Goal: Task Accomplishment & Management: Use online tool/utility

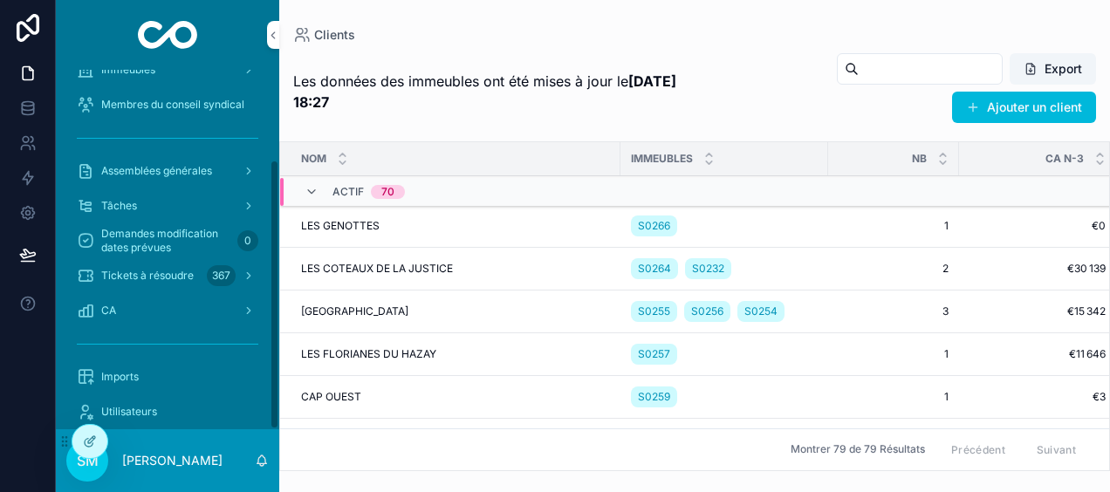
scroll to position [119, 0]
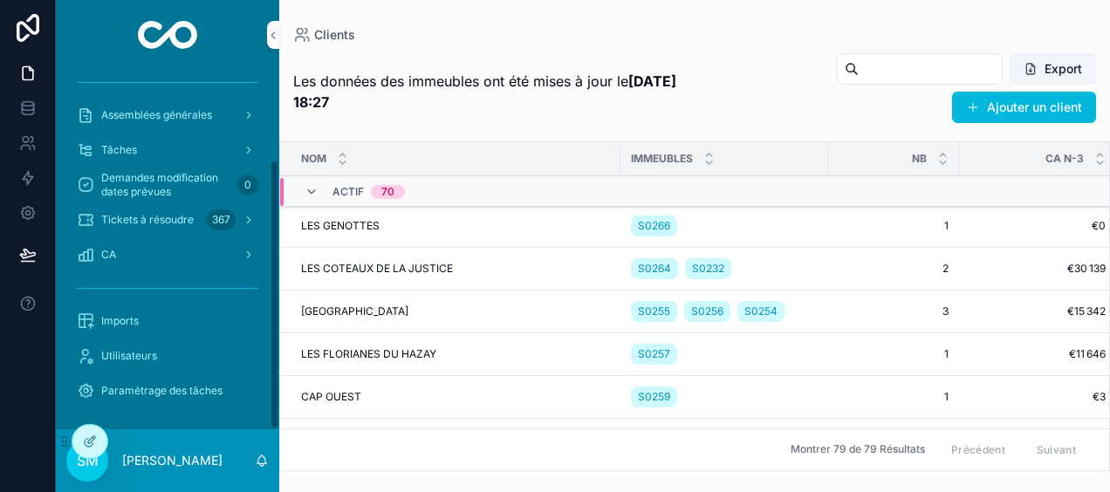
click at [169, 323] on div "Imports" at bounding box center [168, 321] width 182 height 28
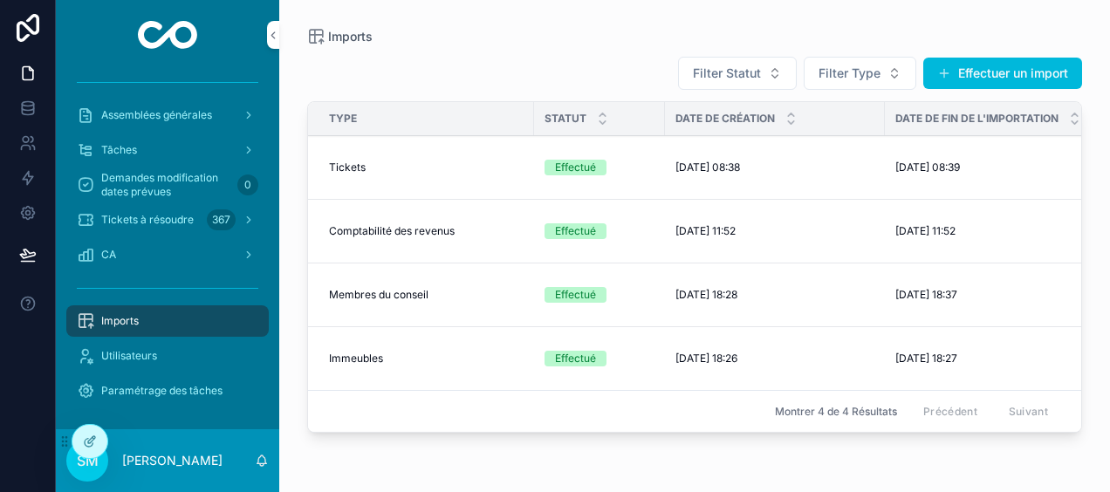
click at [1021, 70] on button "Effectuer un import" at bounding box center [1002, 73] width 159 height 31
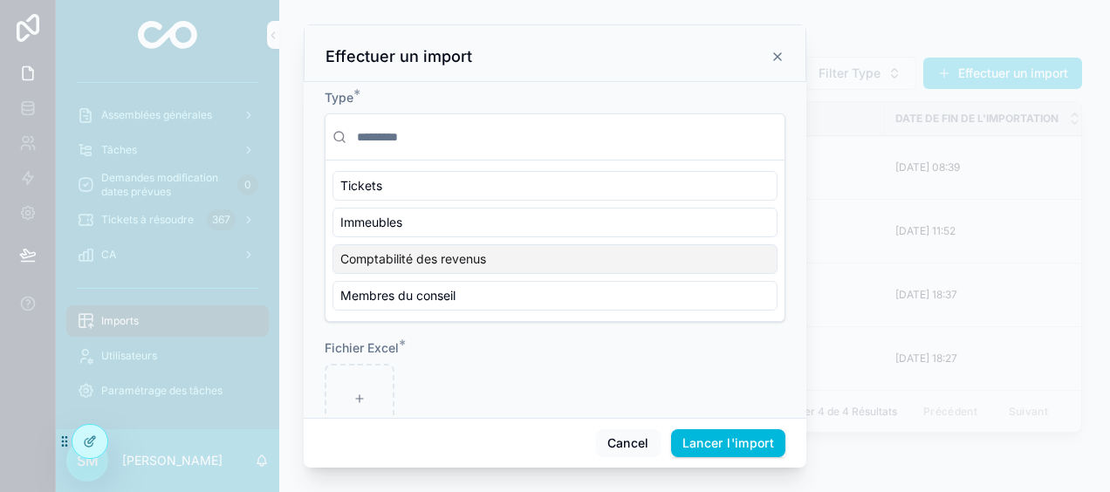
click at [543, 250] on div "Comptabilité des revenus" at bounding box center [554, 259] width 445 height 30
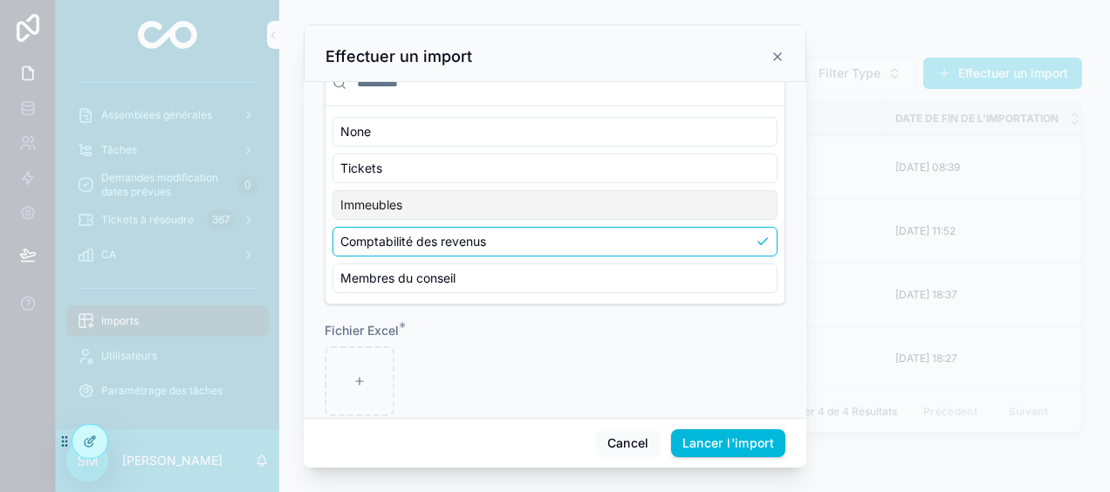
scroll to position [79, 0]
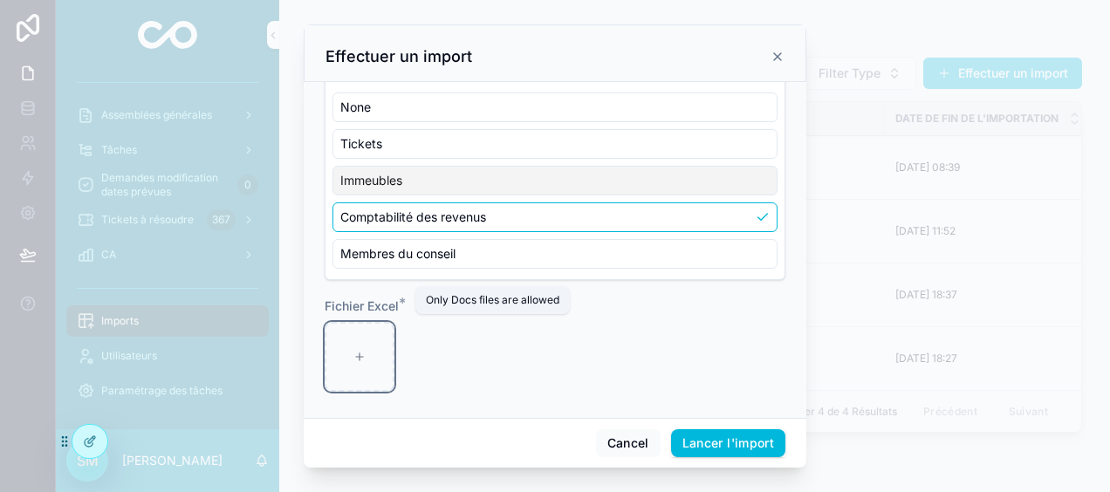
click at [364, 351] on icon "scrollable content" at bounding box center [359, 357] width 12 height 12
type input "**********"
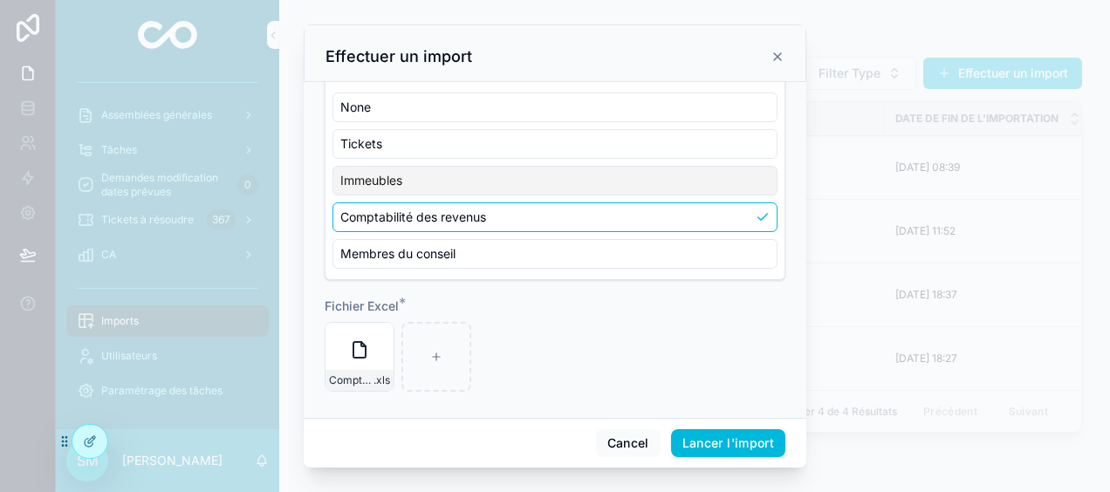
click at [725, 440] on button "Lancer l'import" at bounding box center [728, 443] width 114 height 28
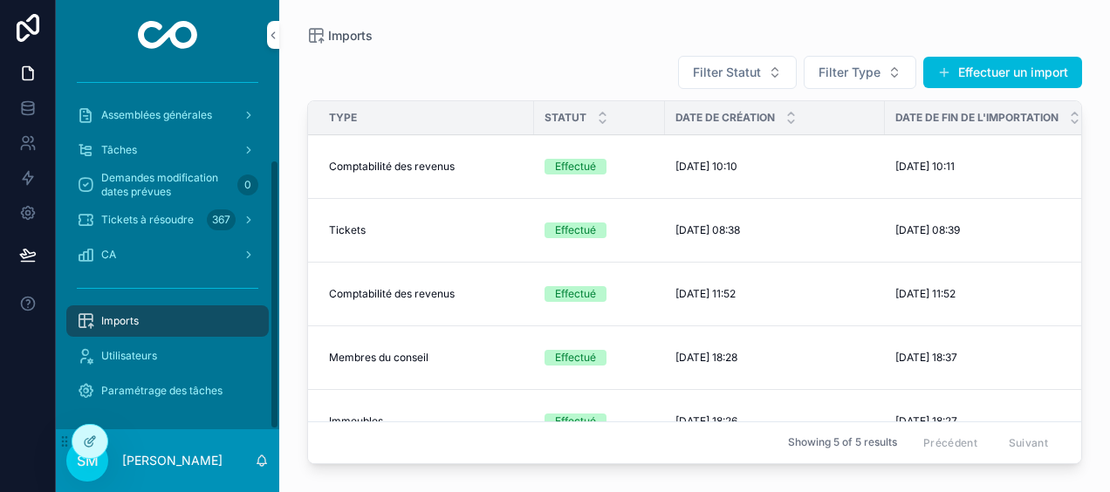
click at [161, 254] on div "CA" at bounding box center [168, 255] width 182 height 28
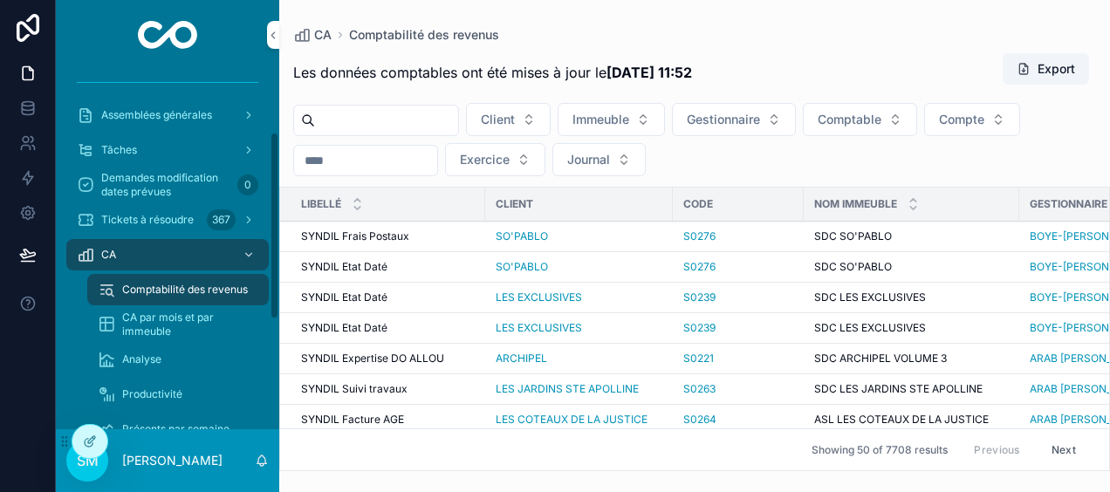
click at [158, 354] on span "Analyse" at bounding box center [141, 360] width 39 height 14
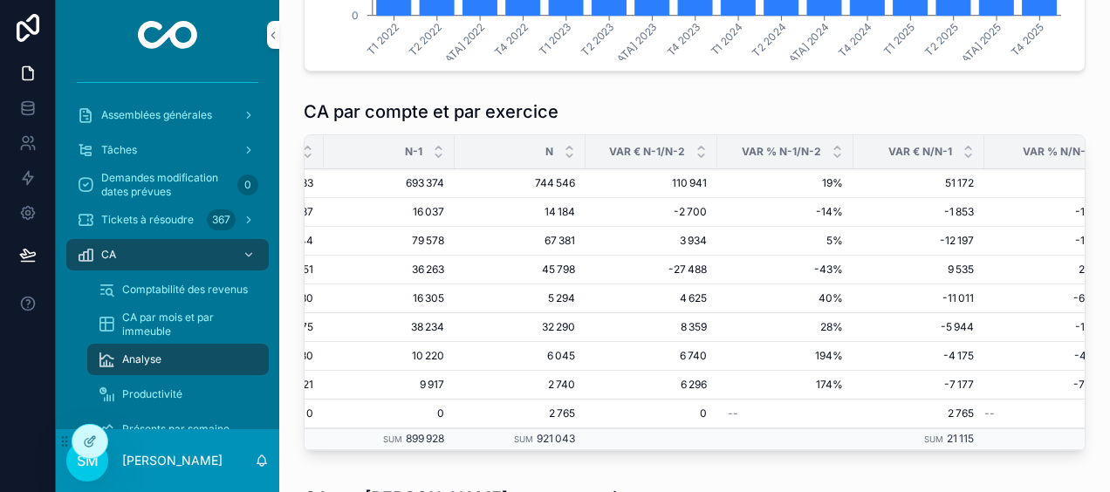
scroll to position [0, 349]
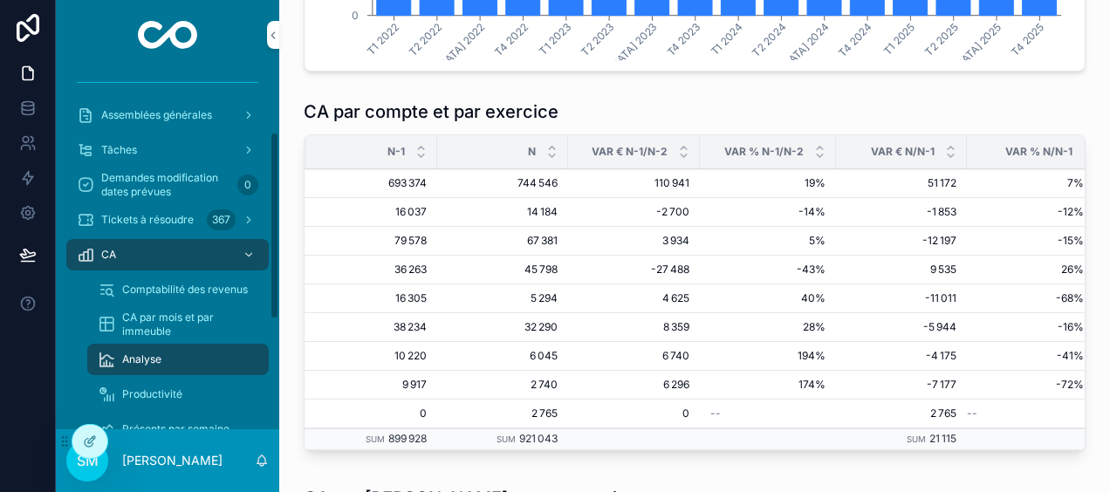
click at [129, 387] on span "Productivité" at bounding box center [152, 394] width 60 height 14
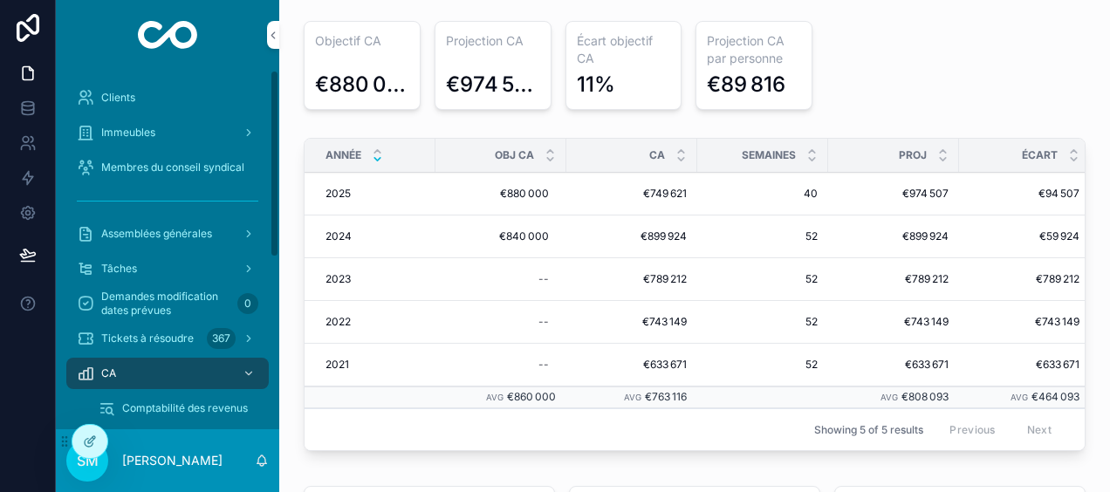
click at [166, 98] on div "Clients" at bounding box center [168, 98] width 182 height 28
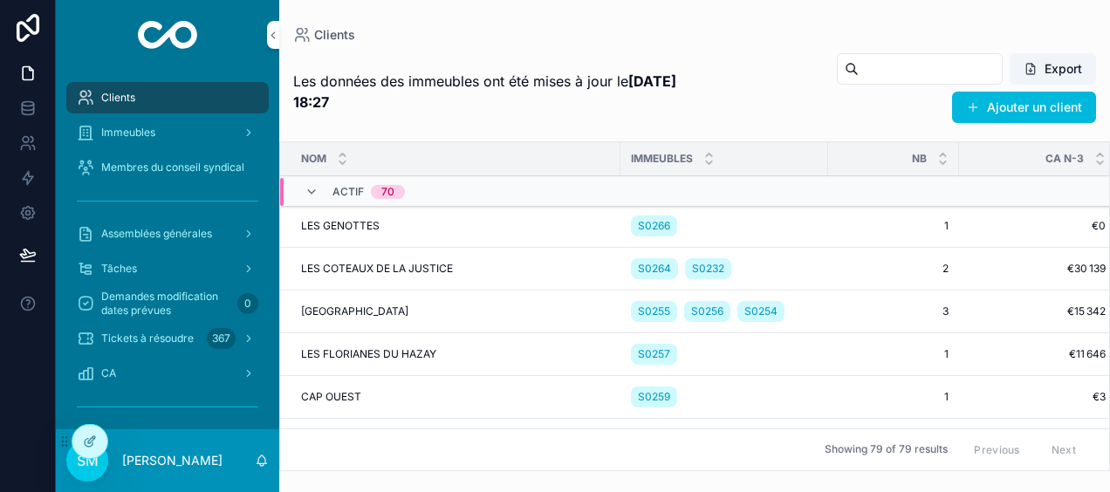
click at [244, 138] on icon "scrollable content" at bounding box center [249, 133] width 12 height 12
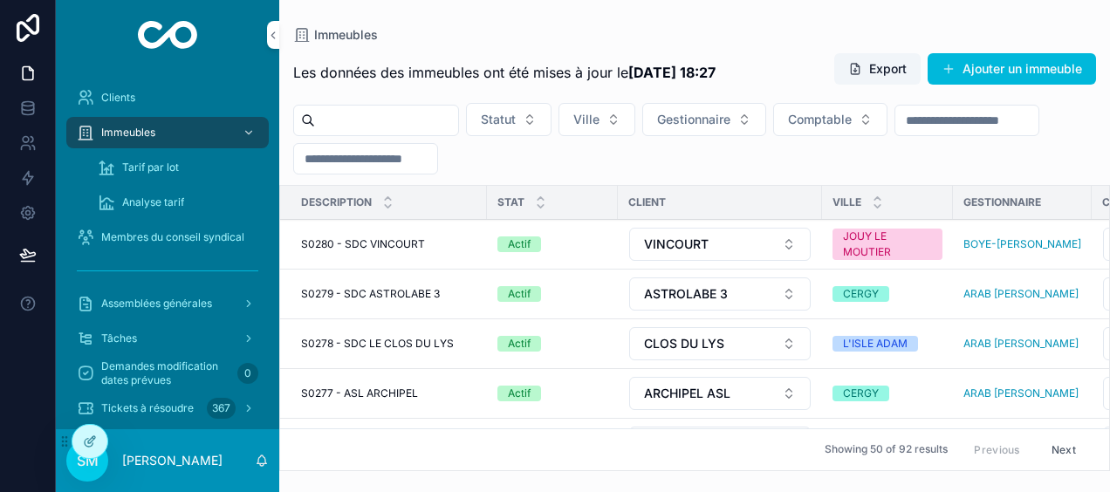
click at [196, 163] on div "Tarif par lot" at bounding box center [178, 168] width 161 height 28
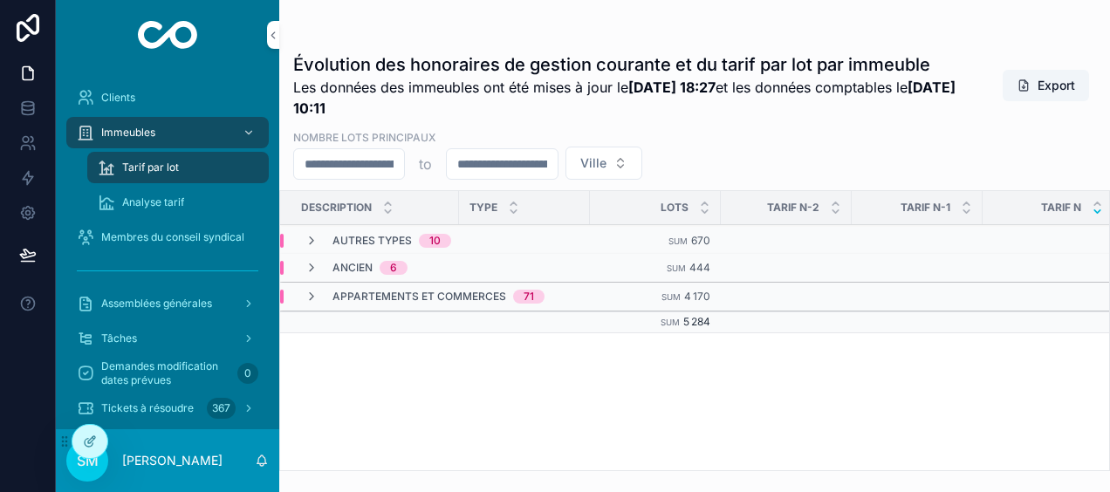
click at [306, 297] on icon "scrollable content" at bounding box center [312, 297] width 14 height 14
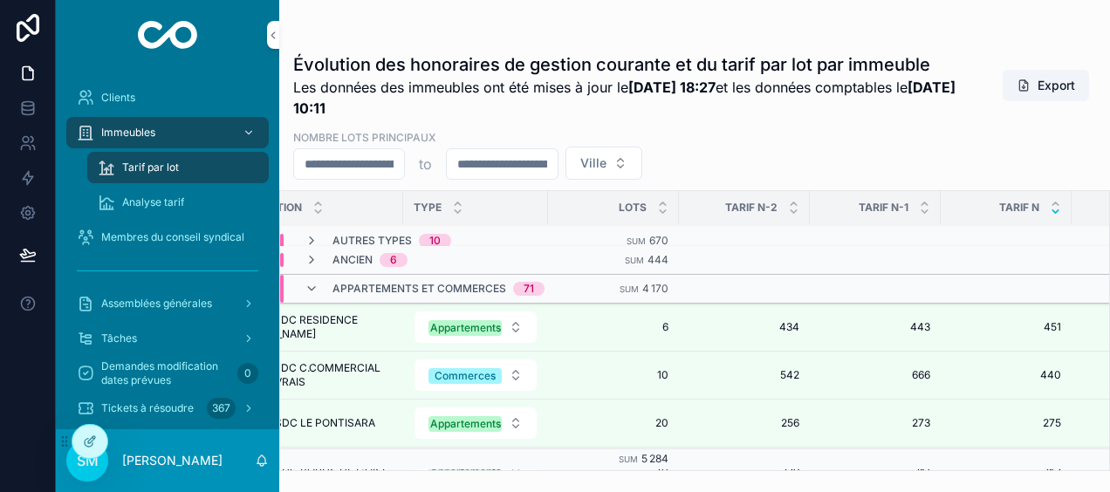
scroll to position [0, 70]
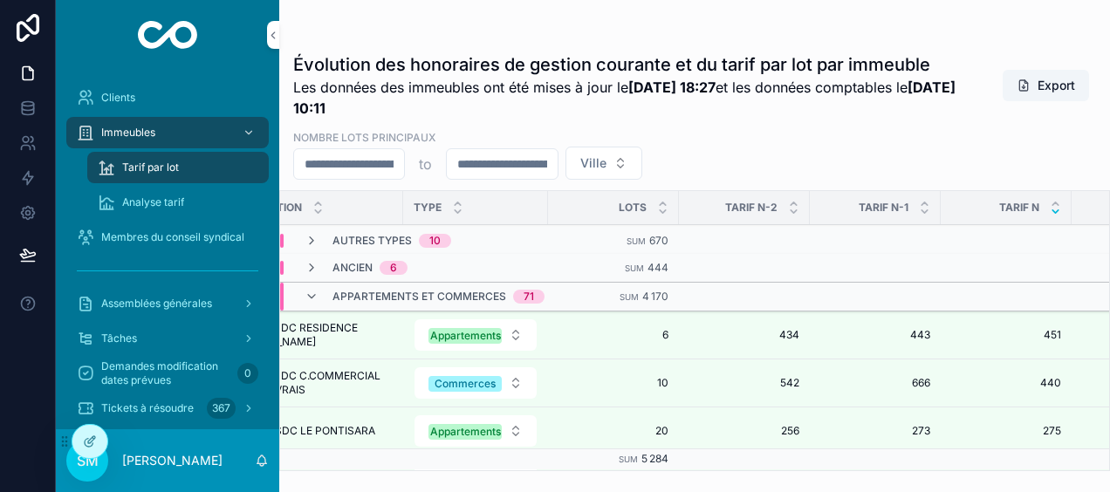
click at [1054, 204] on icon "scrollable content" at bounding box center [1055, 203] width 11 height 11
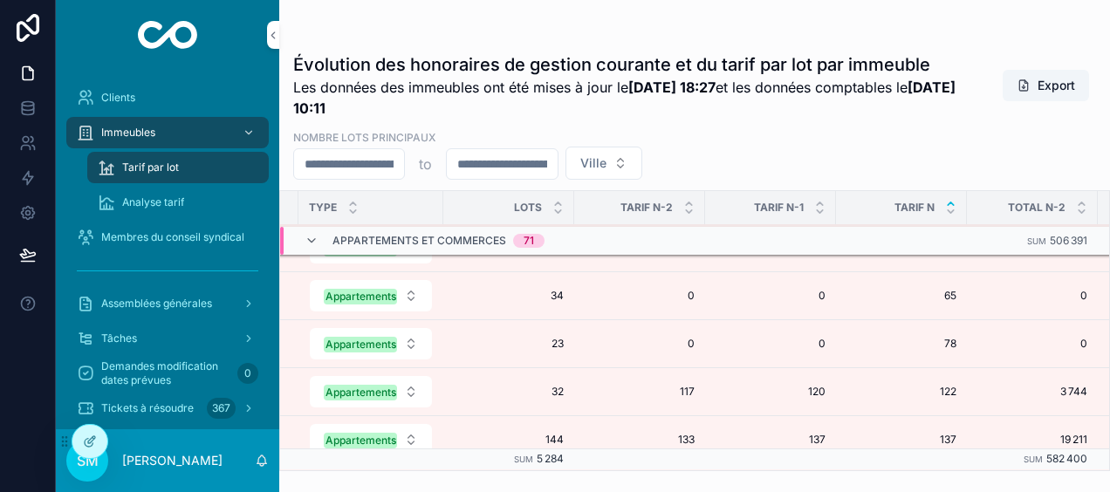
scroll to position [87, 209]
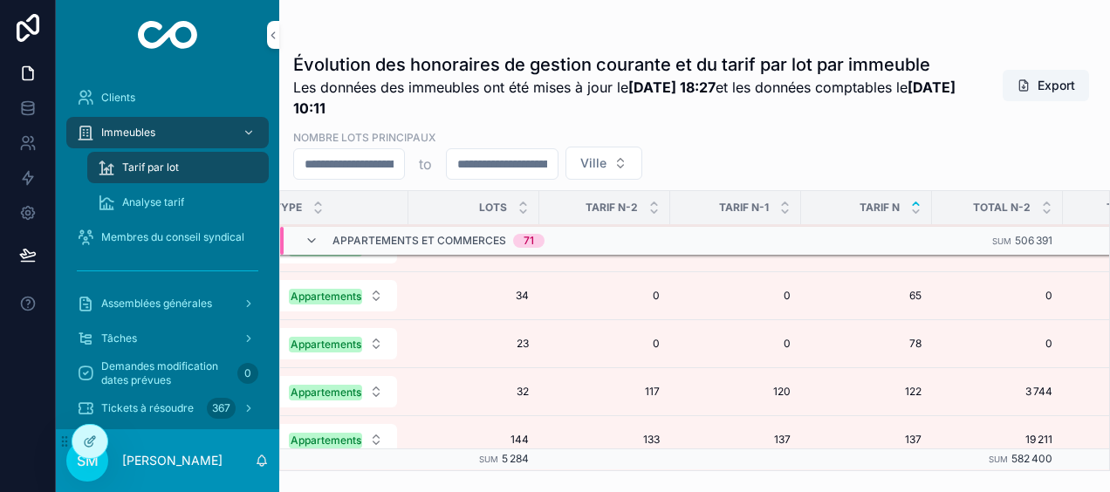
click at [902, 389] on span "122" at bounding box center [867, 392] width 110 height 14
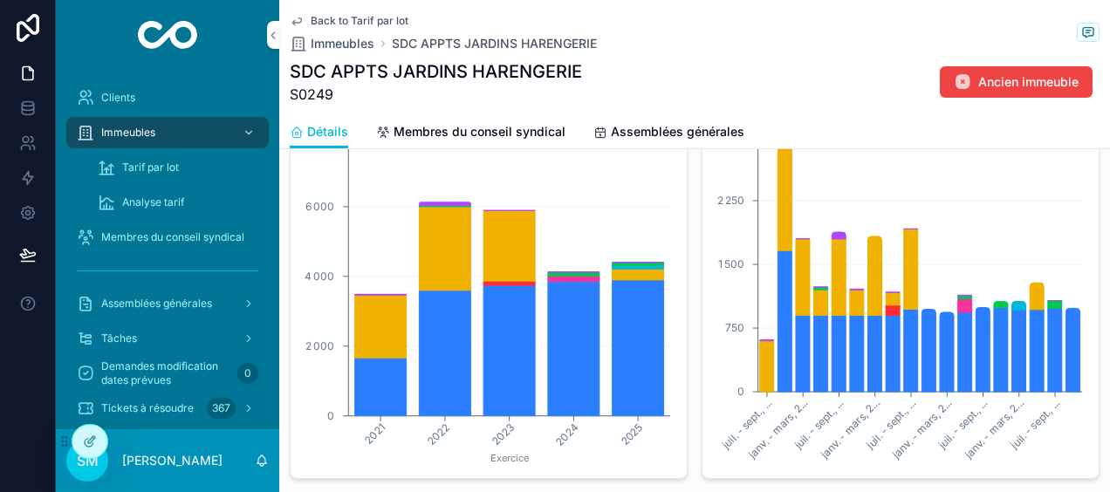
scroll to position [175, 0]
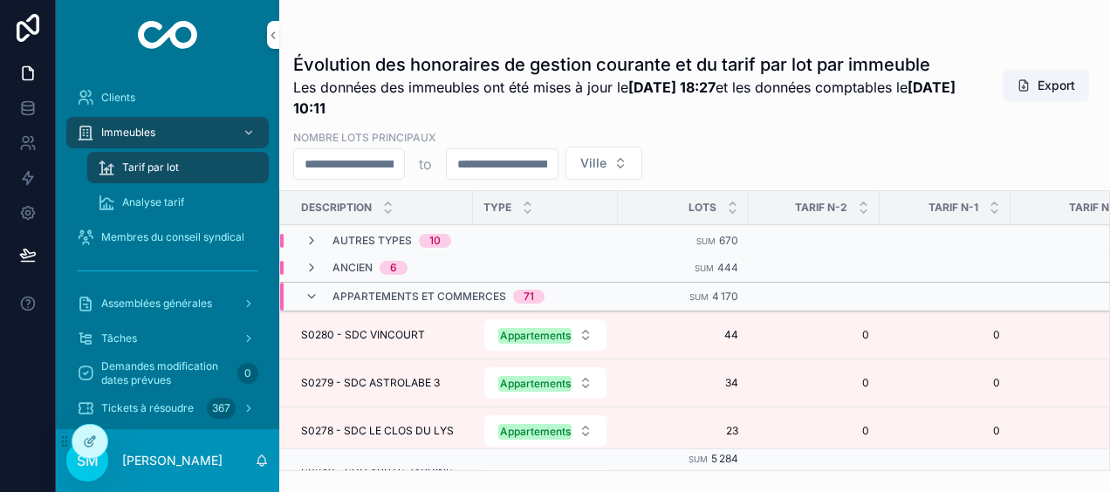
click at [311, 267] on icon "scrollable content" at bounding box center [312, 268] width 14 height 14
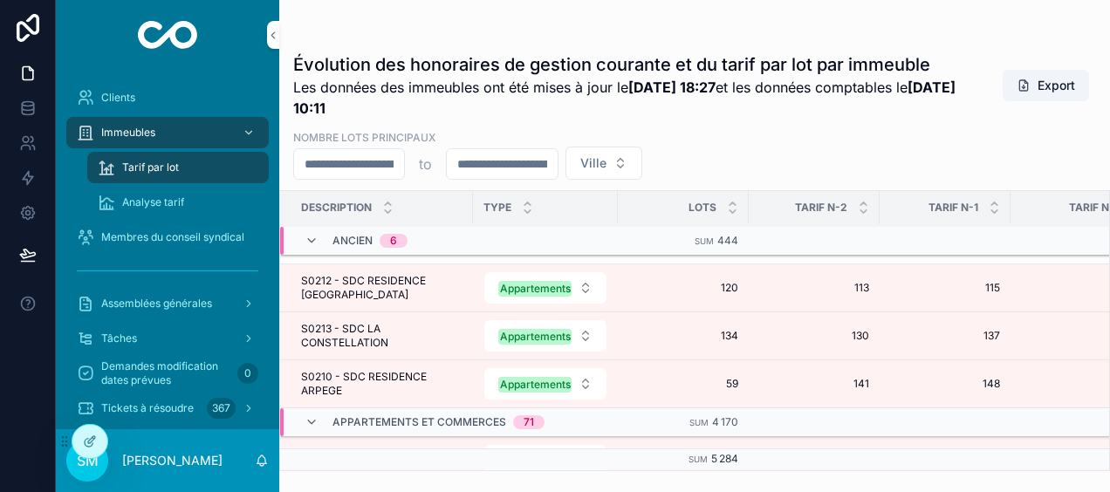
scroll to position [175, 0]
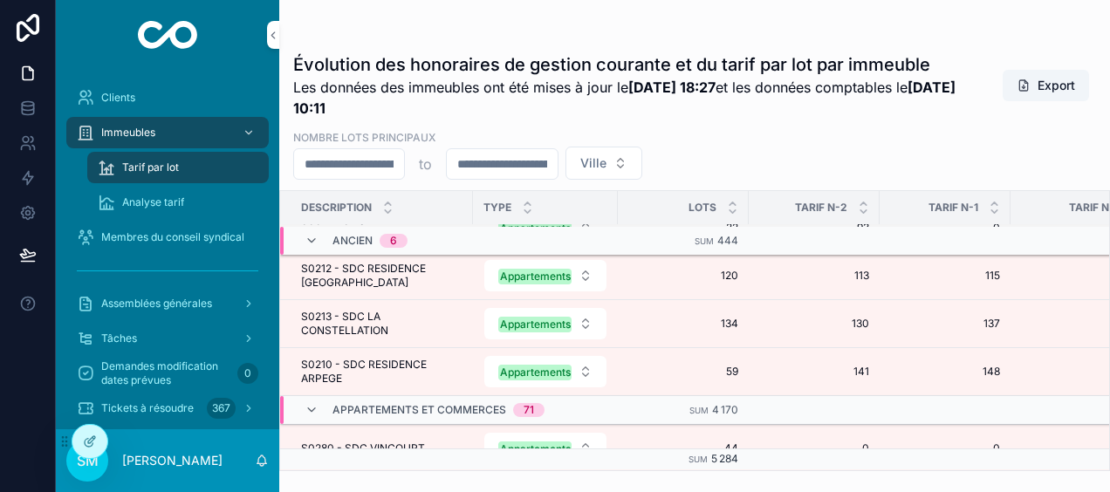
click at [358, 321] on span "S0213 - SDC LA CONSTELLATION" at bounding box center [381, 324] width 161 height 28
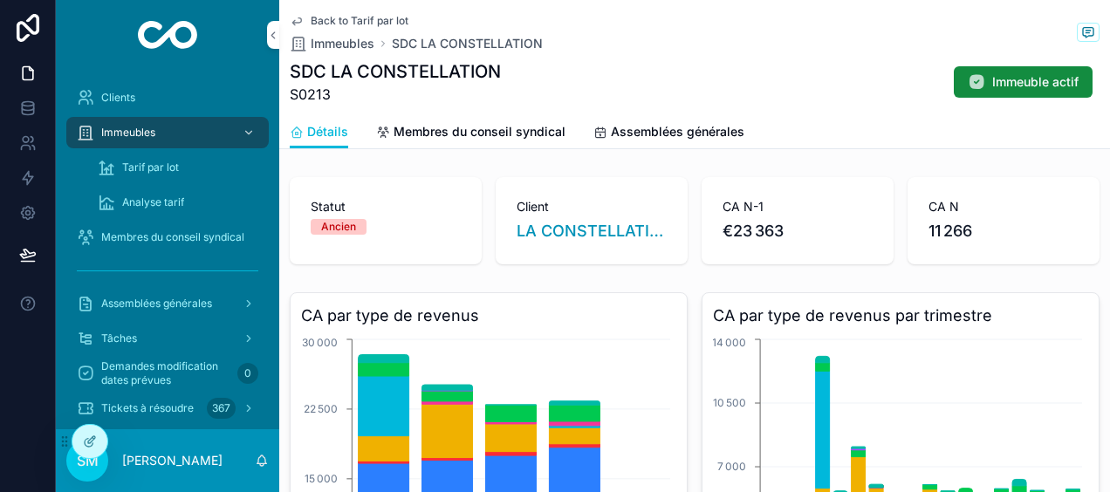
click at [1002, 84] on span "Immeuble actif" at bounding box center [1035, 81] width 86 height 17
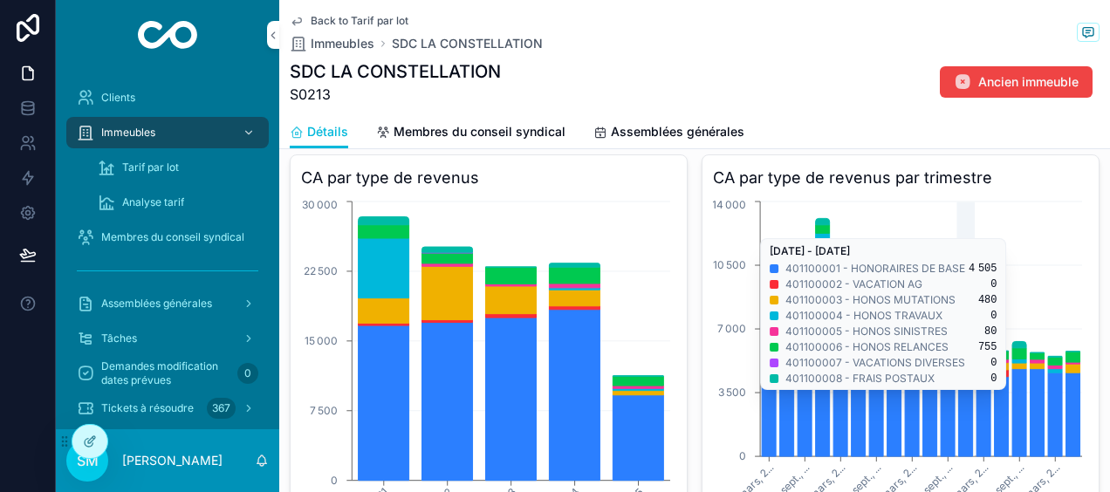
scroll to position [175, 0]
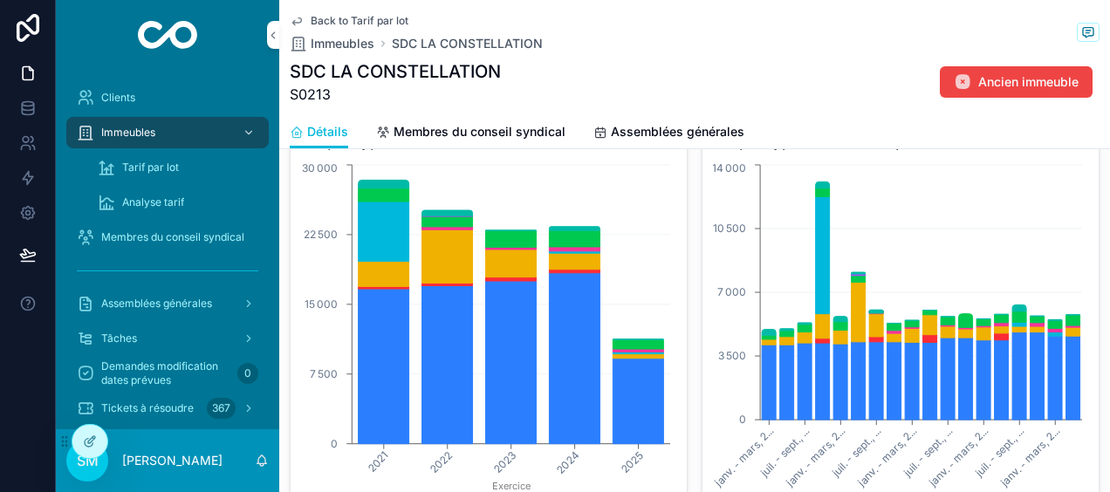
click at [165, 168] on span "Tarif par lot" at bounding box center [150, 168] width 57 height 14
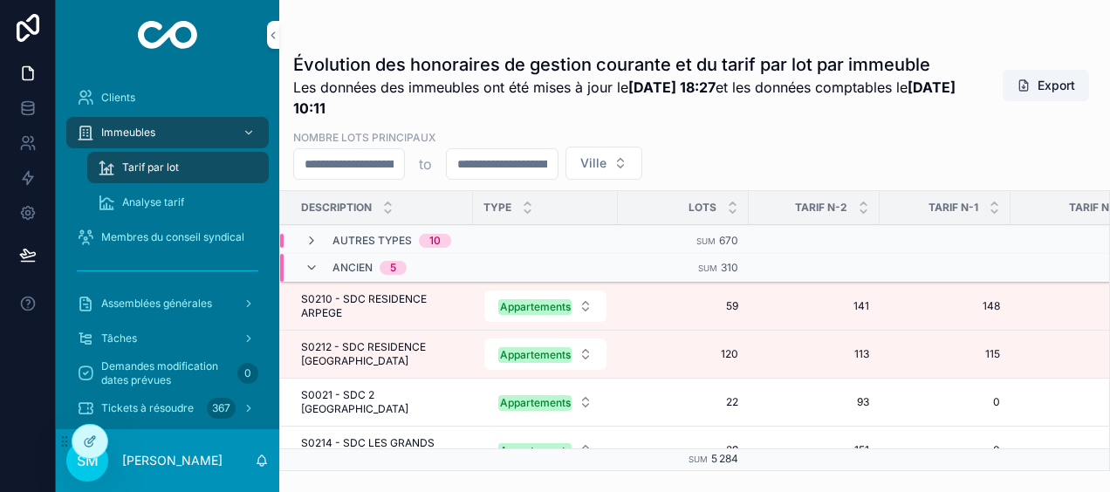
click at [306, 267] on icon "scrollable content" at bounding box center [312, 268] width 14 height 14
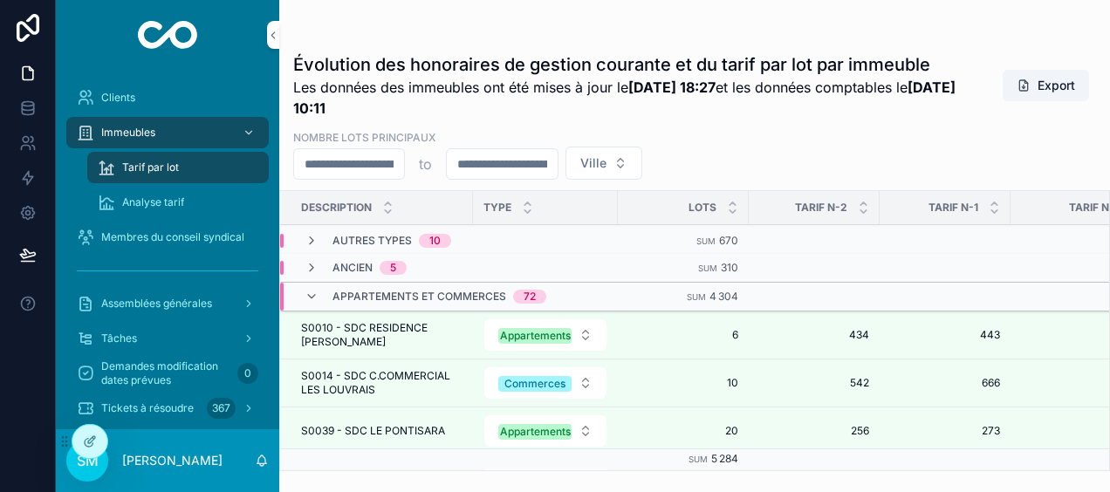
click at [305, 299] on icon "scrollable content" at bounding box center [312, 297] width 14 height 14
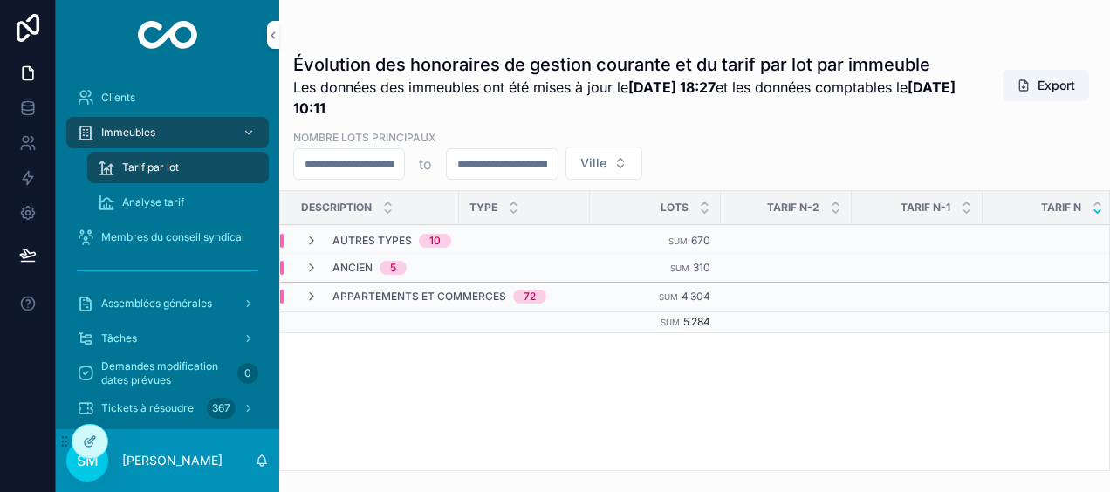
click at [311, 264] on icon "scrollable content" at bounding box center [312, 268] width 14 height 14
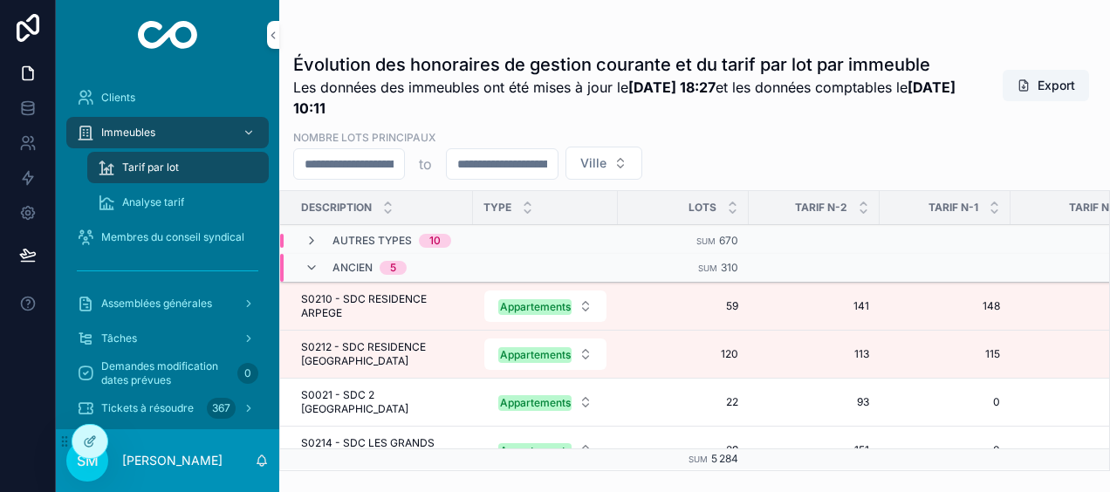
click at [308, 266] on icon "scrollable content" at bounding box center [312, 268] width 14 height 14
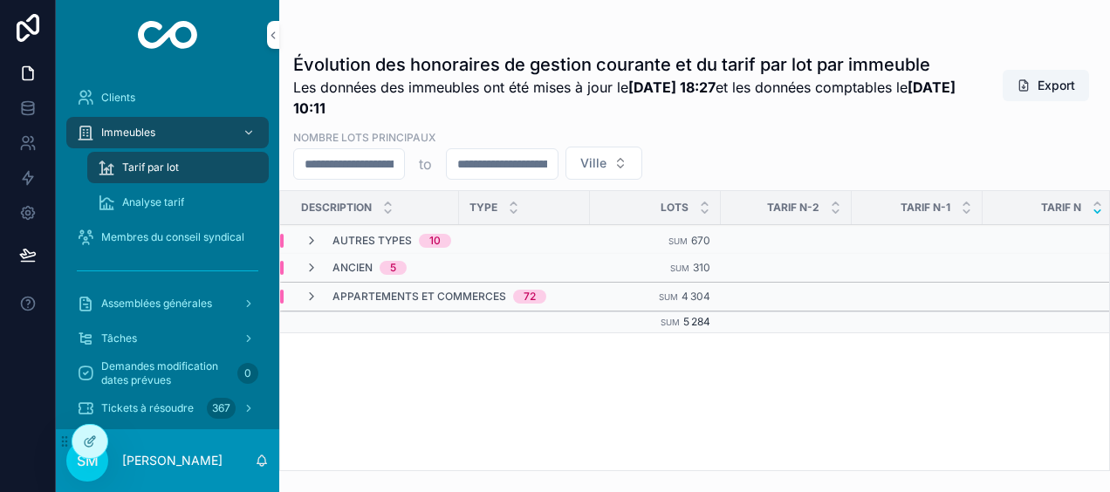
click at [309, 237] on icon "scrollable content" at bounding box center [312, 241] width 14 height 14
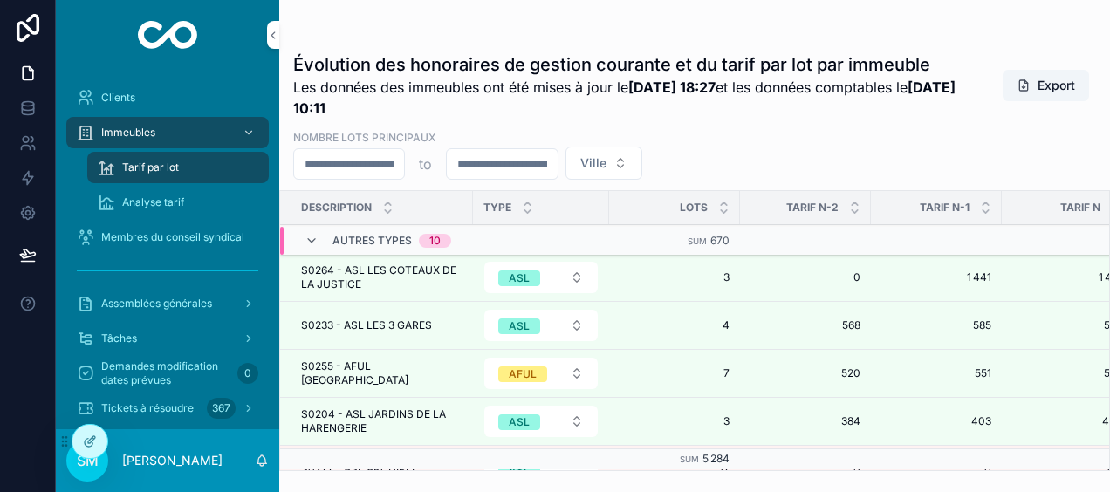
click at [312, 238] on icon "scrollable content" at bounding box center [312, 241] width 14 height 14
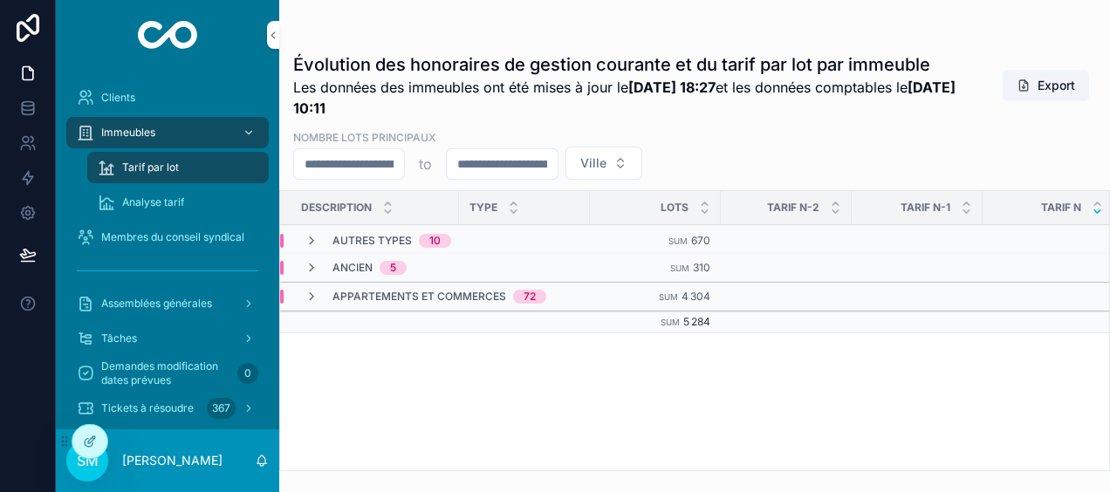
click at [313, 292] on icon "scrollable content" at bounding box center [312, 297] width 14 height 14
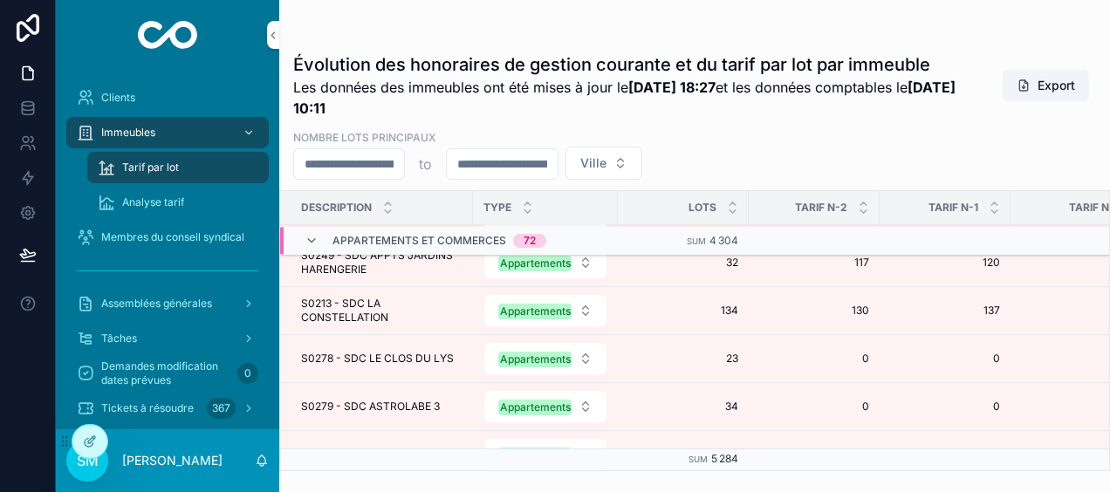
scroll to position [3390, 0]
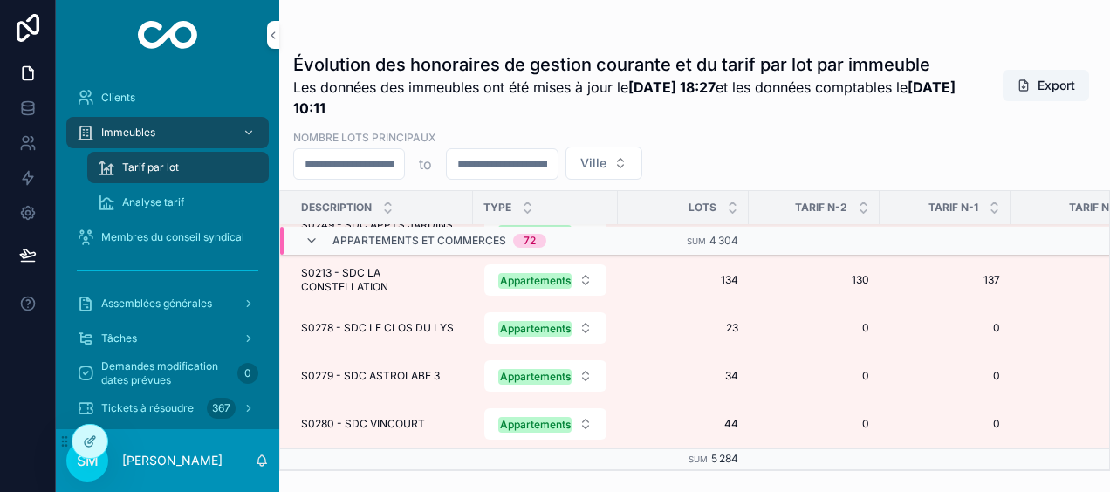
click at [370, 280] on span "S0213 - SDC LA CONSTELLATION" at bounding box center [381, 280] width 161 height 28
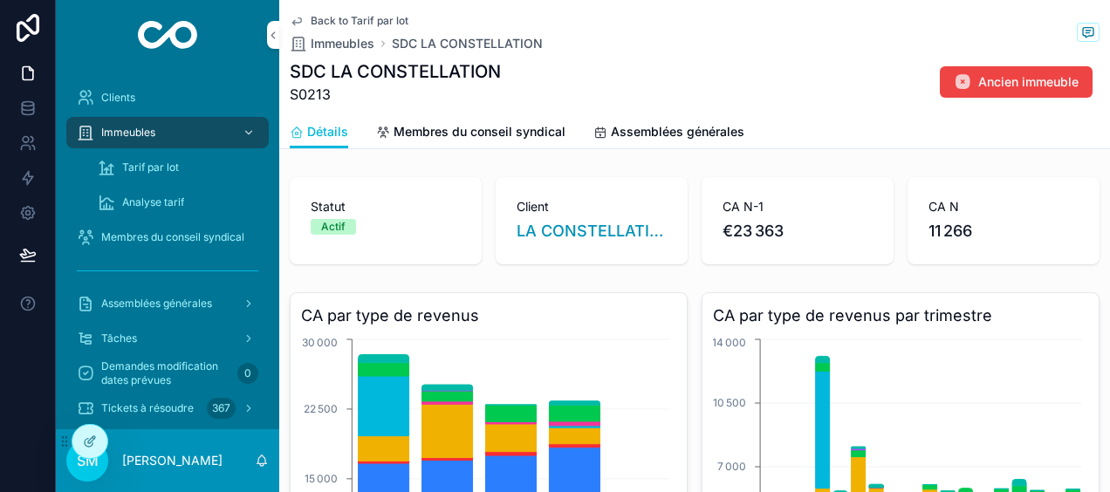
click at [174, 199] on span "Analyse tarif" at bounding box center [153, 202] width 62 height 14
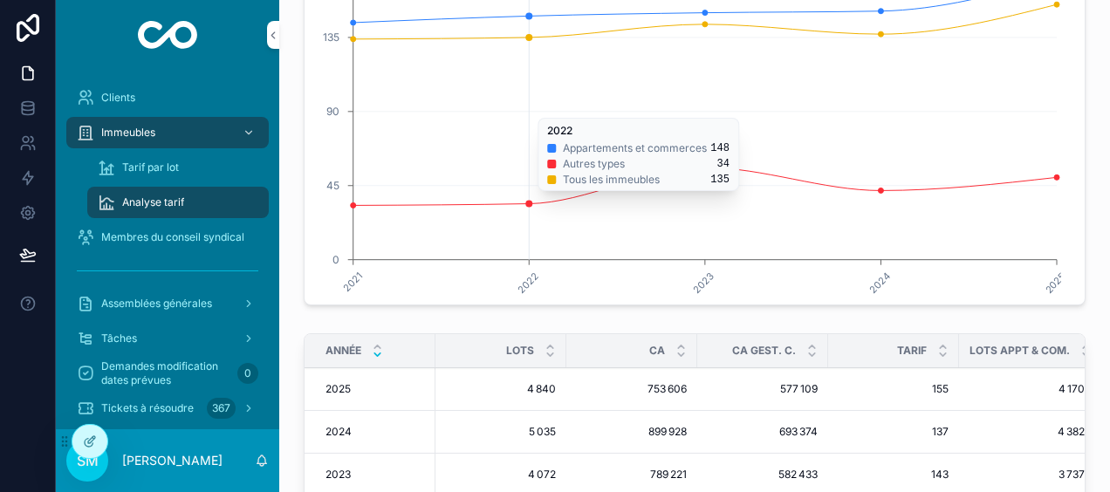
scroll to position [262, 0]
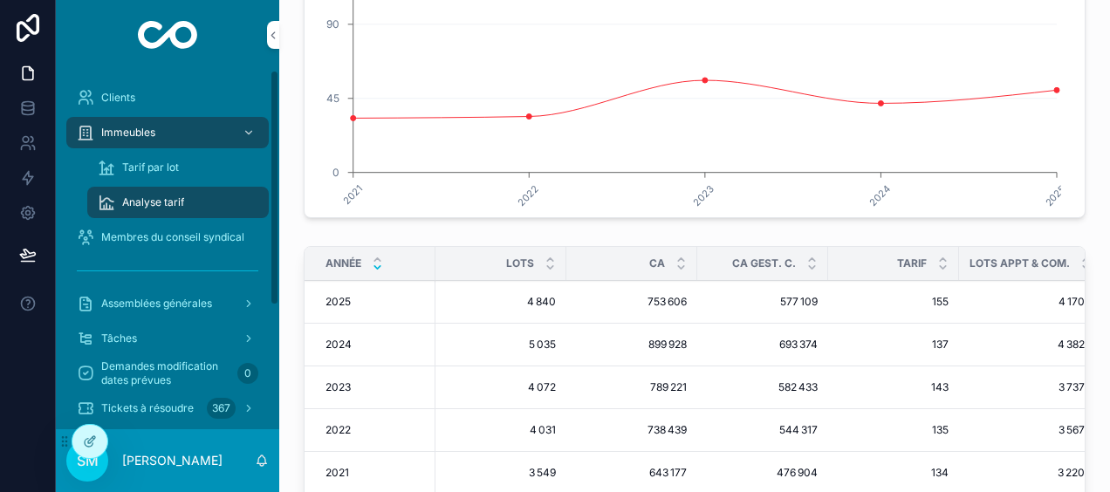
click at [185, 173] on div "Tarif par lot" at bounding box center [178, 168] width 161 height 28
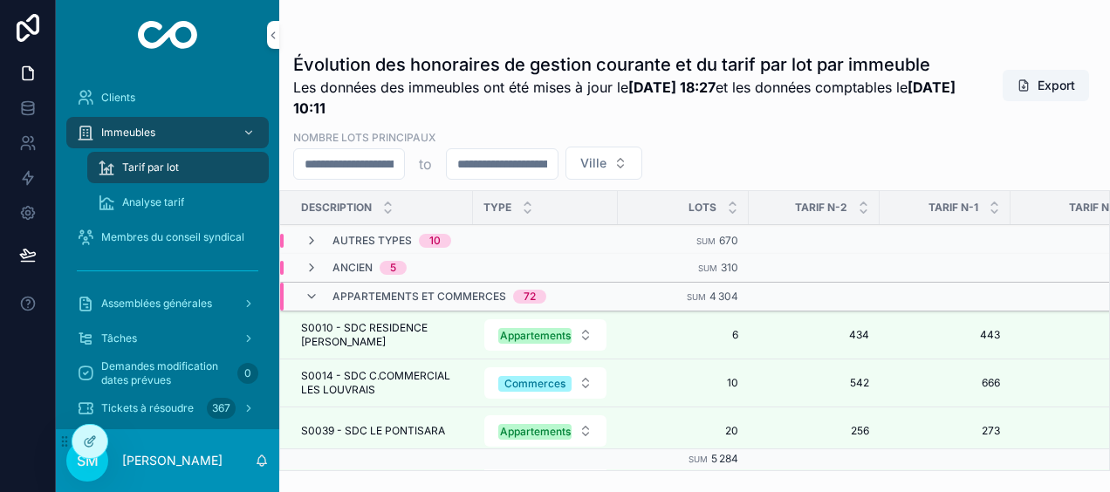
click at [311, 296] on icon "scrollable content" at bounding box center [312, 297] width 14 height 14
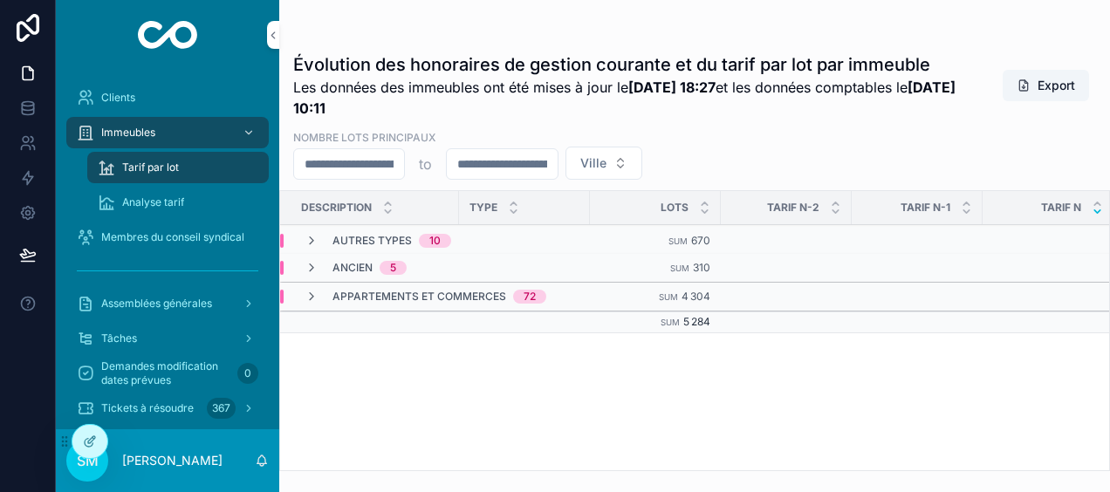
click at [311, 239] on icon "scrollable content" at bounding box center [312, 241] width 14 height 14
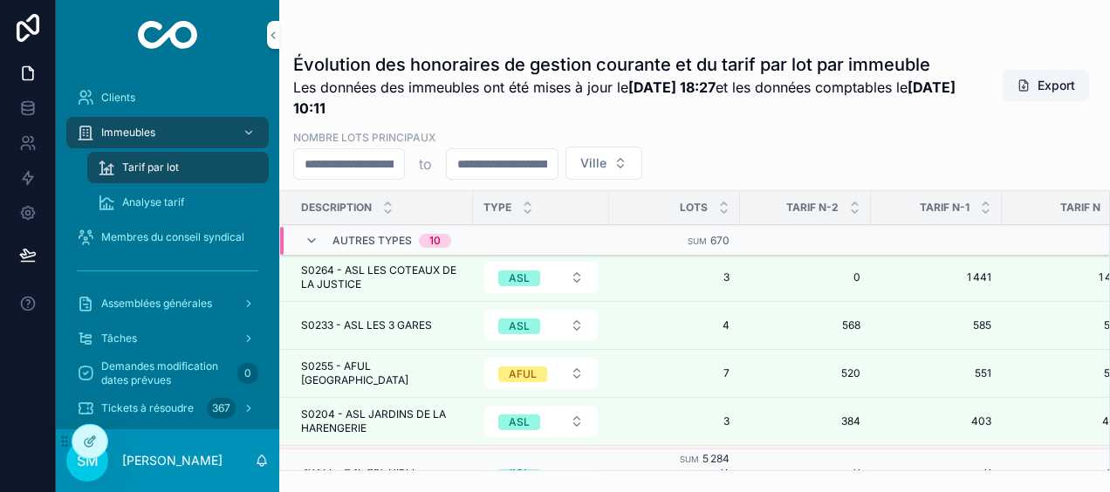
click at [387, 210] on icon "scrollable content" at bounding box center [387, 211] width 11 height 11
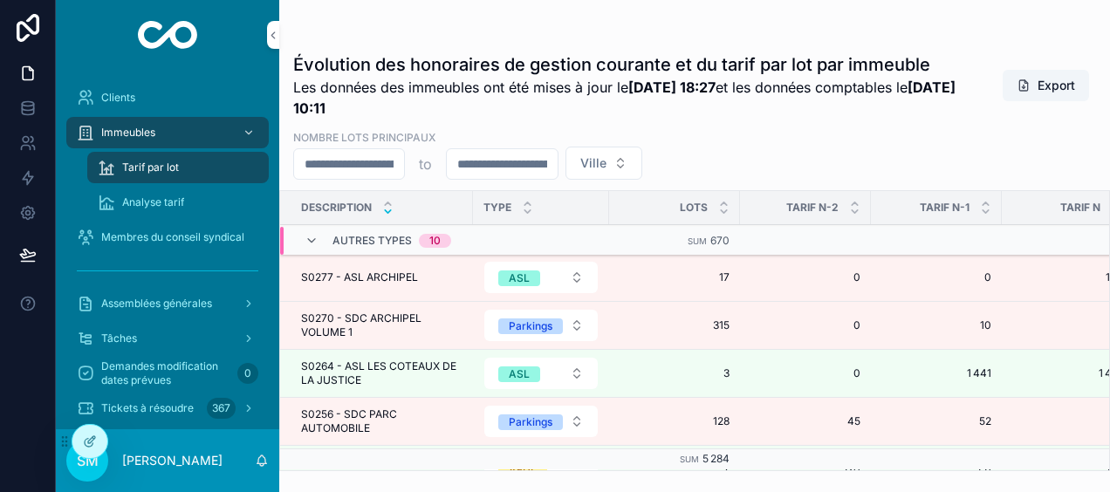
click at [311, 237] on icon "scrollable content" at bounding box center [312, 241] width 14 height 14
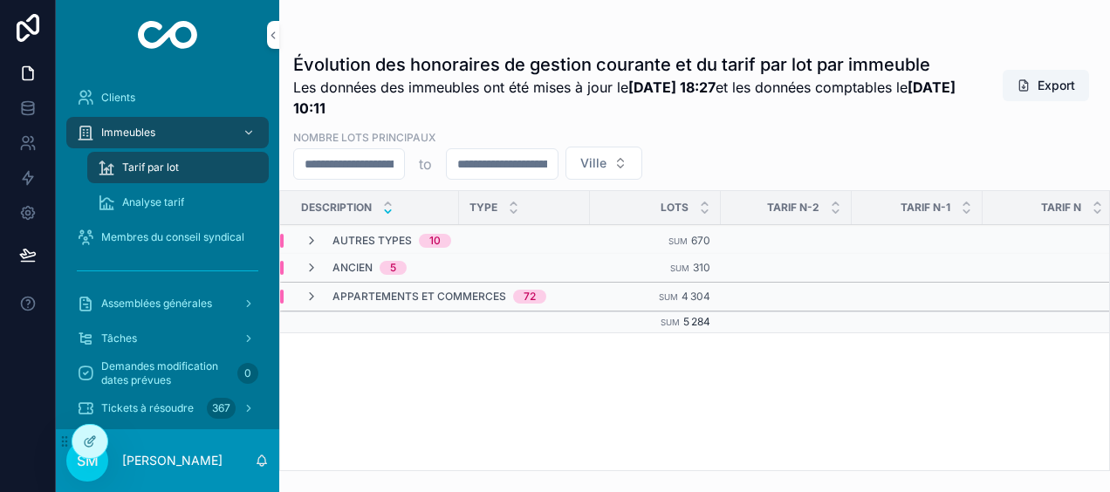
click at [312, 297] on icon "scrollable content" at bounding box center [312, 297] width 14 height 14
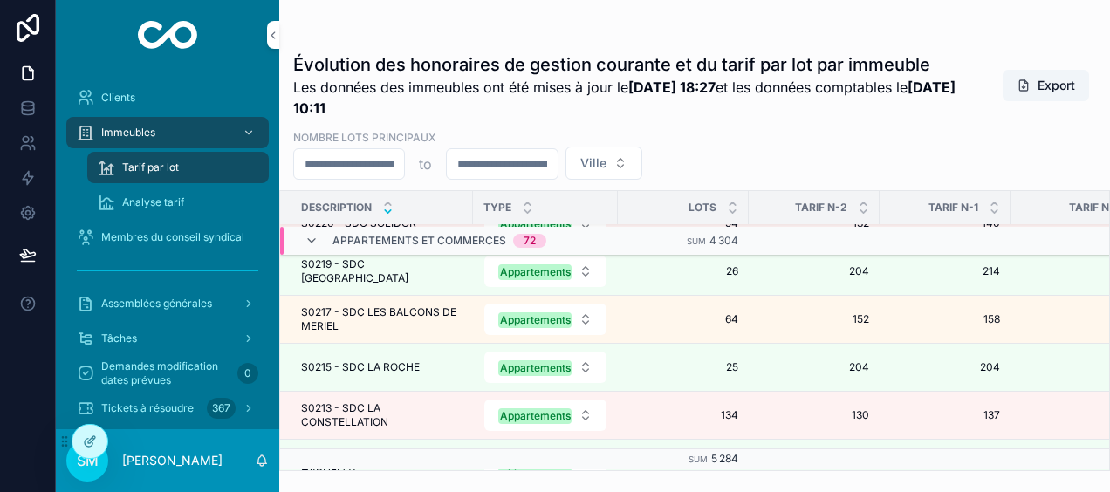
scroll to position [2518, 0]
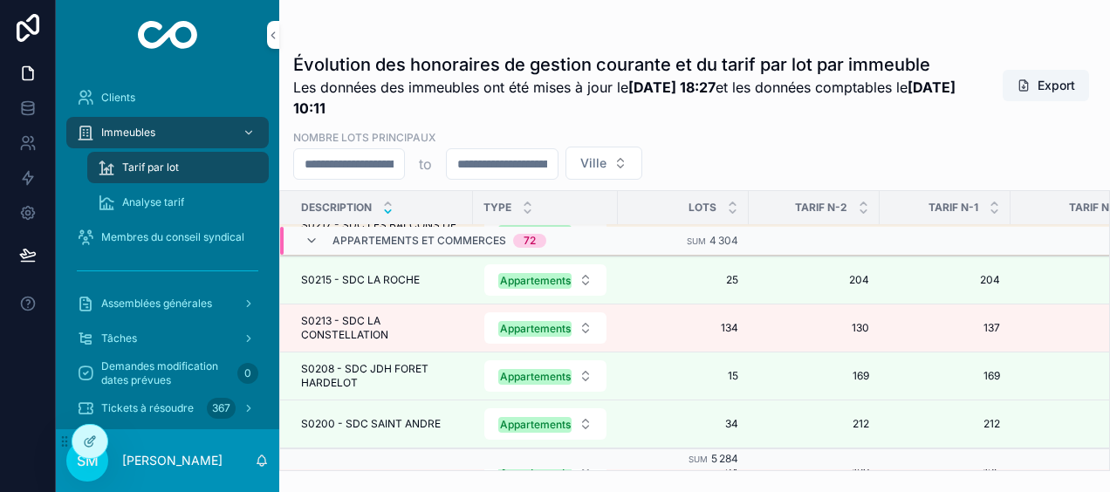
click at [352, 320] on span "S0213 - SDC LA CONSTELLATION" at bounding box center [381, 328] width 161 height 28
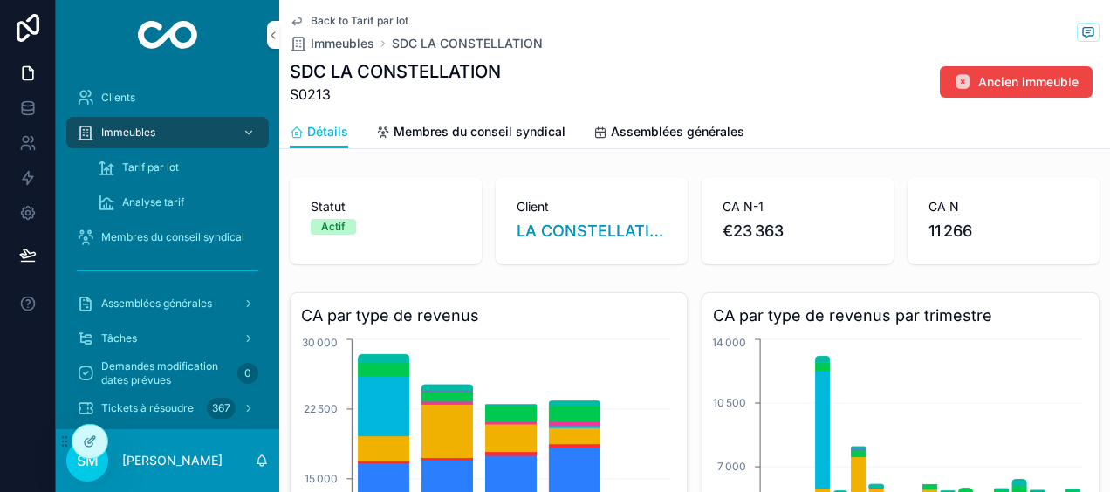
click at [301, 23] on icon "scrollable content" at bounding box center [297, 21] width 14 height 14
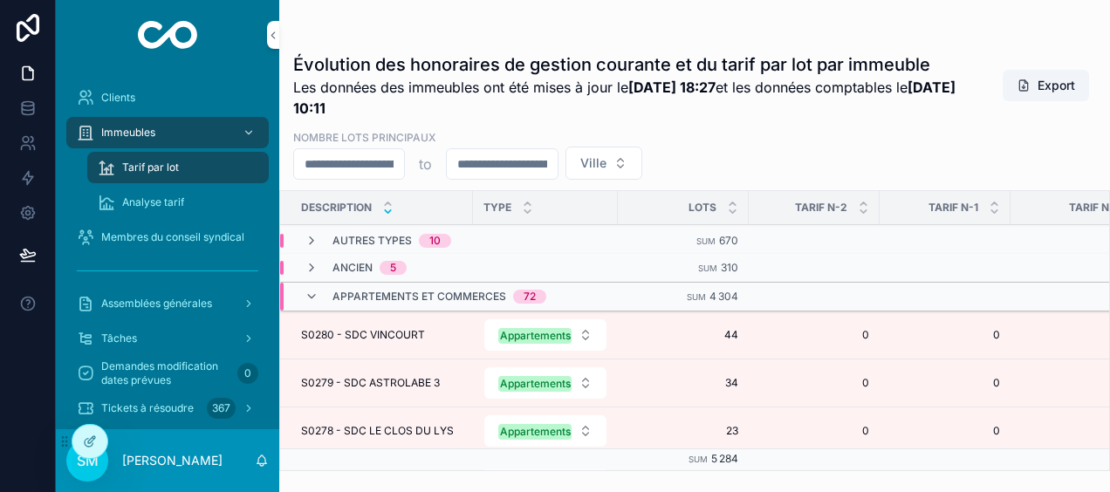
click at [312, 267] on icon "scrollable content" at bounding box center [312, 268] width 14 height 14
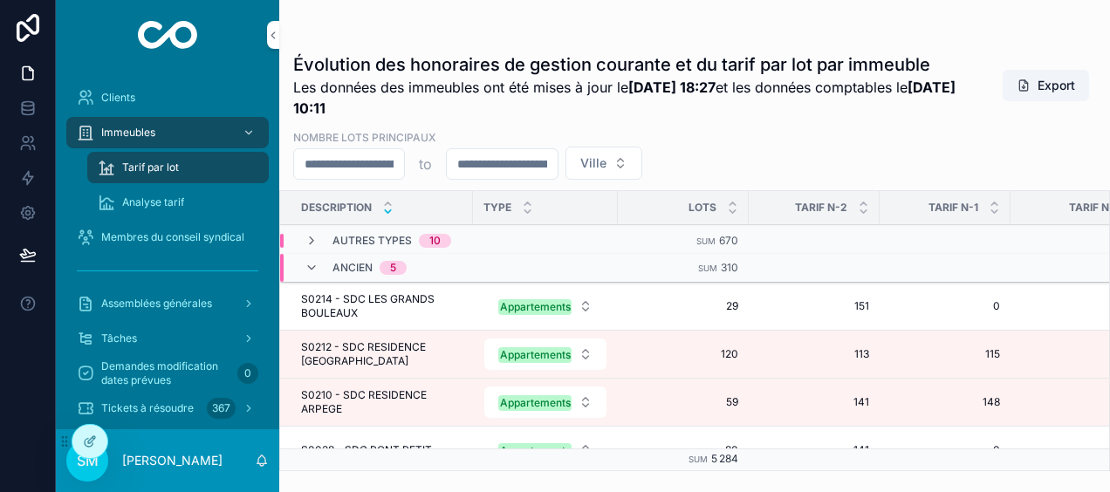
click at [365, 298] on span "S0214 - SDC LES GRANDS BOULEAUX" at bounding box center [381, 306] width 161 height 28
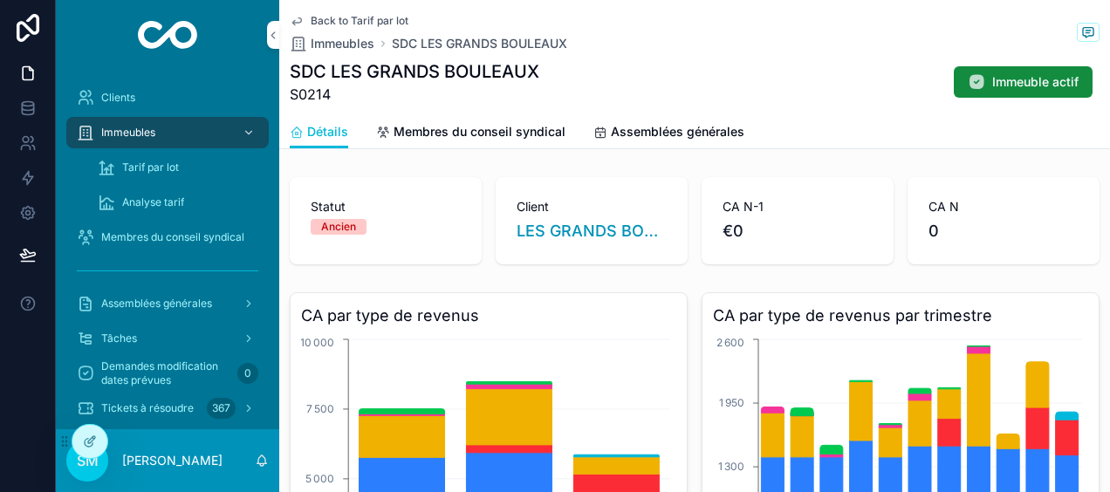
click at [298, 21] on icon "scrollable content" at bounding box center [297, 21] width 14 height 14
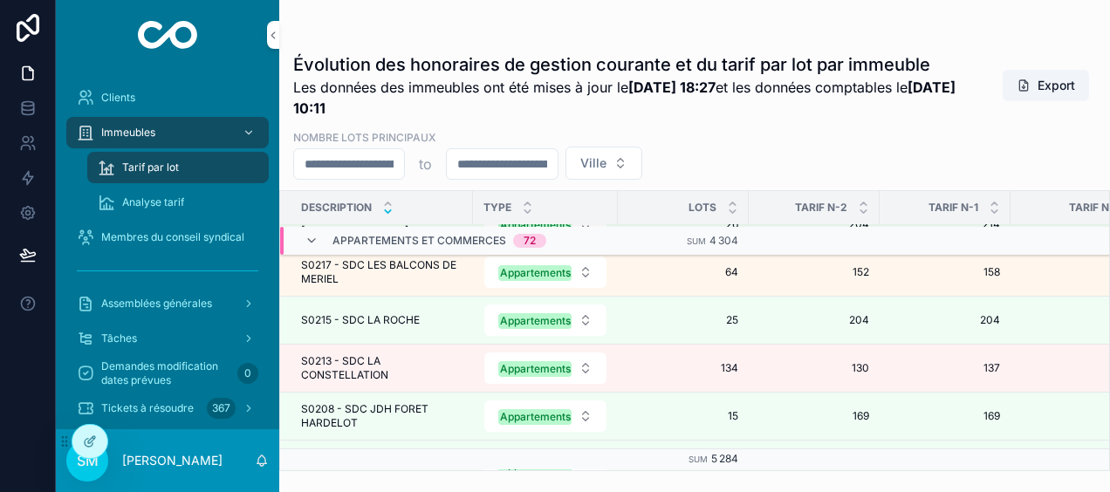
scroll to position [2734, 0]
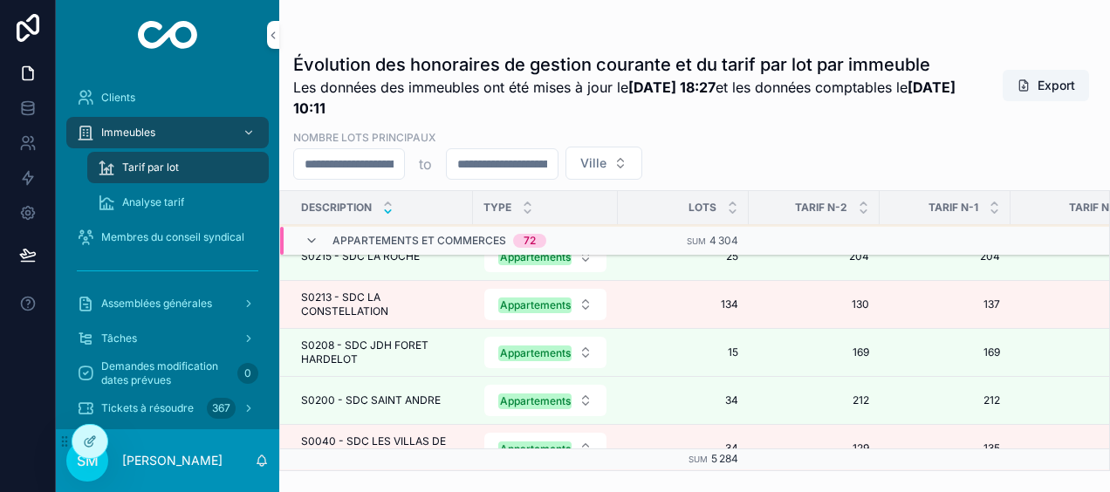
click at [360, 291] on span "S0213 - SDC LA CONSTELLATION" at bounding box center [381, 305] width 161 height 28
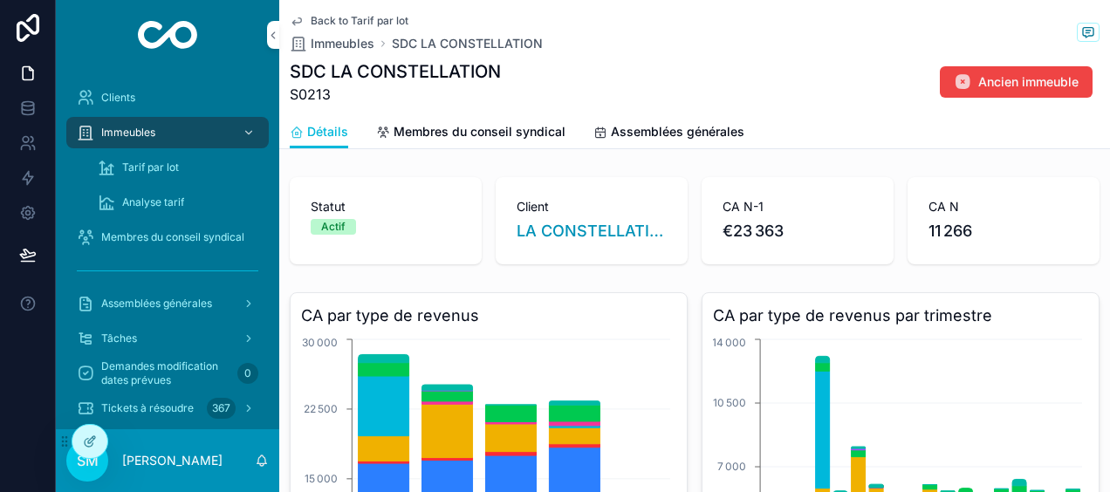
click at [1002, 79] on span "Ancien immeuble" at bounding box center [1028, 81] width 100 height 17
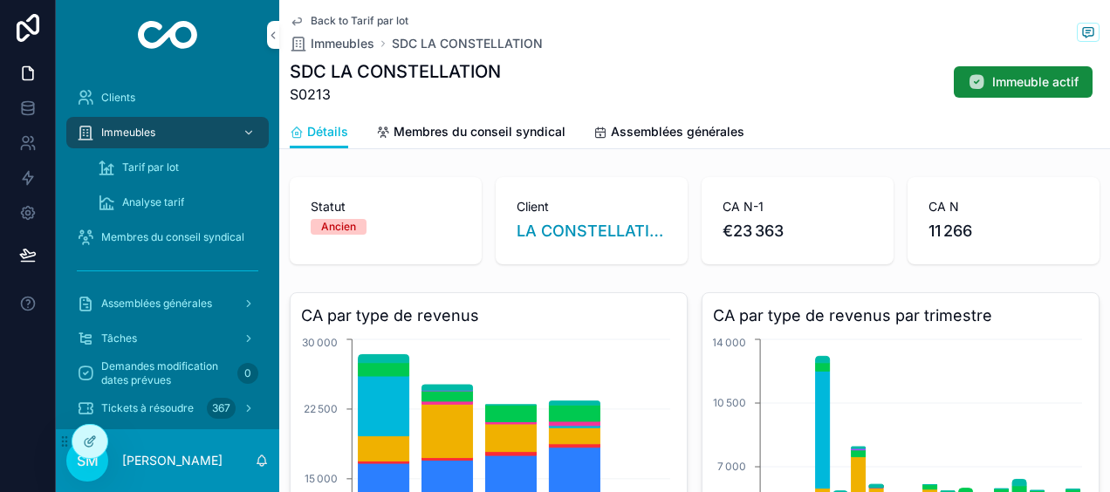
click at [356, 223] on span "Ancien" at bounding box center [339, 227] width 56 height 16
click at [353, 228] on div "Ancien" at bounding box center [338, 227] width 35 height 16
click at [332, 132] on span "Détails" at bounding box center [327, 131] width 41 height 17
click at [358, 223] on span "Ancien" at bounding box center [339, 227] width 56 height 16
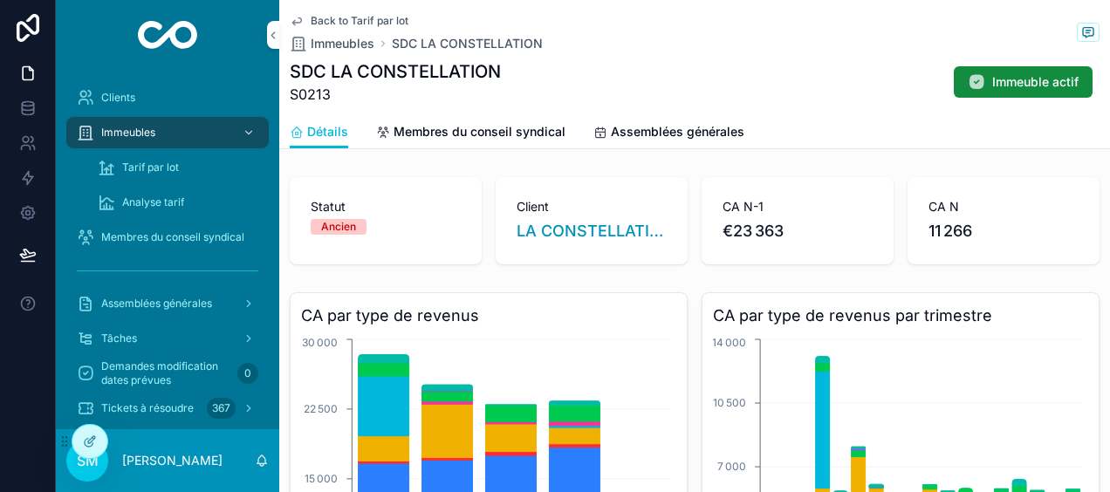
click at [358, 223] on span "Ancien" at bounding box center [339, 227] width 56 height 16
click at [32, 109] on icon at bounding box center [27, 107] width 11 height 7
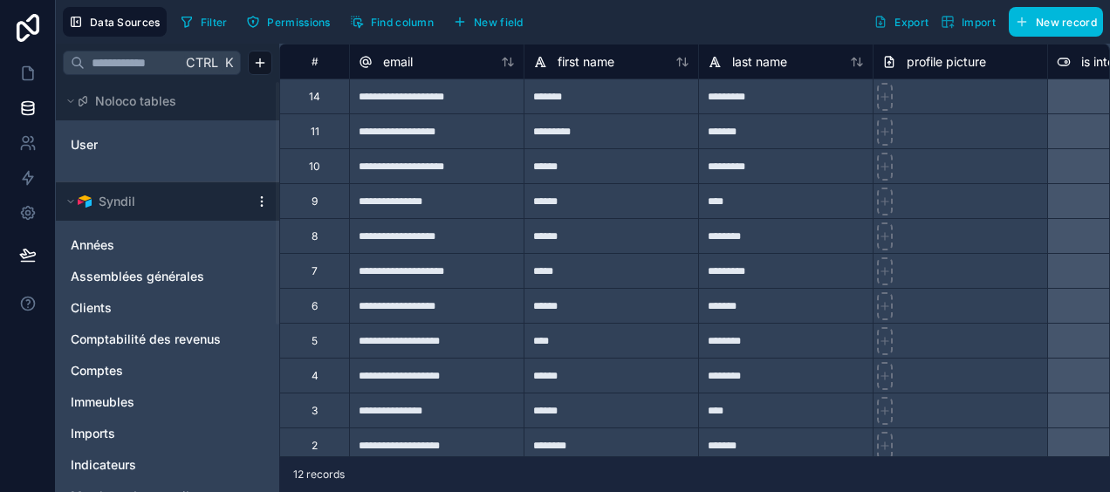
click at [122, 400] on span "Immeubles" at bounding box center [103, 402] width 64 height 17
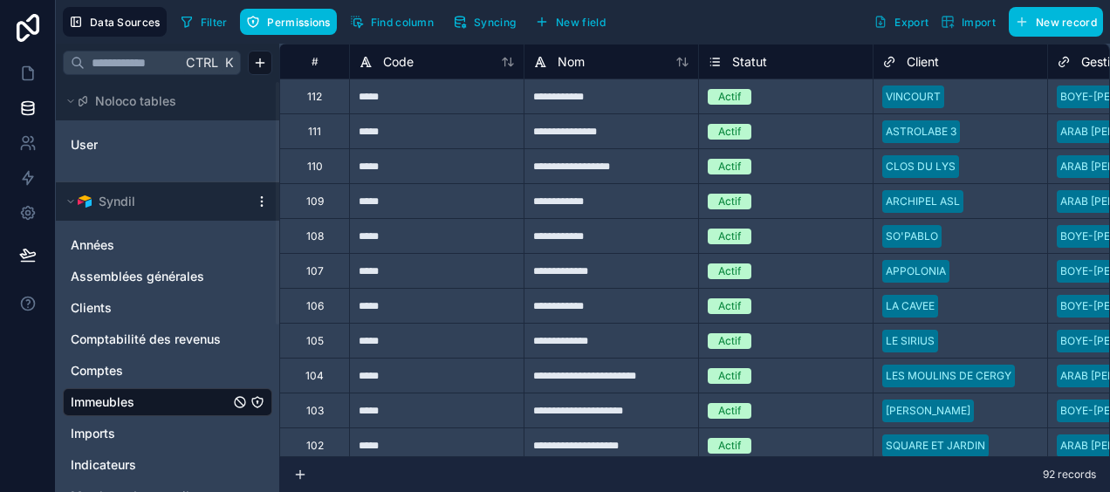
click at [511, 65] on icon at bounding box center [508, 62] width 14 height 14
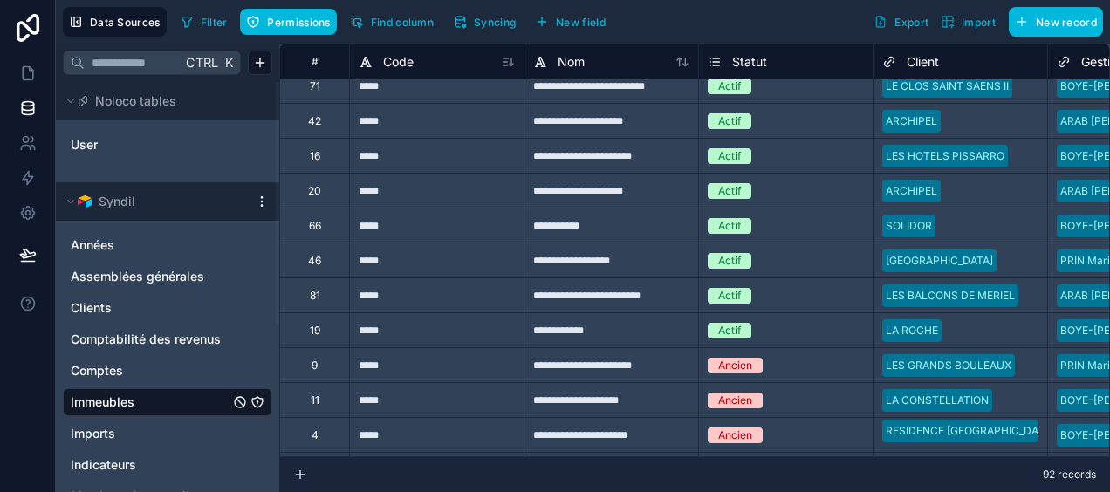
scroll to position [1920, 0]
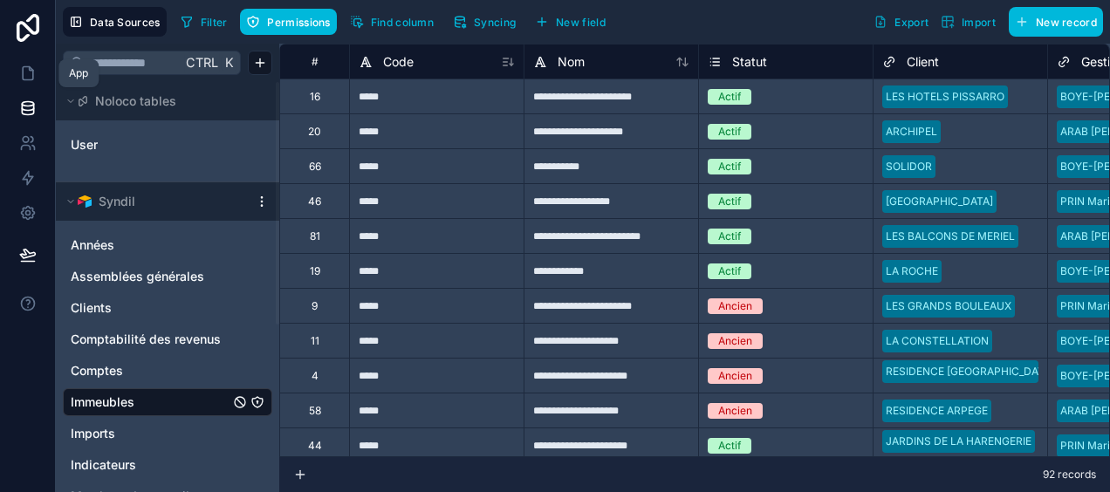
click at [31, 69] on icon at bounding box center [28, 73] width 10 height 13
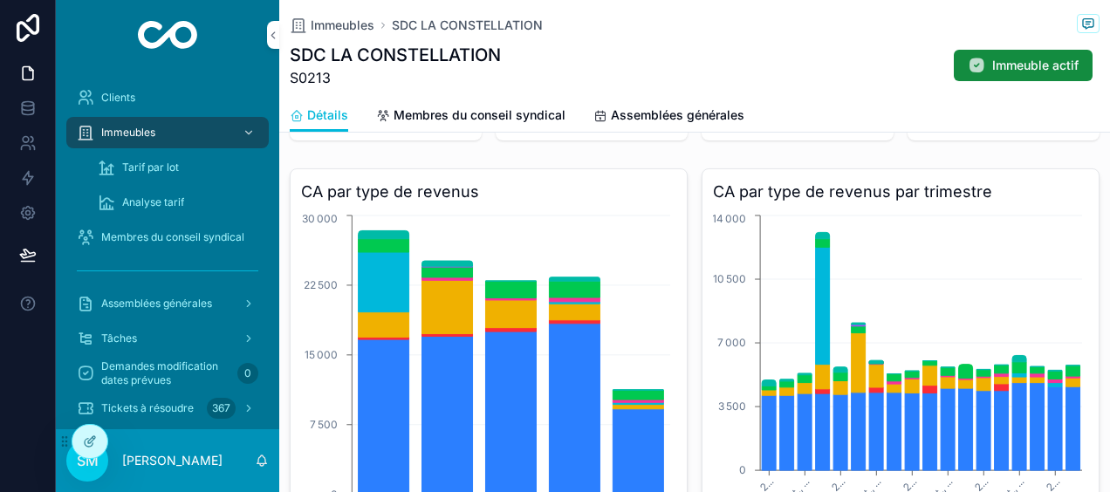
scroll to position [87, 0]
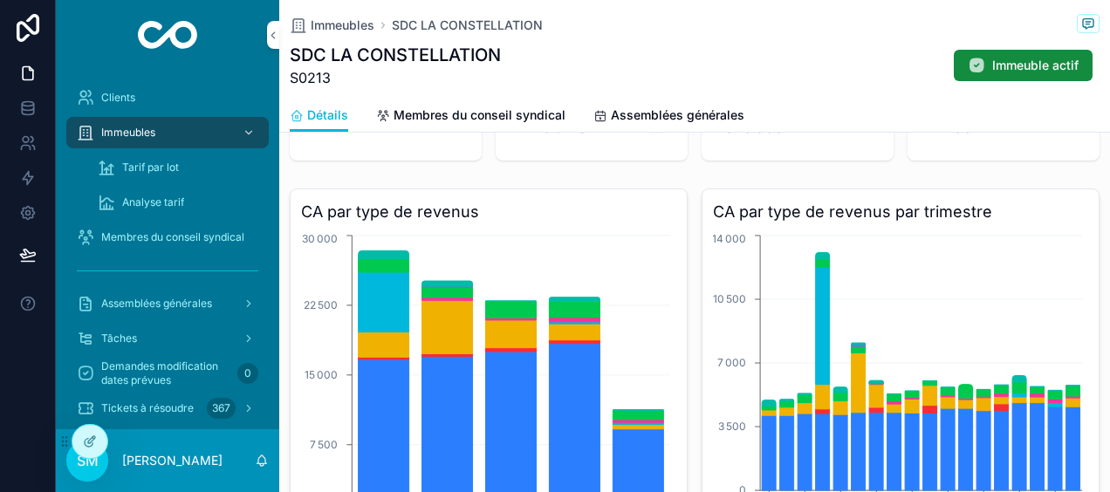
click at [622, 110] on span "Assemblées générales" at bounding box center [678, 114] width 134 height 17
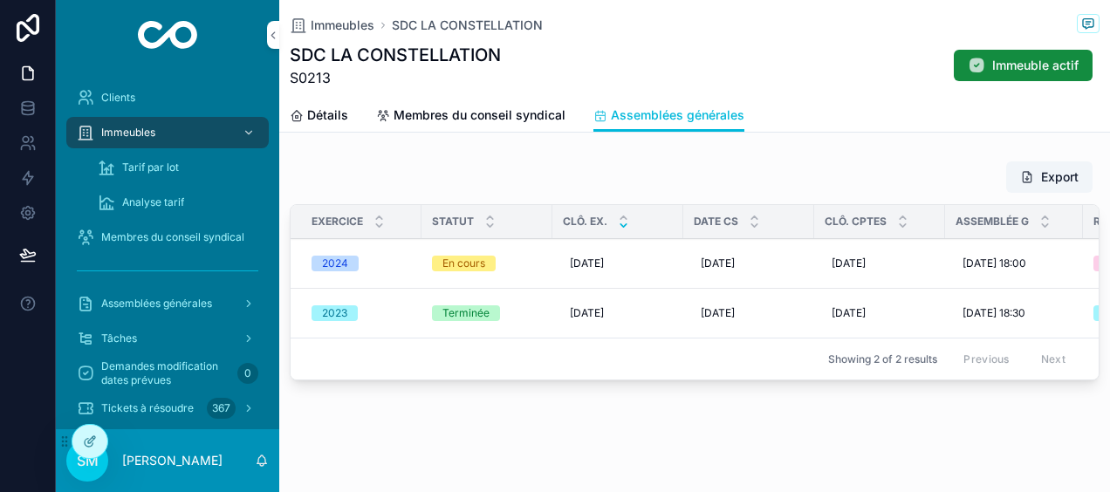
click at [453, 264] on div "En cours" at bounding box center [463, 264] width 43 height 16
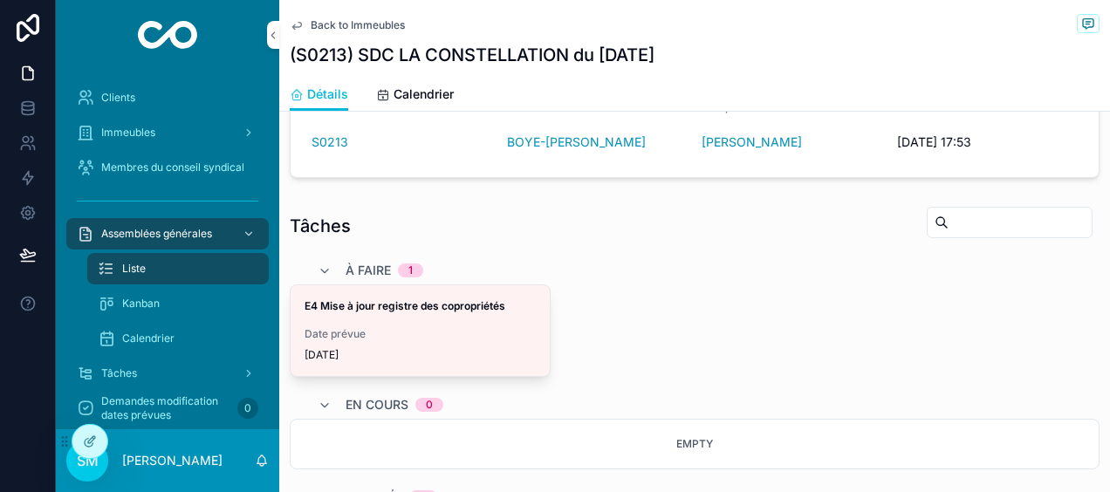
scroll to position [436, 0]
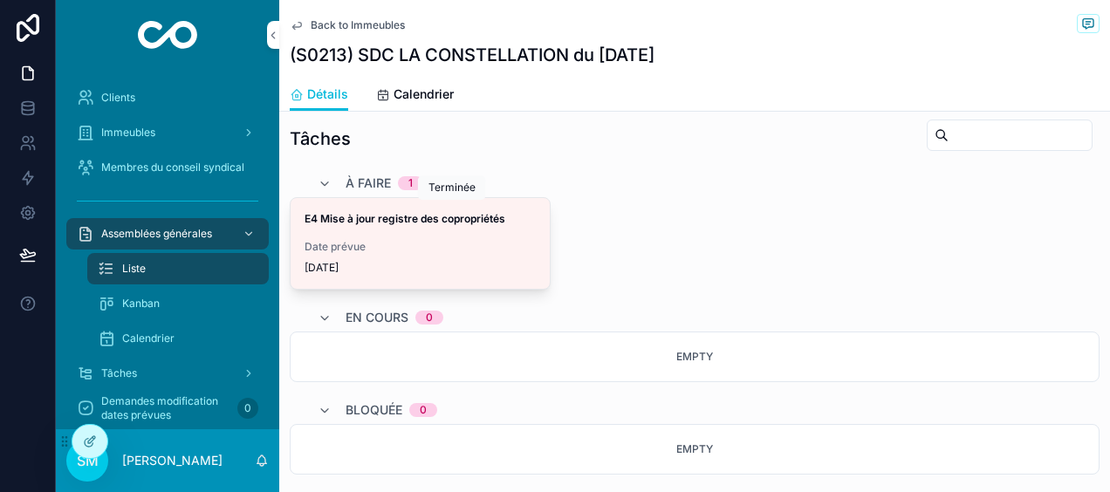
click at [0, 0] on icon "scrollable content" at bounding box center [0, 0] width 0 height 0
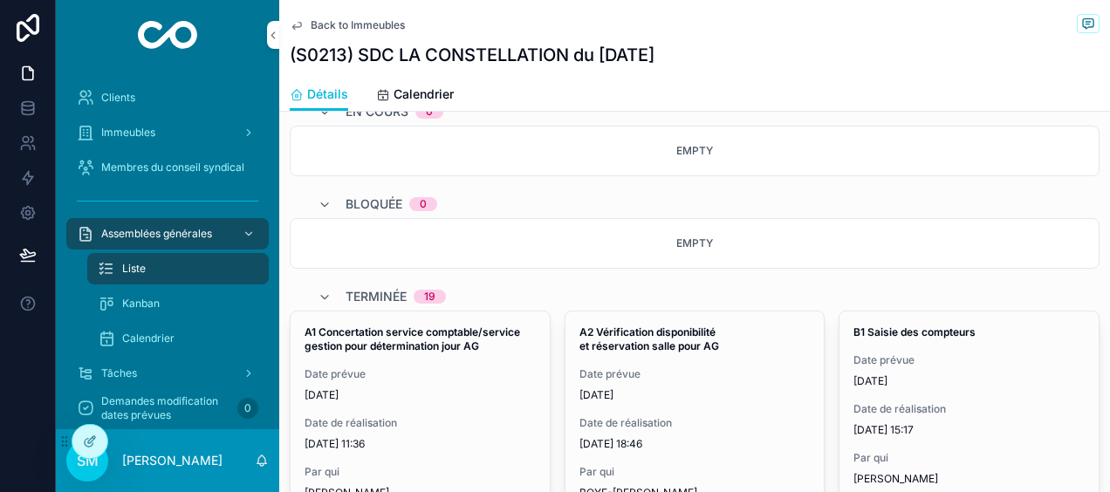
scroll to position [601, 0]
click at [323, 293] on icon "scrollable content" at bounding box center [325, 297] width 14 height 14
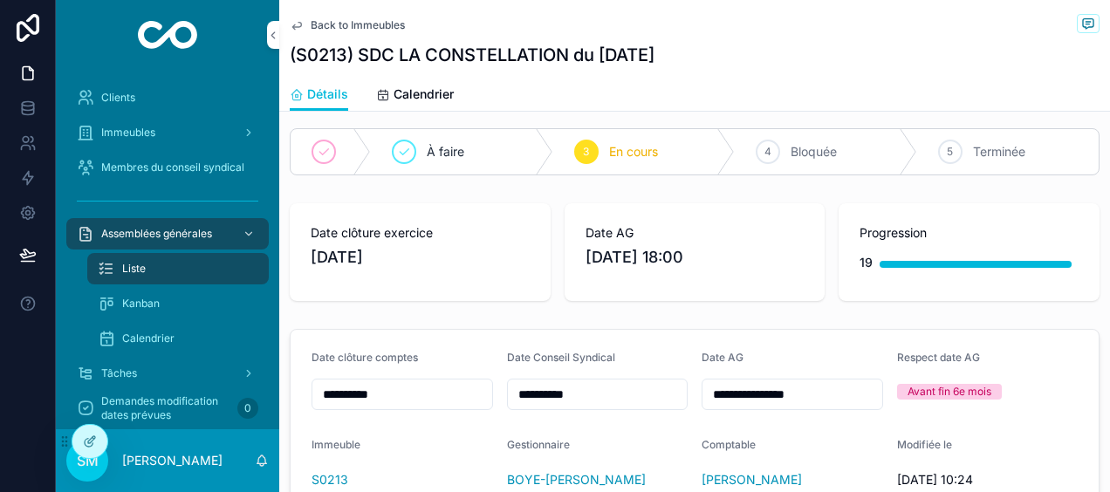
scroll to position [0, 0]
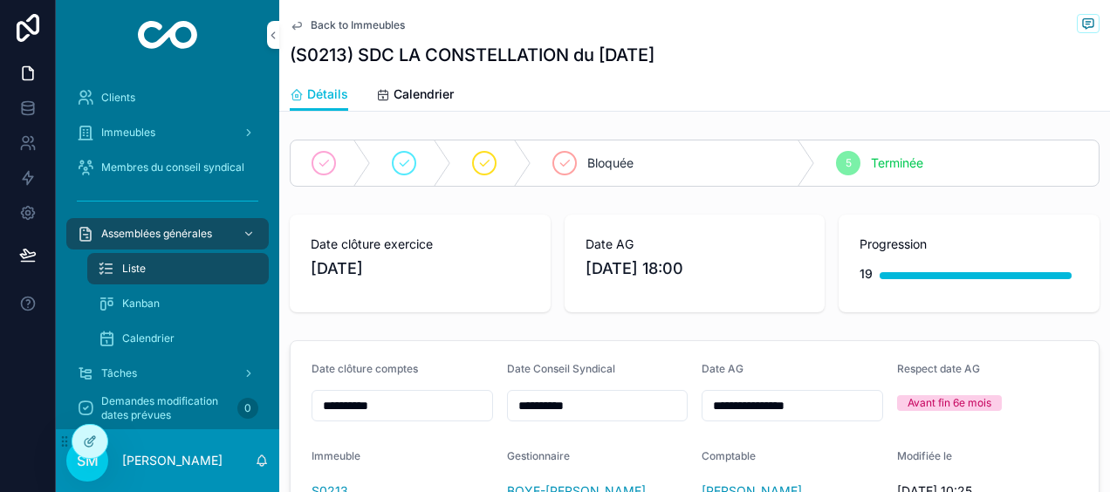
click at [382, 26] on span "Back to Immeubles" at bounding box center [358, 25] width 94 height 14
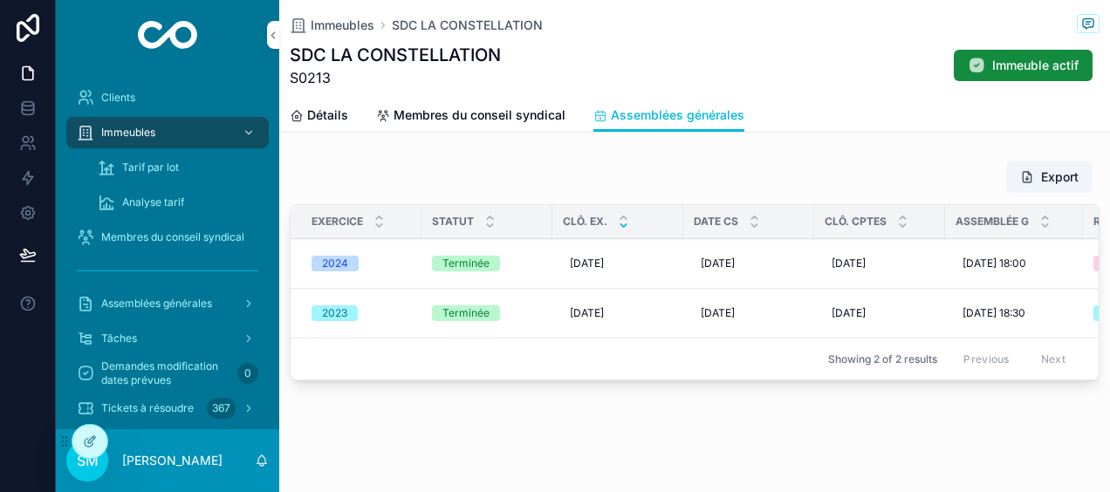
click at [183, 294] on div "Assemblées générales" at bounding box center [168, 304] width 182 height 28
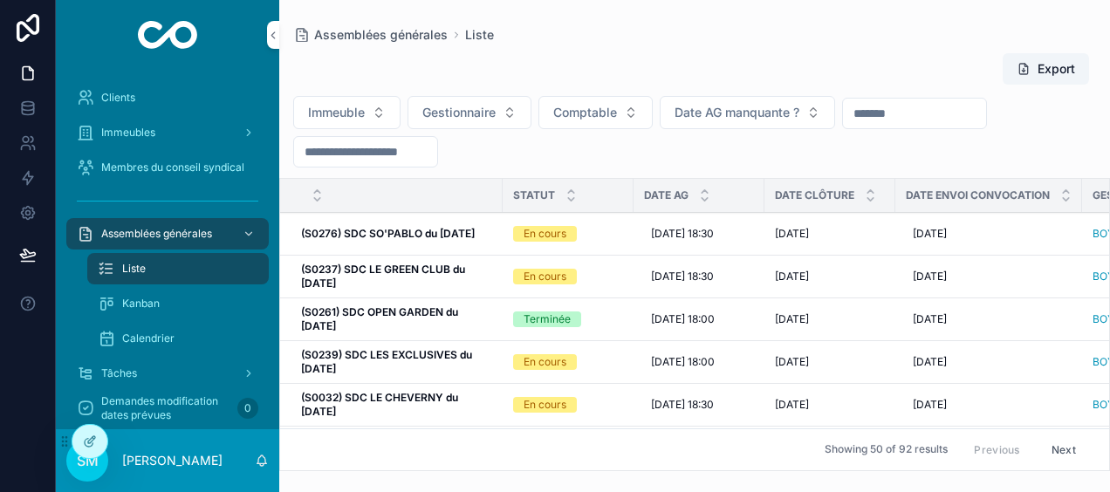
click at [391, 154] on input "scrollable content" at bounding box center [365, 152] width 143 height 24
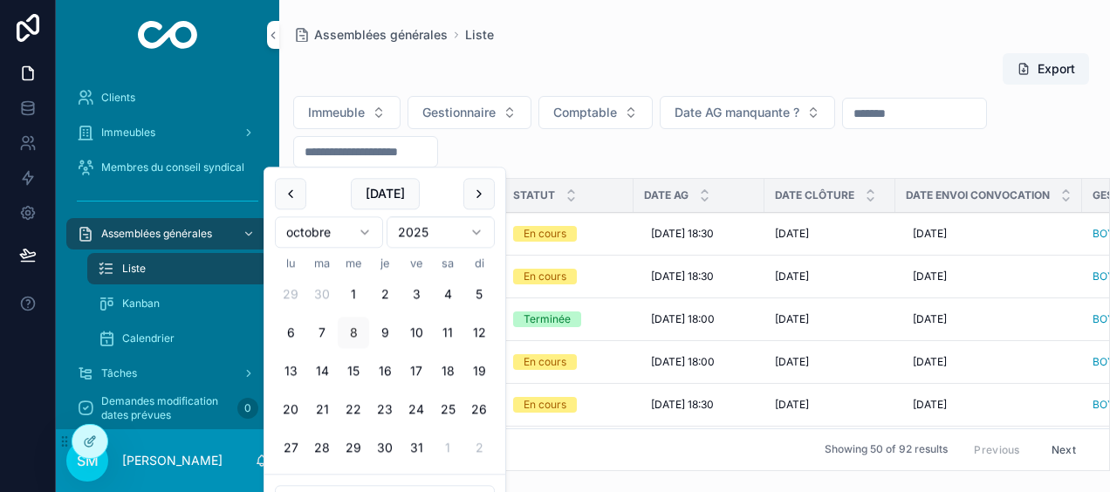
click at [295, 190] on button "scrollable content" at bounding box center [290, 193] width 31 height 31
click at [286, 481] on button "30" at bounding box center [290, 486] width 31 height 31
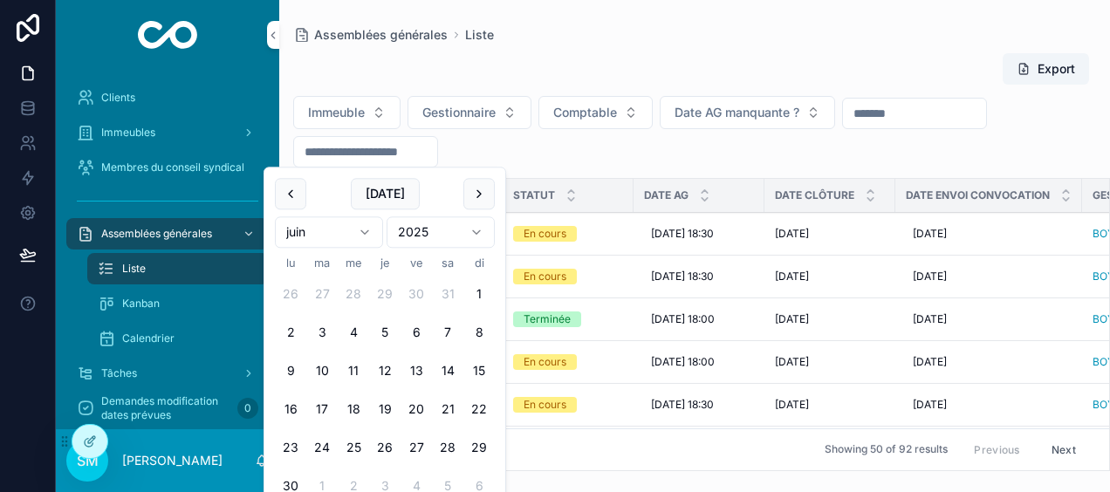
type input "**********"
click at [286, 481] on button "30" at bounding box center [290, 486] width 31 height 31
click at [754, 31] on div "Assemblées générales Liste" at bounding box center [694, 35] width 803 height 14
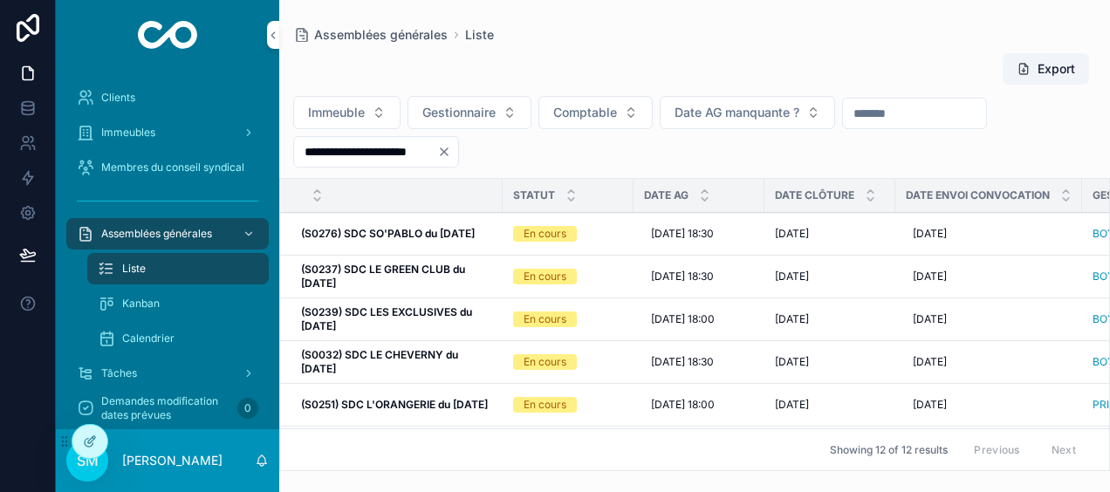
click at [703, 189] on icon "scrollable content" at bounding box center [704, 191] width 11 height 11
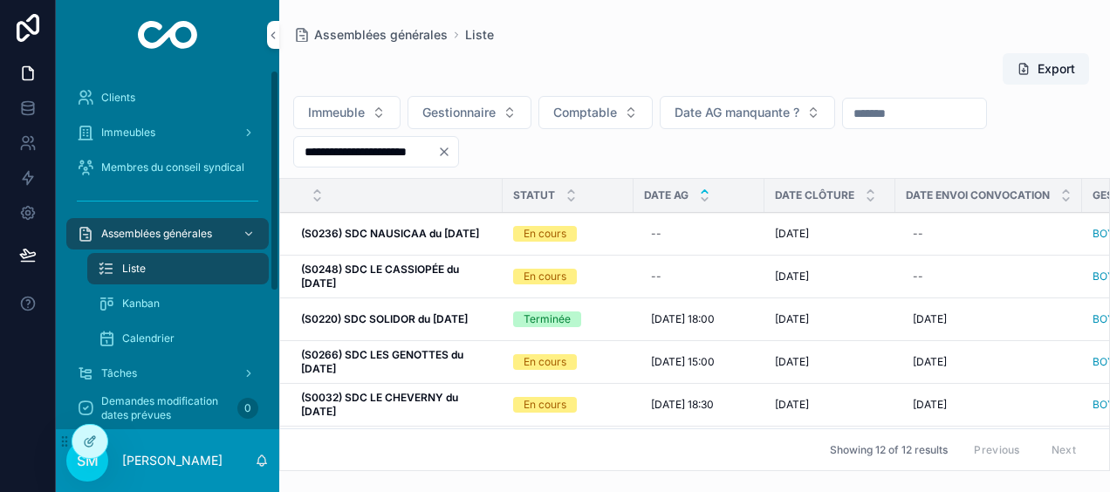
click at [126, 379] on span "Tâches" at bounding box center [119, 374] width 36 height 14
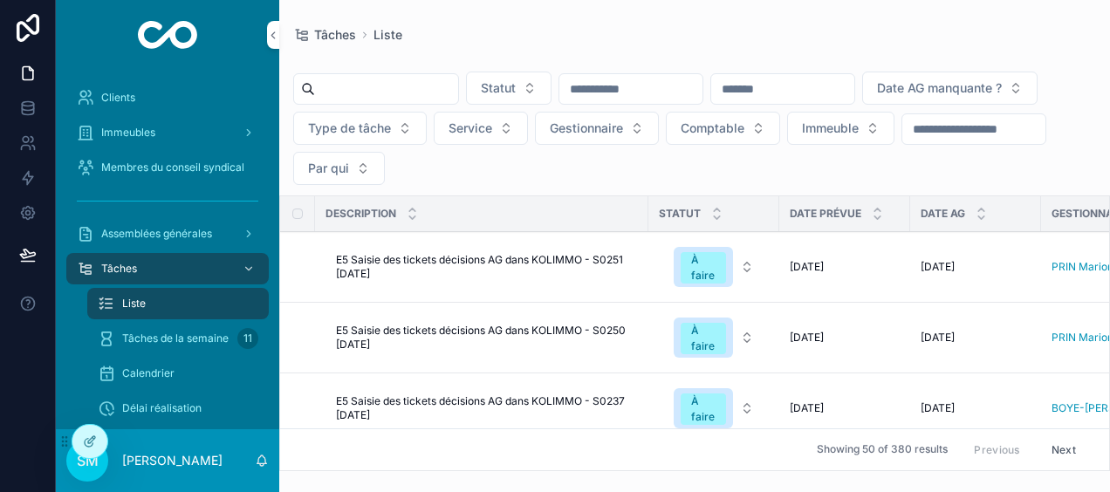
click at [168, 342] on span "Tâches de la semaine" at bounding box center [175, 339] width 106 height 14
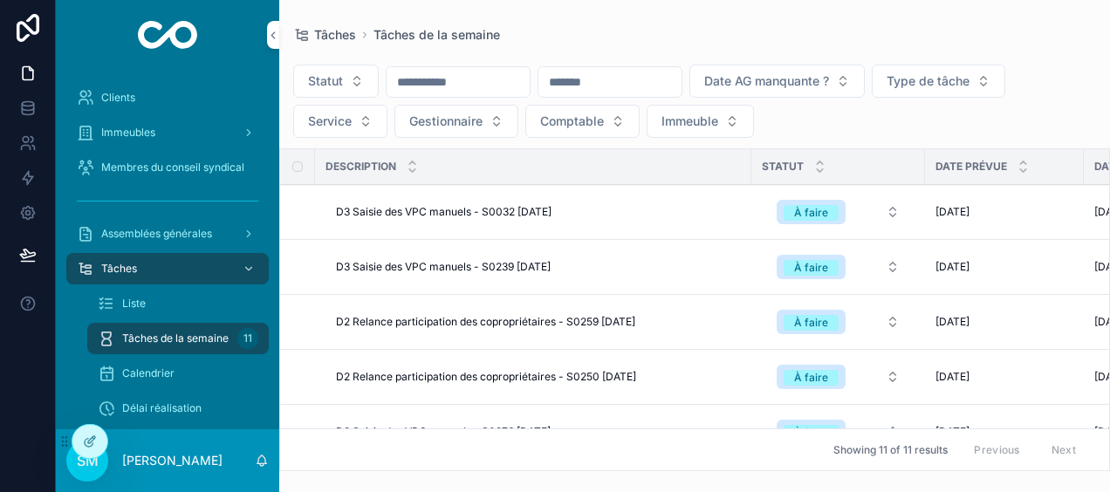
click at [927, 44] on div "Statut Date AG manquante ? Type de tâche Service Gestionnaire Comptable Immeubl…" at bounding box center [694, 256] width 831 height 429
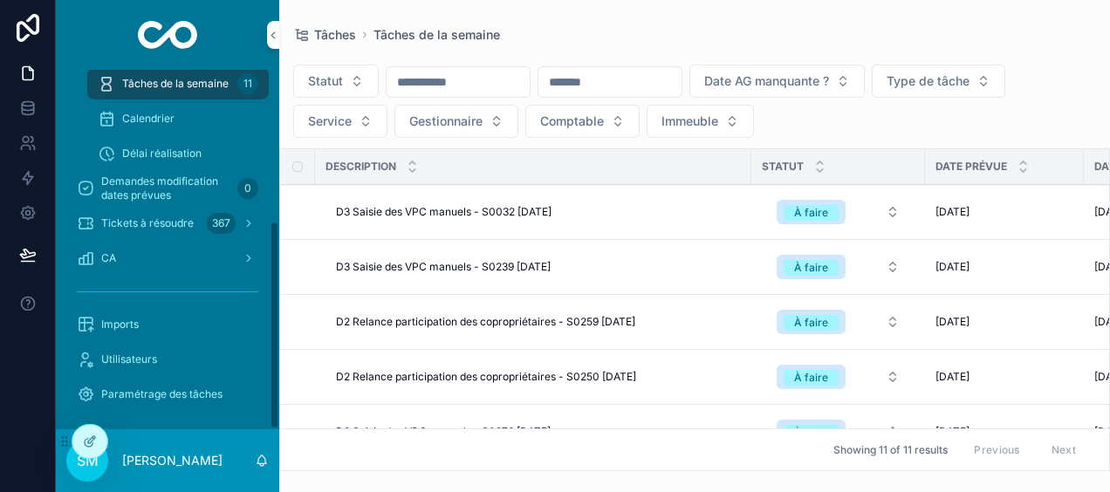
scroll to position [258, 0]
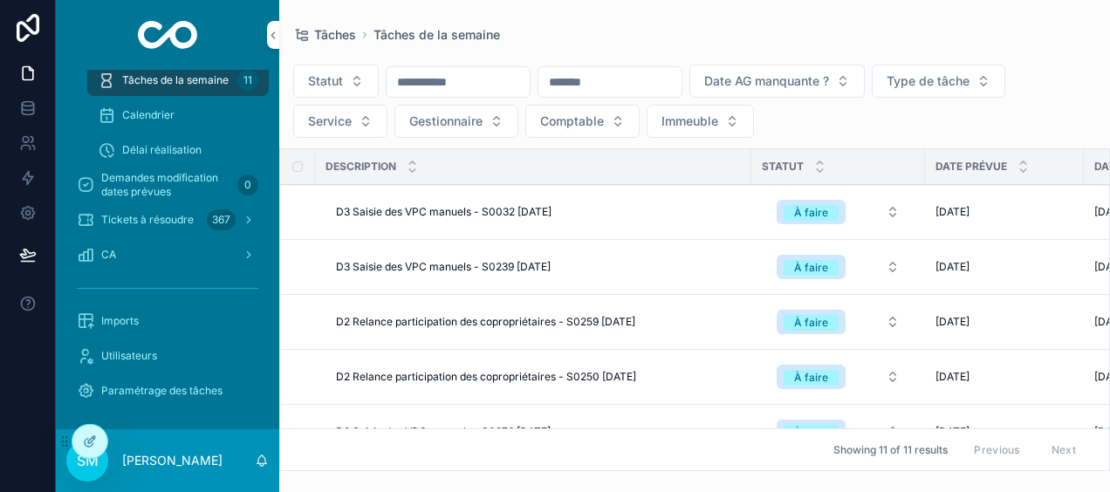
click at [223, 225] on div "367" at bounding box center [221, 219] width 29 height 21
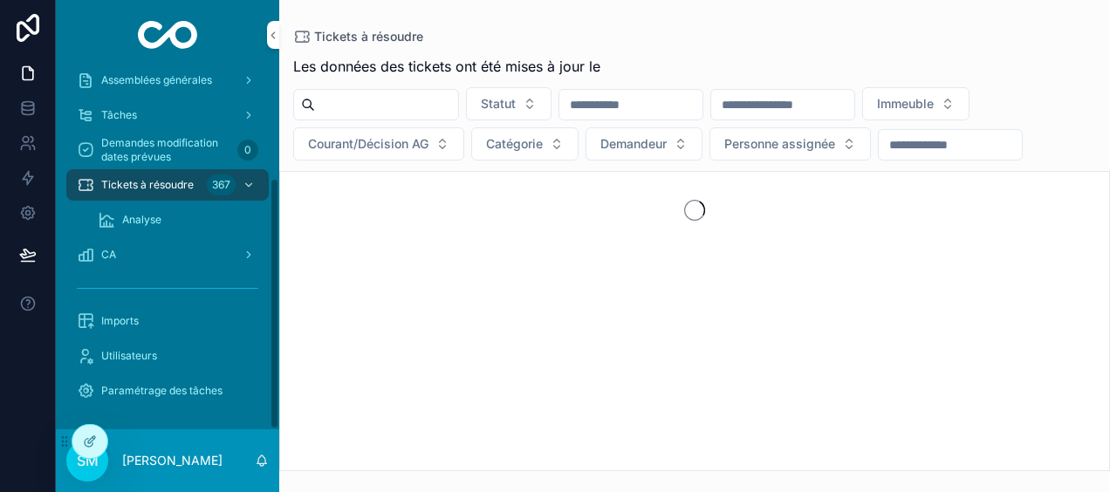
scroll to position [154, 0]
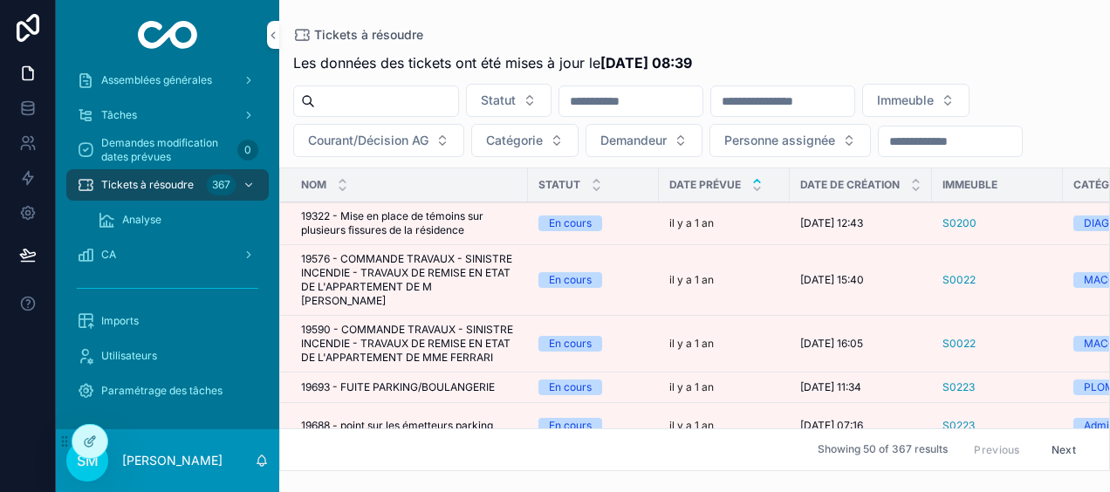
click at [789, 139] on span "Personne assignée" at bounding box center [779, 140] width 111 height 17
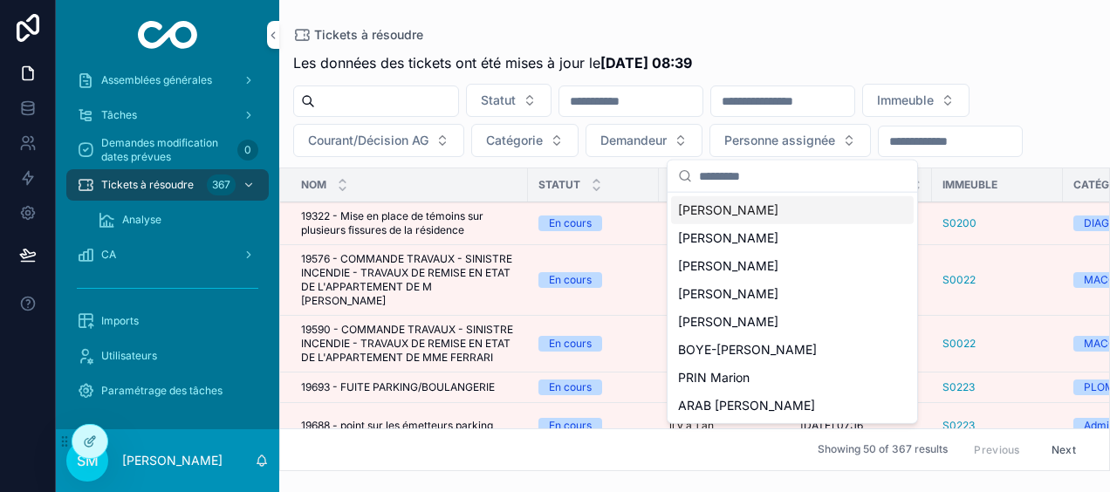
click at [746, 211] on span "[PERSON_NAME]" at bounding box center [728, 210] width 100 height 17
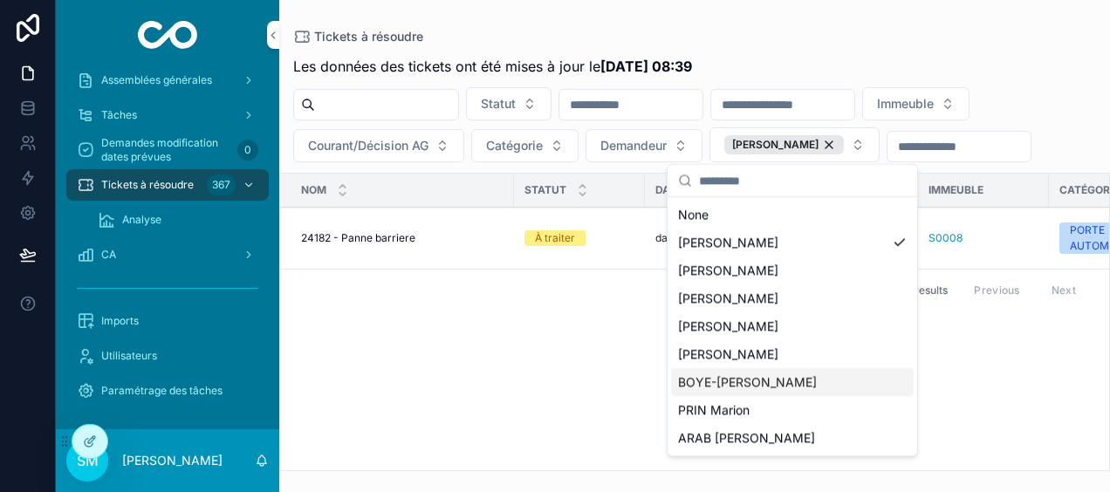
click at [957, 340] on div "Nom Statut Date prévue Date de création Immeuble Catégorie Demandeur Personne a…" at bounding box center [694, 322] width 829 height 297
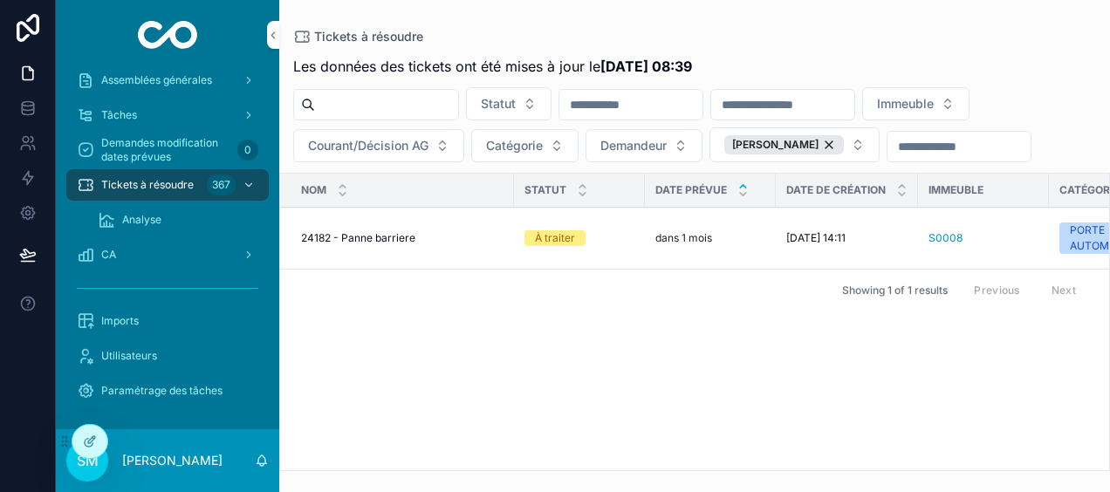
click at [0, 0] on span "Synchroniser" at bounding box center [0, 0] width 0 height 0
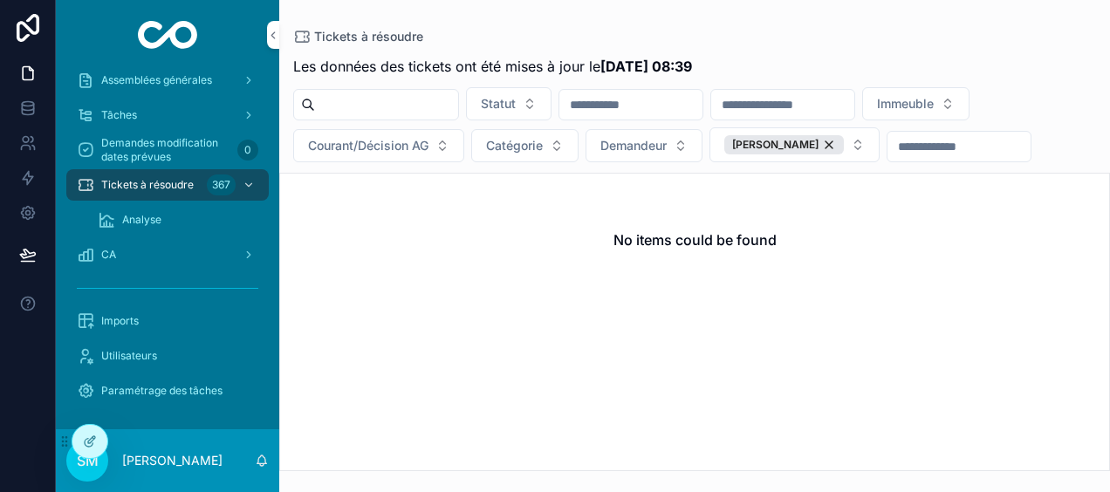
click at [818, 141] on div "[PERSON_NAME]" at bounding box center [784, 144] width 120 height 19
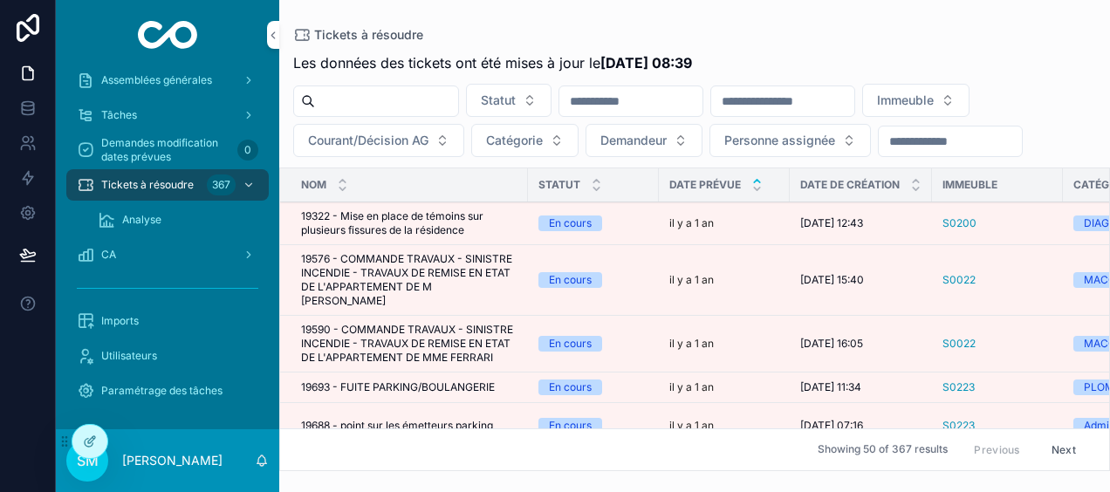
click at [819, 142] on span "Personne assignée" at bounding box center [779, 140] width 111 height 17
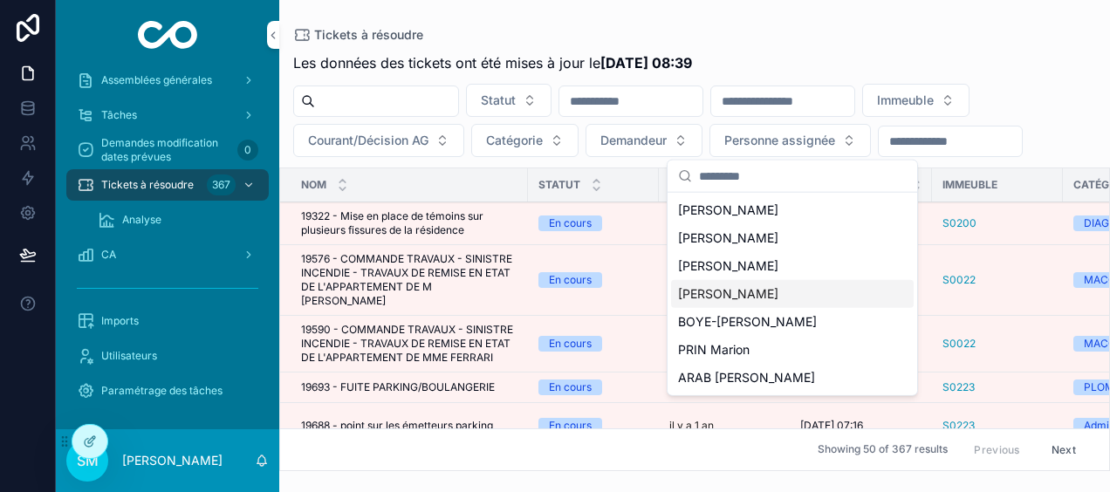
click at [775, 291] on span "[PERSON_NAME]" at bounding box center [728, 293] width 100 height 17
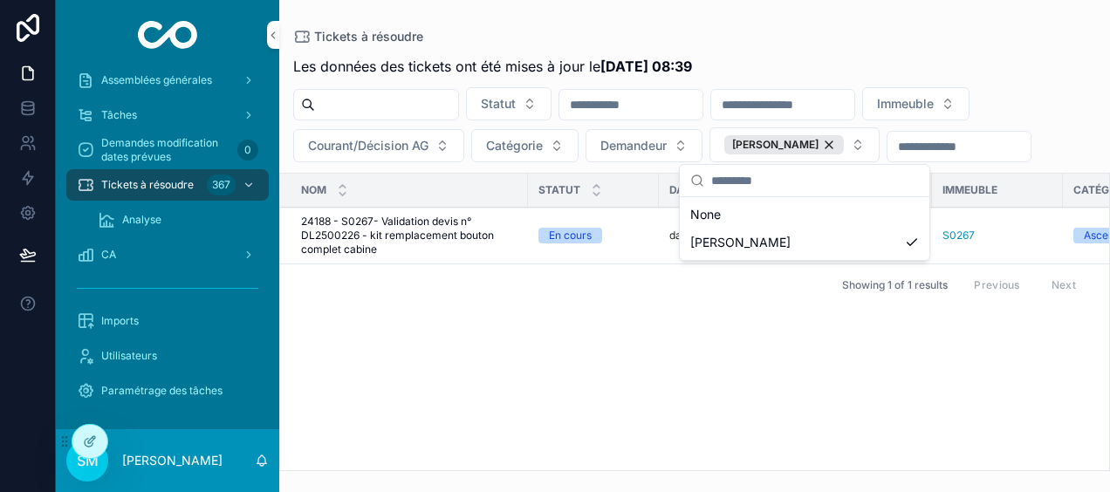
click at [853, 39] on div "Tickets à résoudre" at bounding box center [694, 36] width 803 height 17
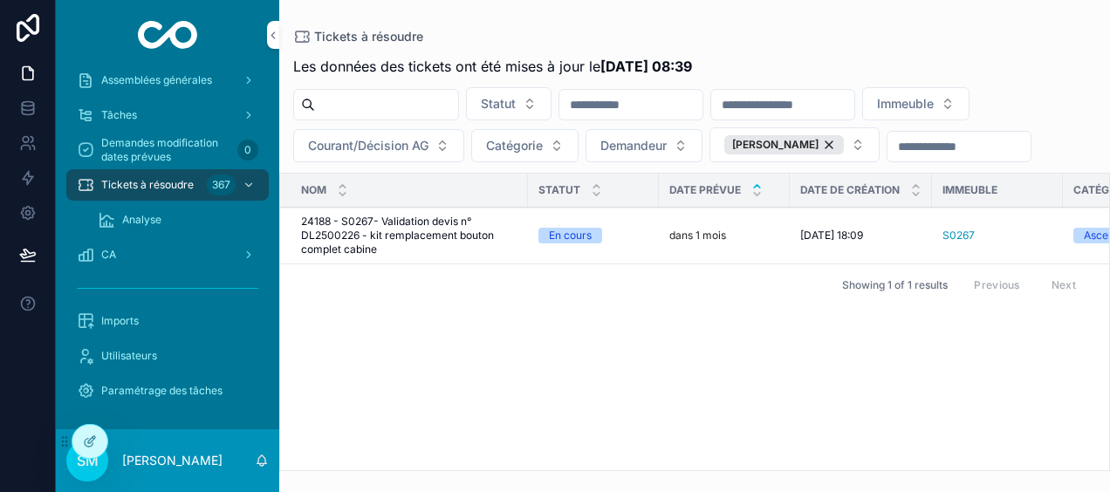
click at [0, 0] on span "Synchroniser" at bounding box center [0, 0] width 0 height 0
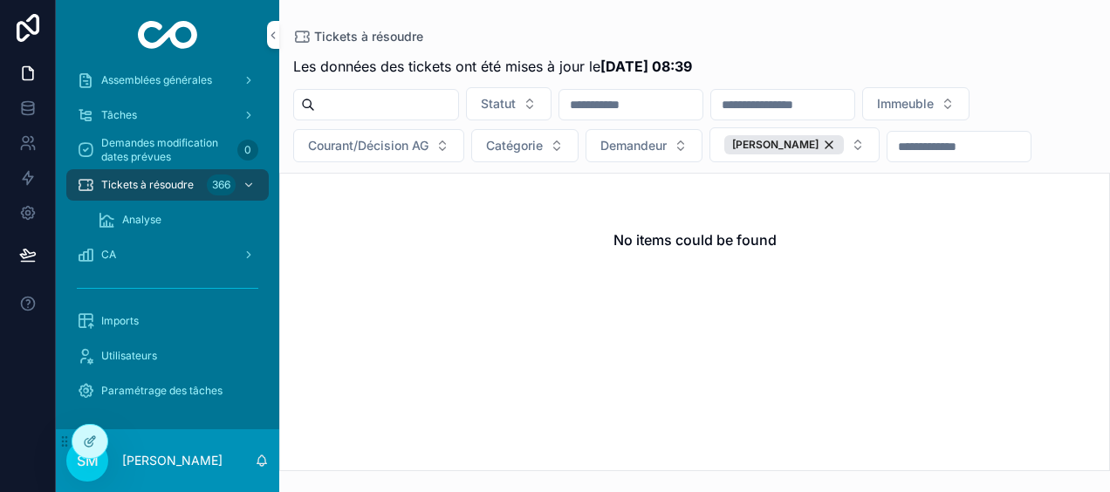
click at [844, 138] on div "[PERSON_NAME]" at bounding box center [784, 144] width 120 height 19
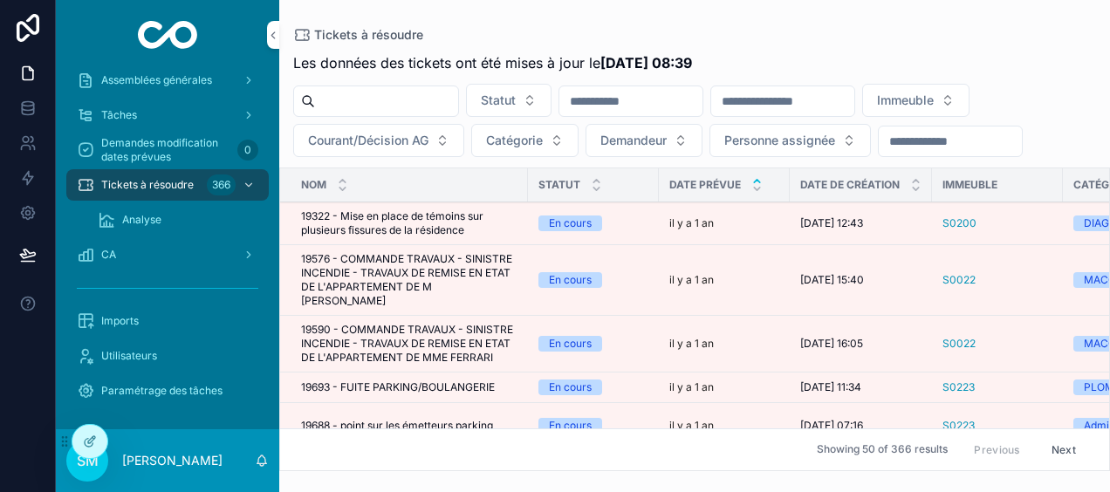
click at [828, 141] on span "Personne assignée" at bounding box center [779, 140] width 111 height 17
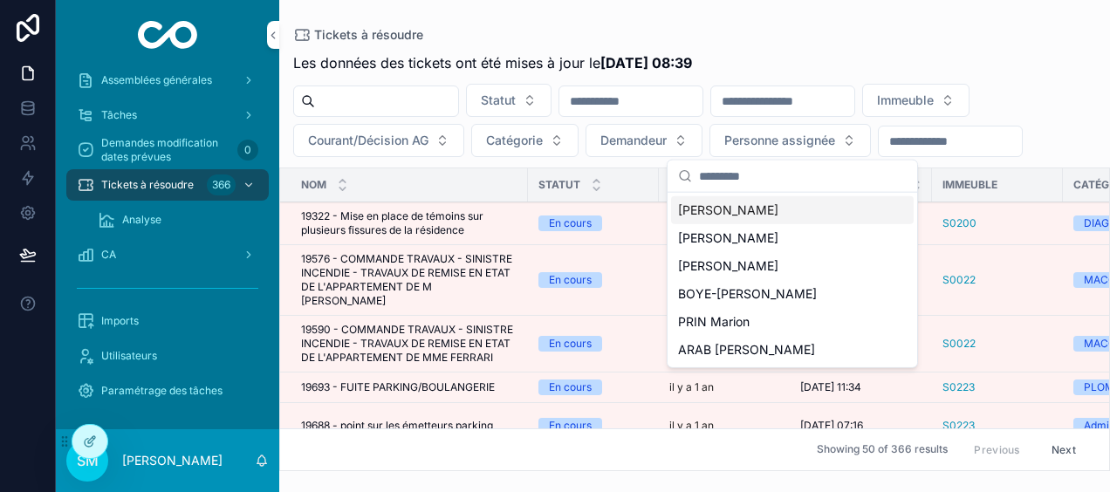
click at [840, 58] on div "Les données des tickets ont été mises à jour le [DATE] 08:39" at bounding box center [694, 62] width 803 height 21
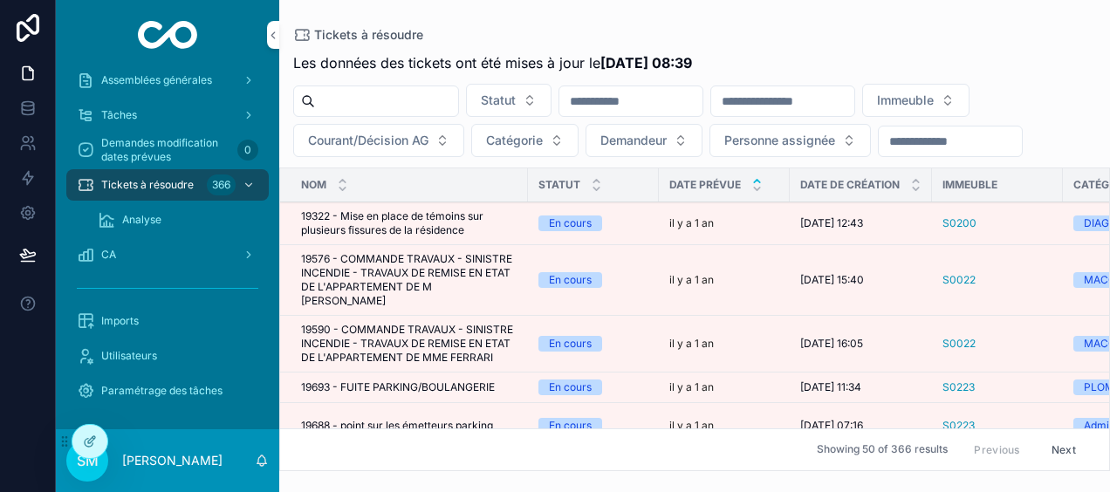
click at [382, 132] on span "Courant/Décision AG" at bounding box center [368, 140] width 120 height 17
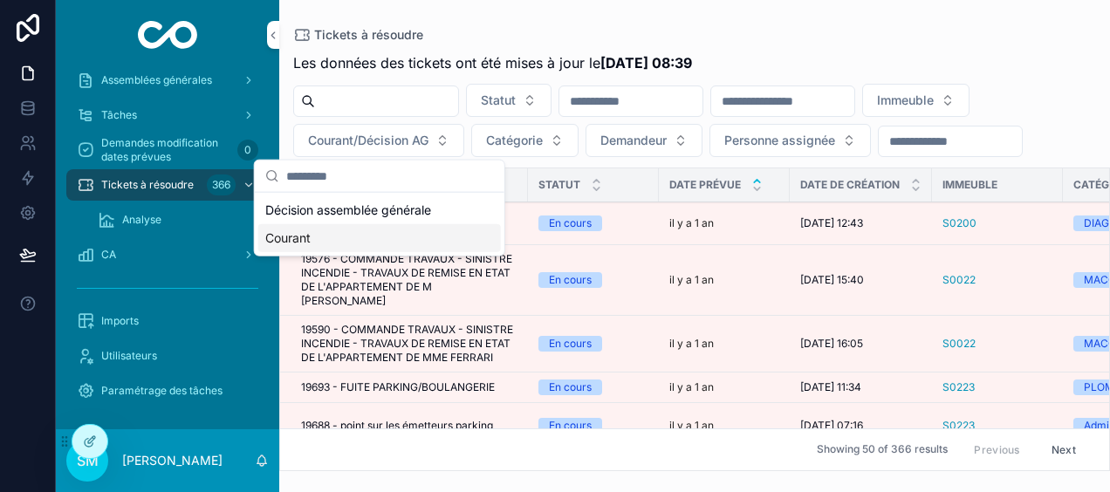
click at [301, 235] on div "Courant" at bounding box center [379, 238] width 243 height 28
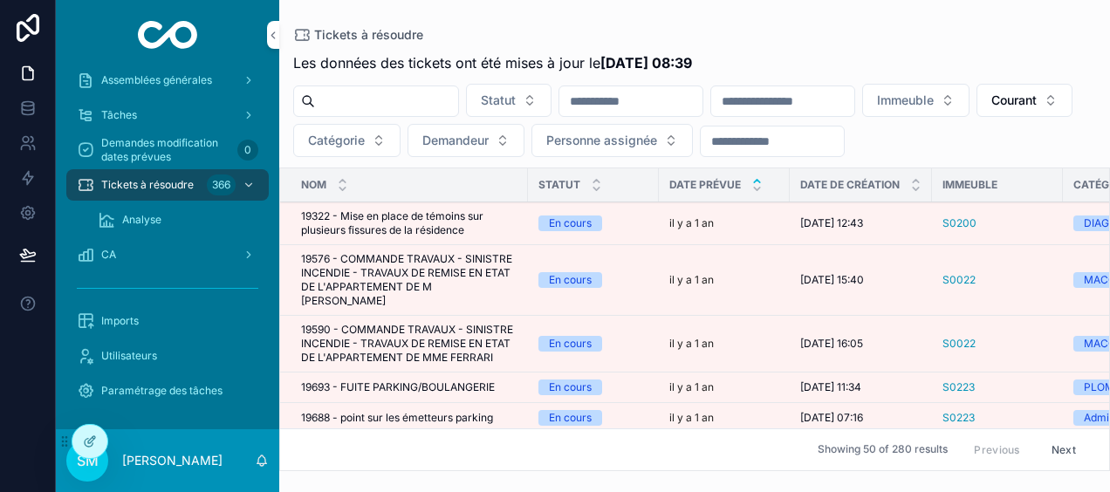
click at [854, 89] on input "scrollable content" at bounding box center [782, 101] width 143 height 24
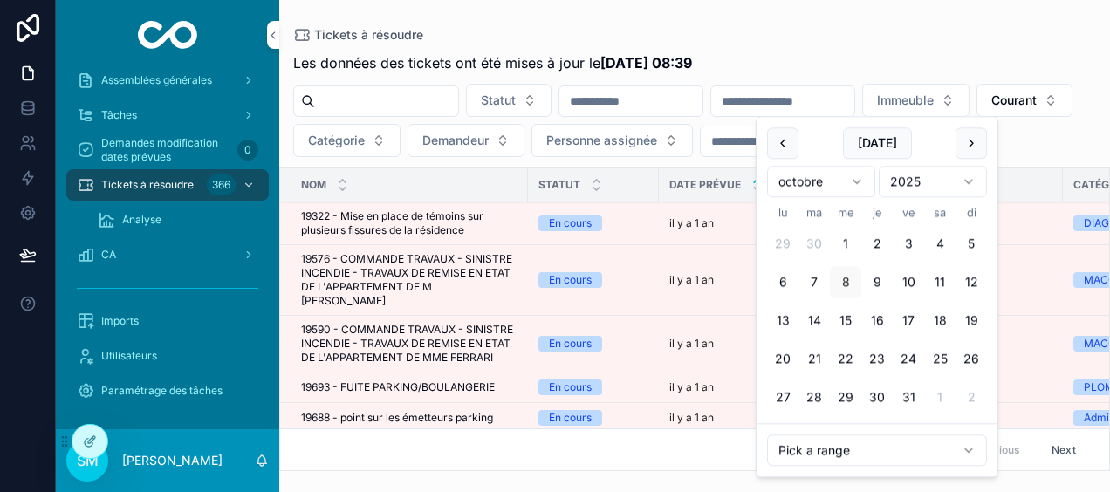
click at [860, 40] on div "Tickets à résoudre" at bounding box center [694, 35] width 803 height 14
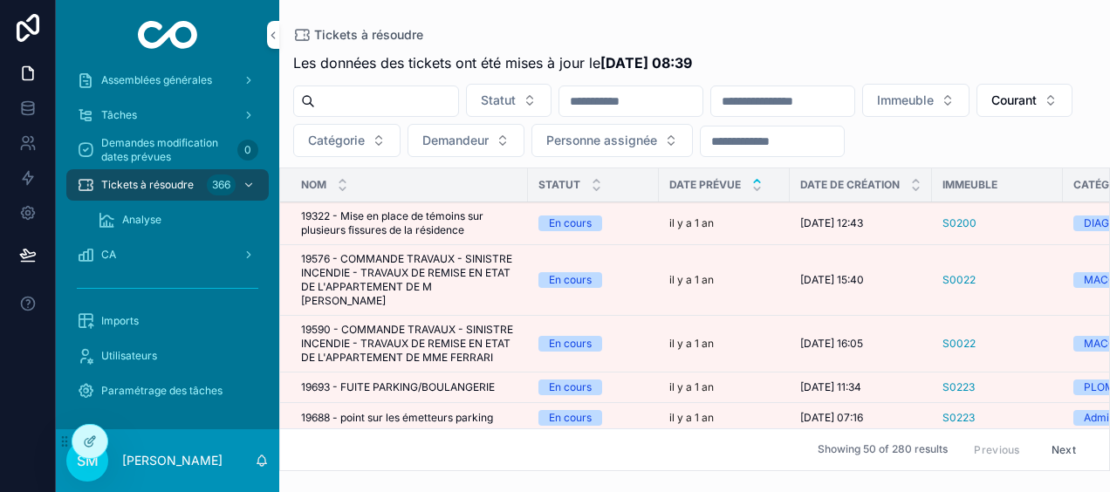
click at [916, 176] on icon "scrollable content" at bounding box center [915, 180] width 11 height 11
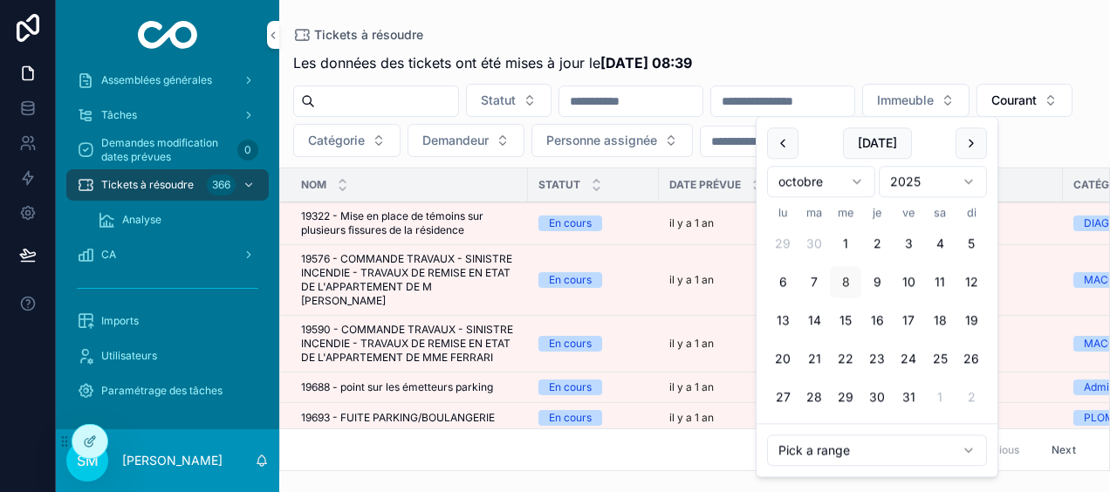
click at [815, 99] on input "scrollable content" at bounding box center [782, 101] width 143 height 24
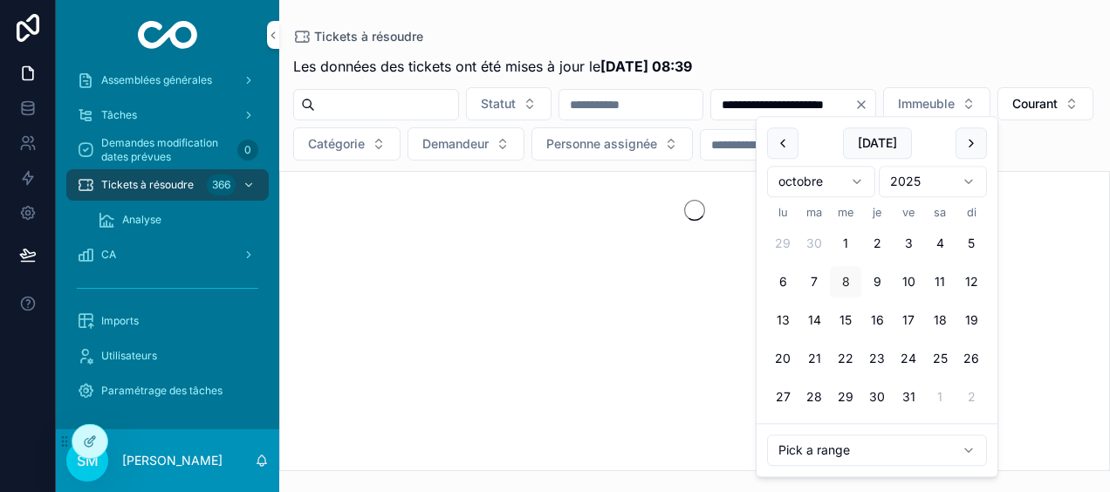
type input "**********"
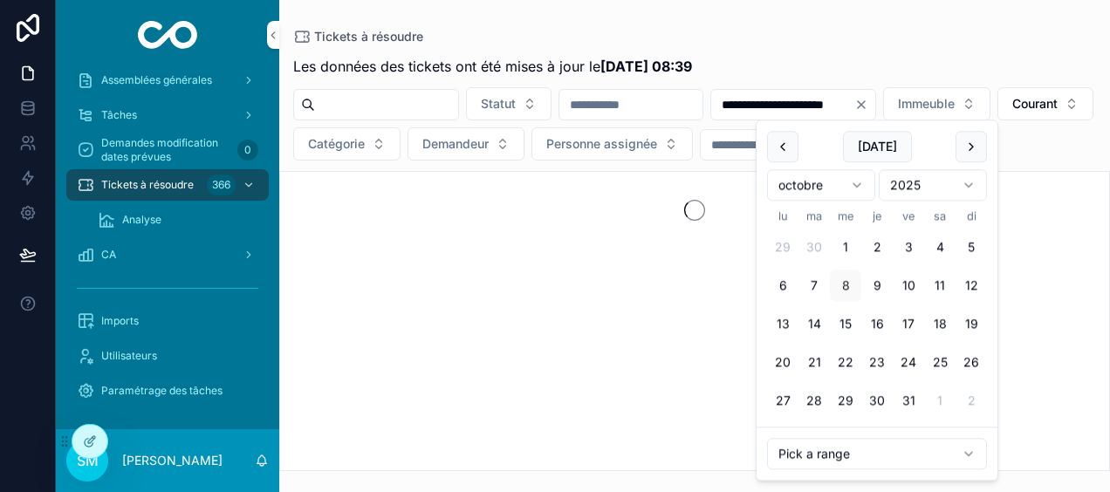
click at [946, 44] on div "Tickets à résoudre" at bounding box center [694, 36] width 803 height 17
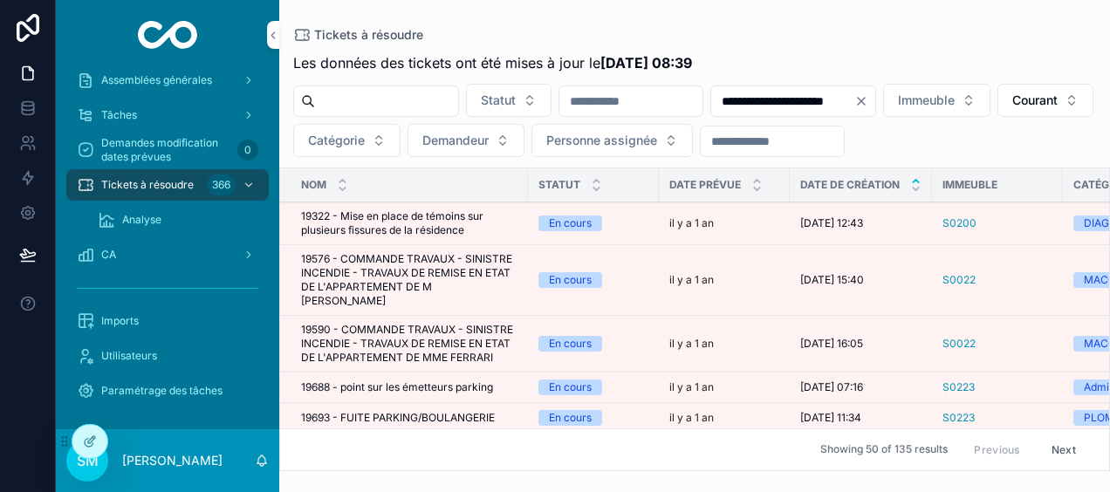
click at [657, 144] on span "Personne assignée" at bounding box center [601, 140] width 111 height 17
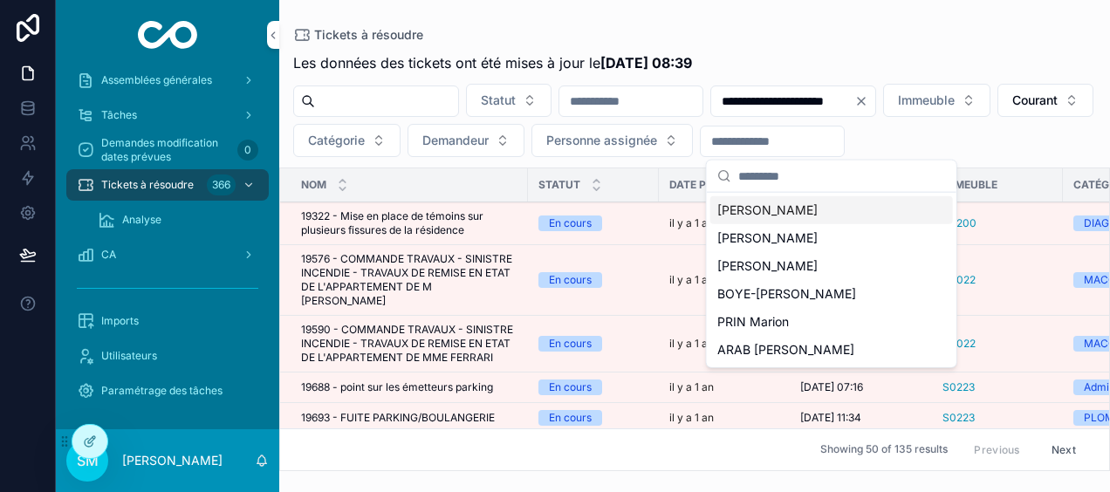
click at [788, 215] on span "[PERSON_NAME]" at bounding box center [767, 210] width 100 height 17
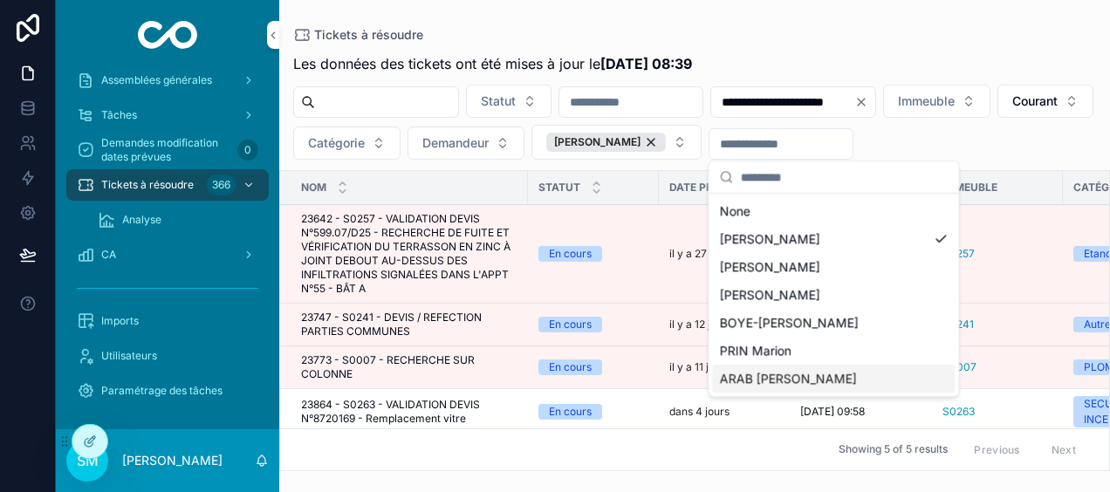
click at [786, 379] on span "ARAB [PERSON_NAME]" at bounding box center [787, 378] width 137 height 17
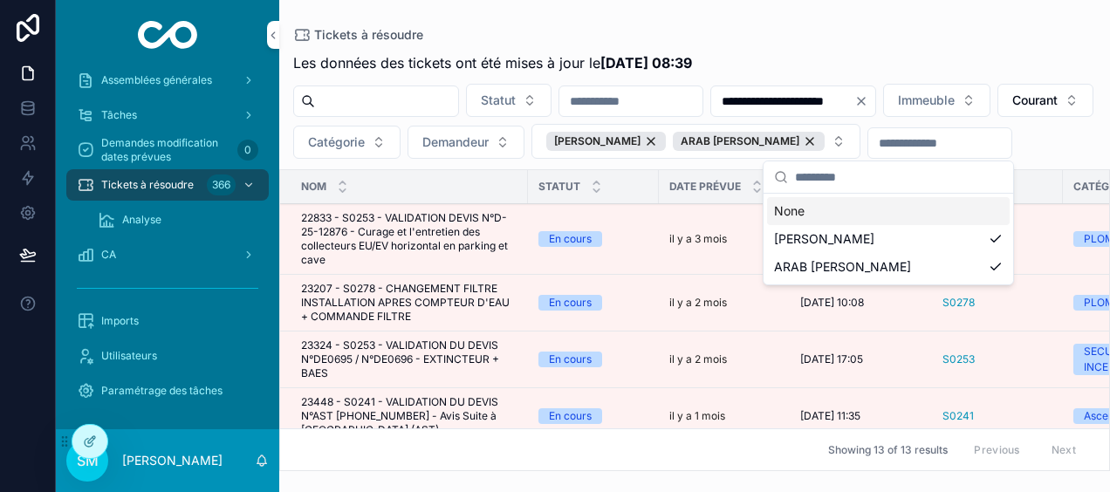
click at [874, 42] on div "**********" at bounding box center [694, 256] width 831 height 429
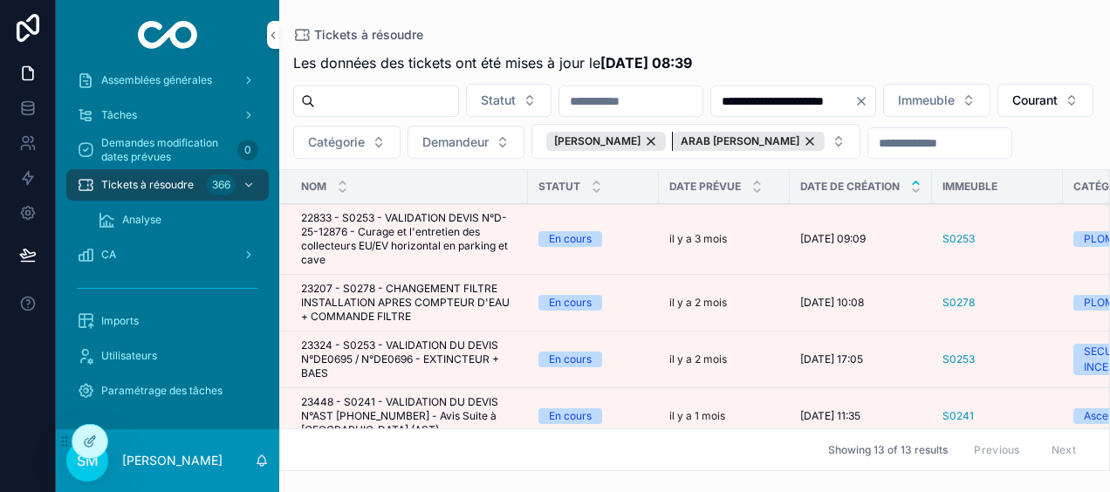
click at [825, 134] on div "ARAB [PERSON_NAME]" at bounding box center [749, 141] width 152 height 19
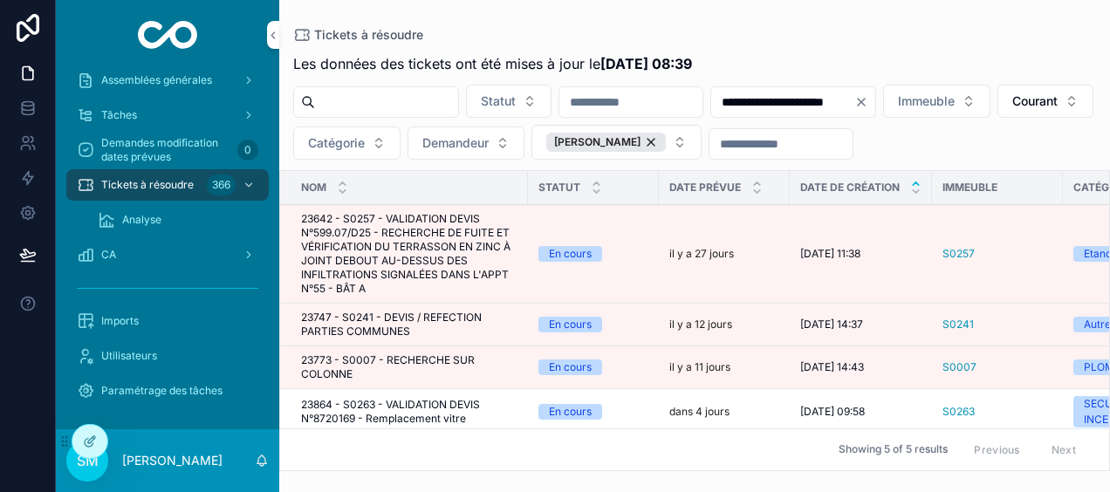
click at [702, 143] on button "[PERSON_NAME]" at bounding box center [616, 142] width 170 height 35
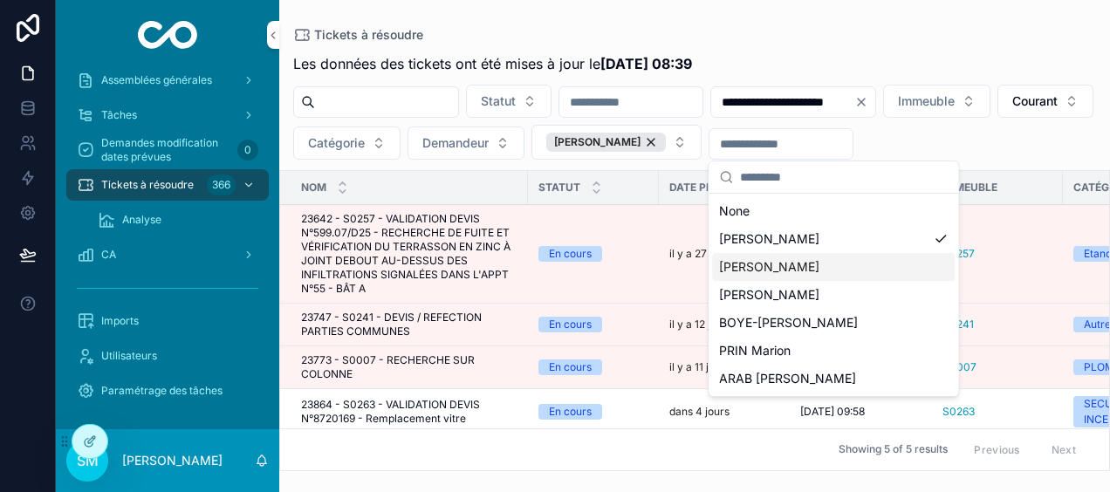
click at [832, 260] on div "[PERSON_NAME]" at bounding box center [833, 267] width 243 height 28
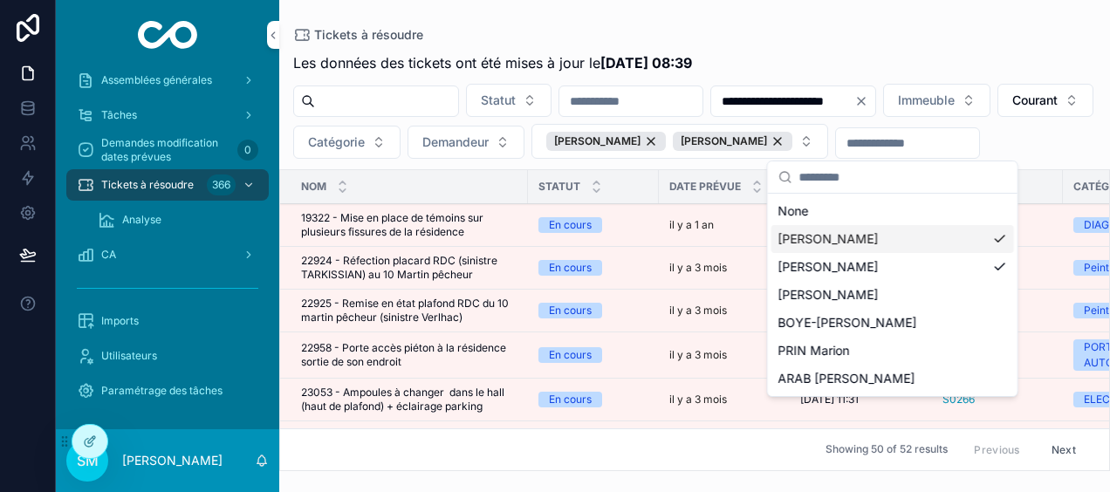
click at [993, 236] on div "[PERSON_NAME]" at bounding box center [892, 239] width 243 height 28
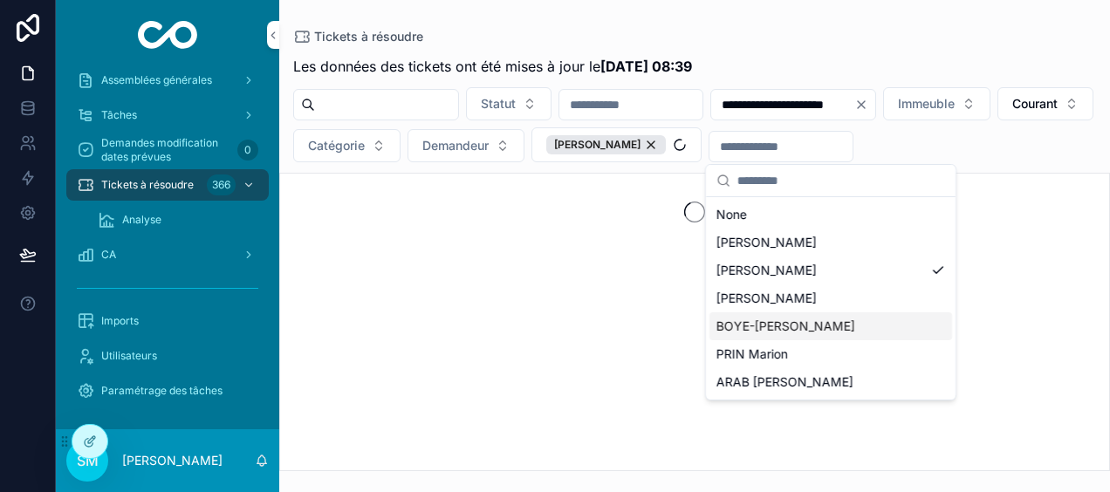
click at [867, 328] on div "BOYE-[PERSON_NAME]" at bounding box center [831, 326] width 243 height 28
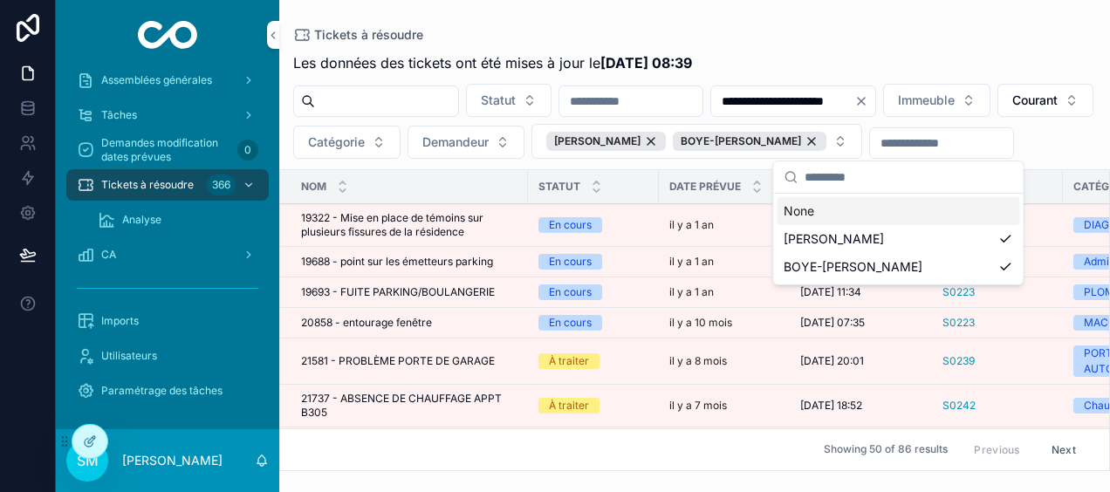
click at [839, 42] on div "**********" at bounding box center [694, 256] width 831 height 429
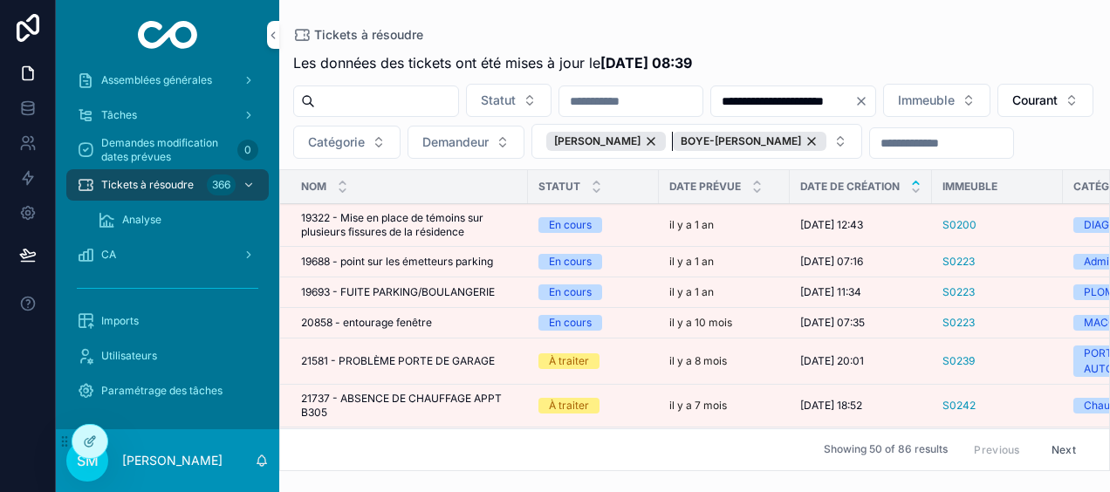
click at [826, 142] on div "BOYE-[PERSON_NAME]" at bounding box center [750, 141] width 154 height 19
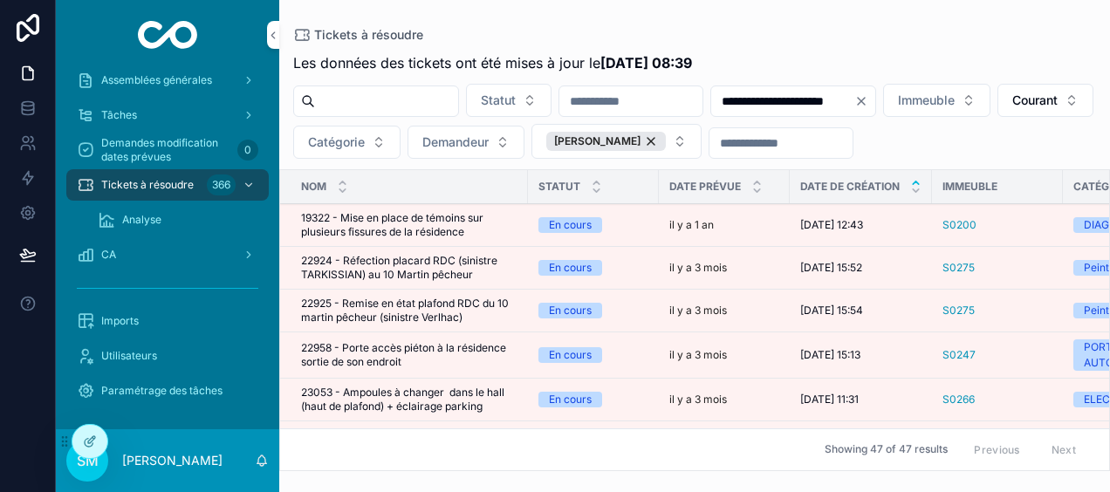
click at [702, 141] on button "[PERSON_NAME]" at bounding box center [616, 141] width 170 height 35
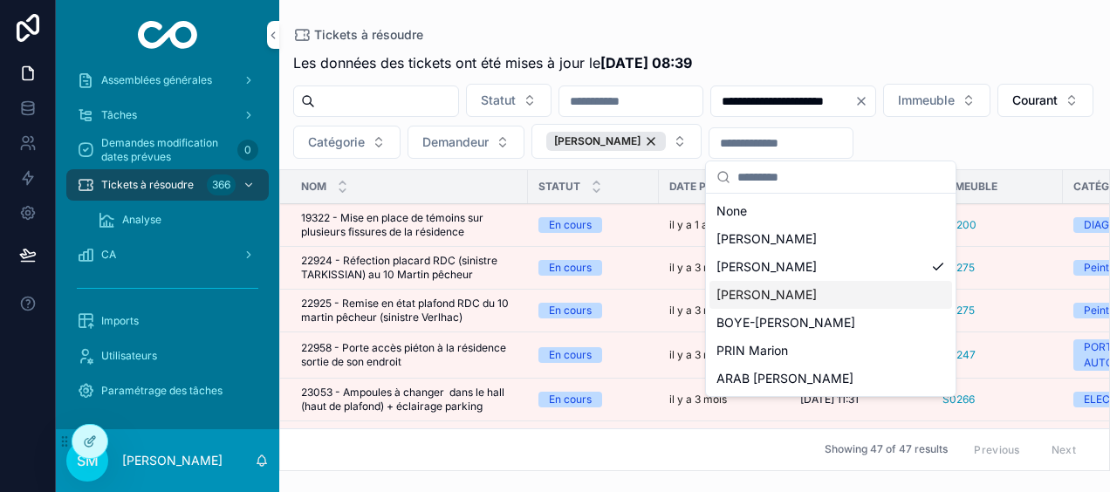
click at [836, 293] on div "[PERSON_NAME]" at bounding box center [831, 295] width 243 height 28
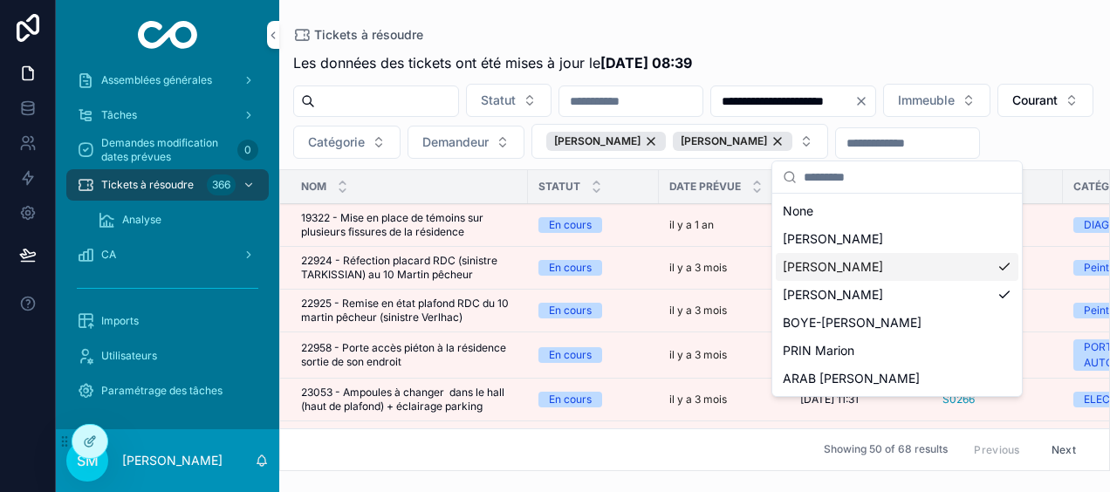
click at [1005, 264] on div "[PERSON_NAME]" at bounding box center [897, 267] width 243 height 28
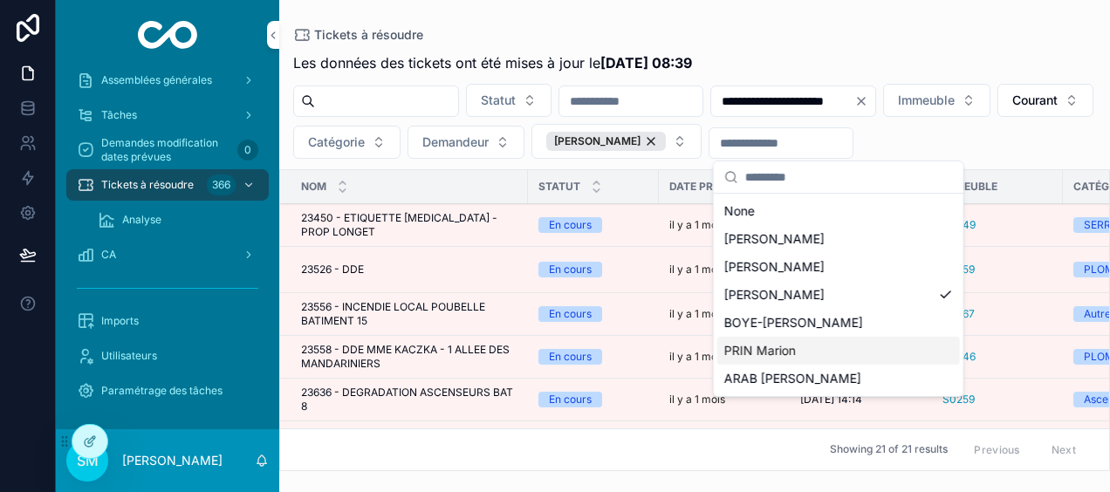
click at [883, 348] on div "PRIN Marion" at bounding box center [838, 351] width 243 height 28
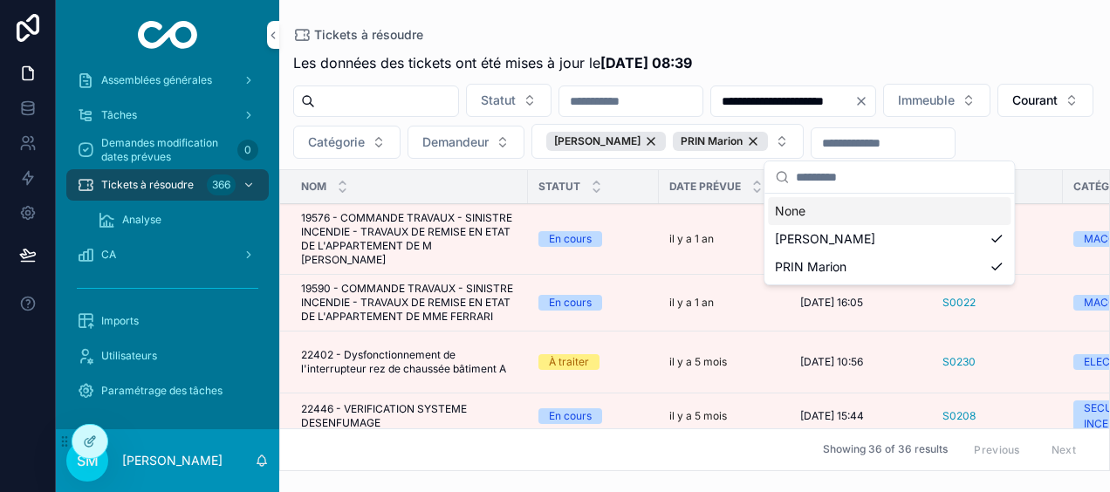
click at [915, 24] on div "**********" at bounding box center [694, 235] width 831 height 471
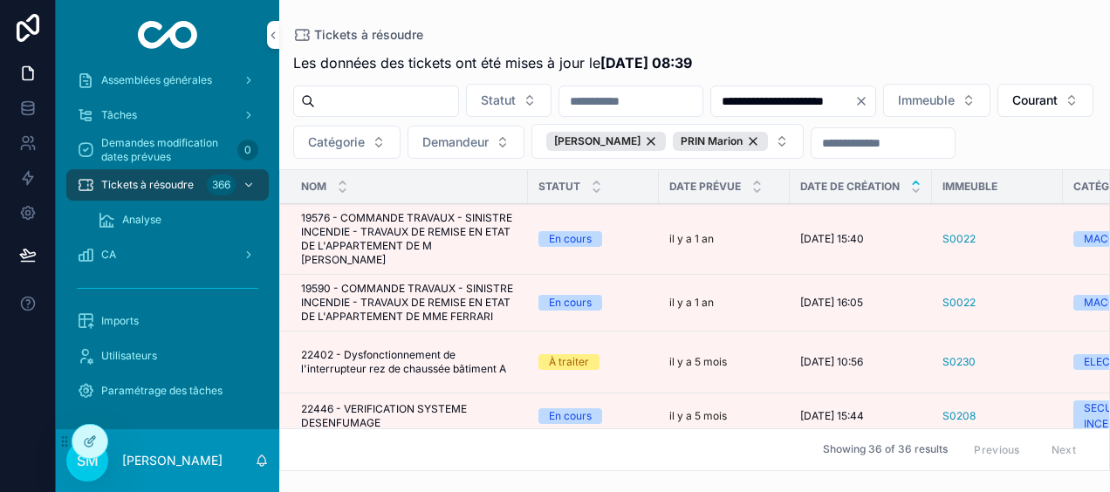
click at [868, 100] on icon "Clear" at bounding box center [861, 101] width 14 height 14
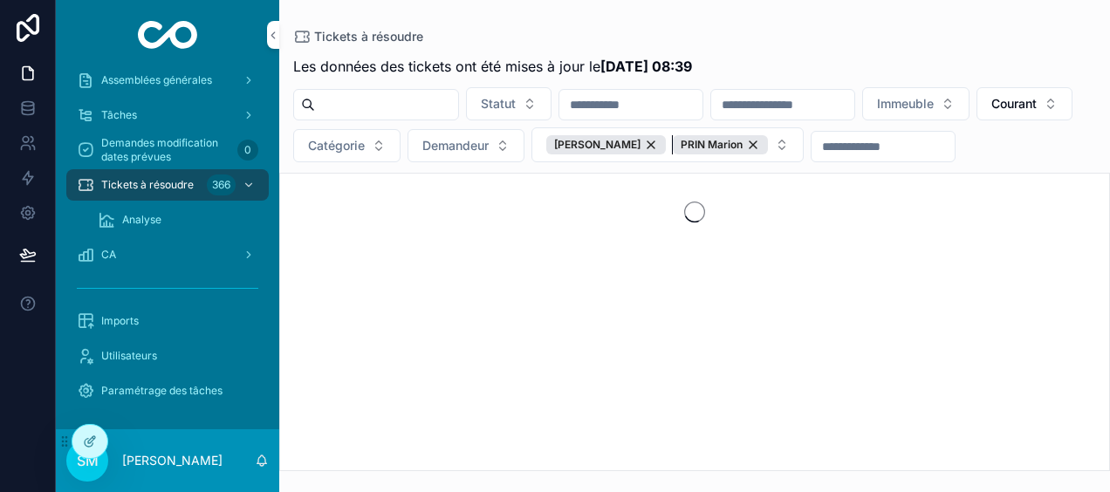
click at [768, 141] on div "PRIN Marion" at bounding box center [720, 144] width 95 height 19
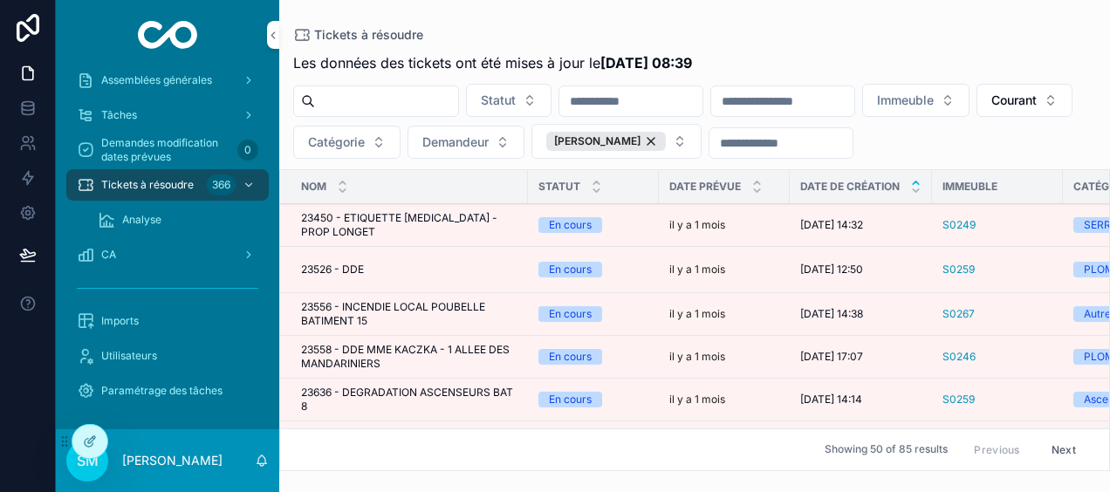
click at [666, 144] on div "[PERSON_NAME]" at bounding box center [606, 141] width 120 height 19
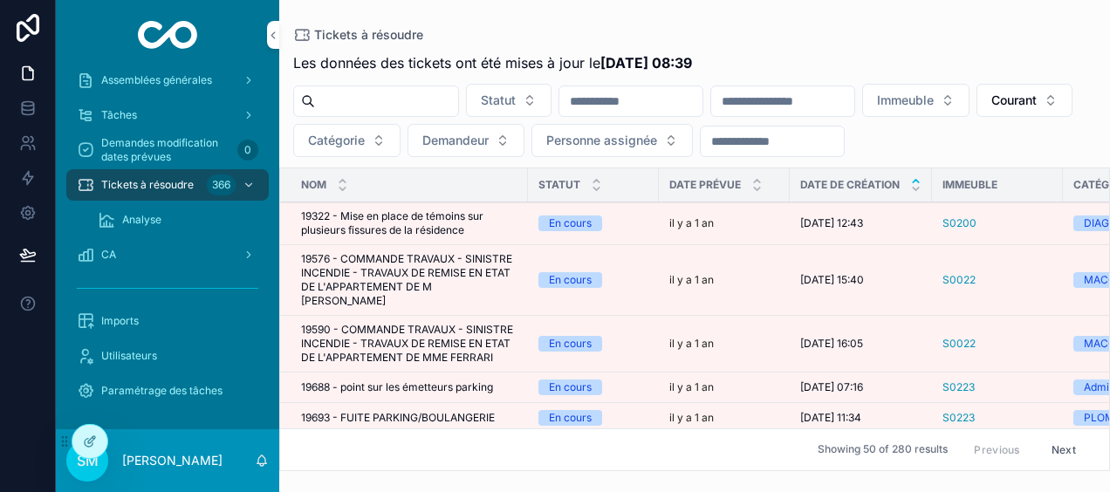
click at [991, 109] on span "Courant" at bounding box center [1013, 100] width 45 height 17
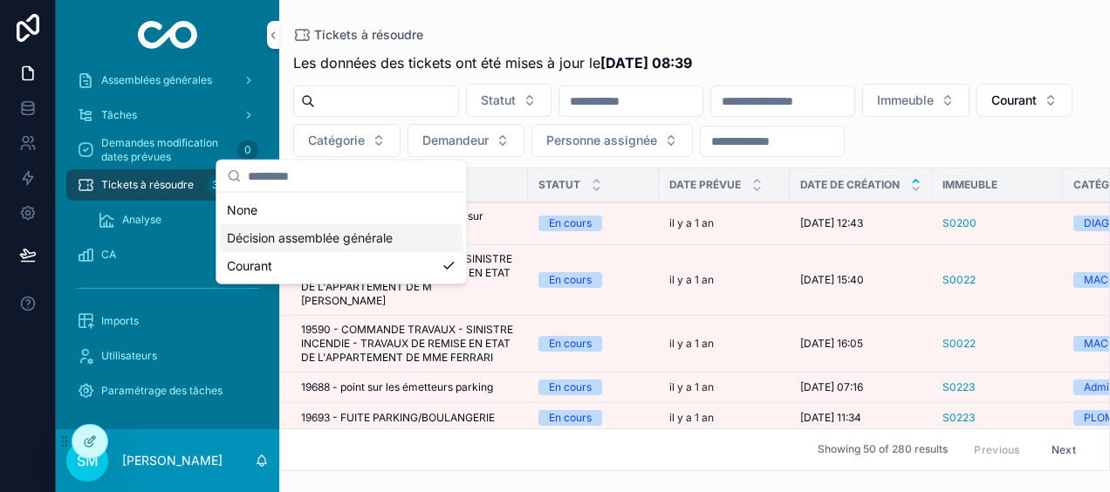
click at [312, 239] on div "Décision assemblée générale" at bounding box center [341, 238] width 243 height 28
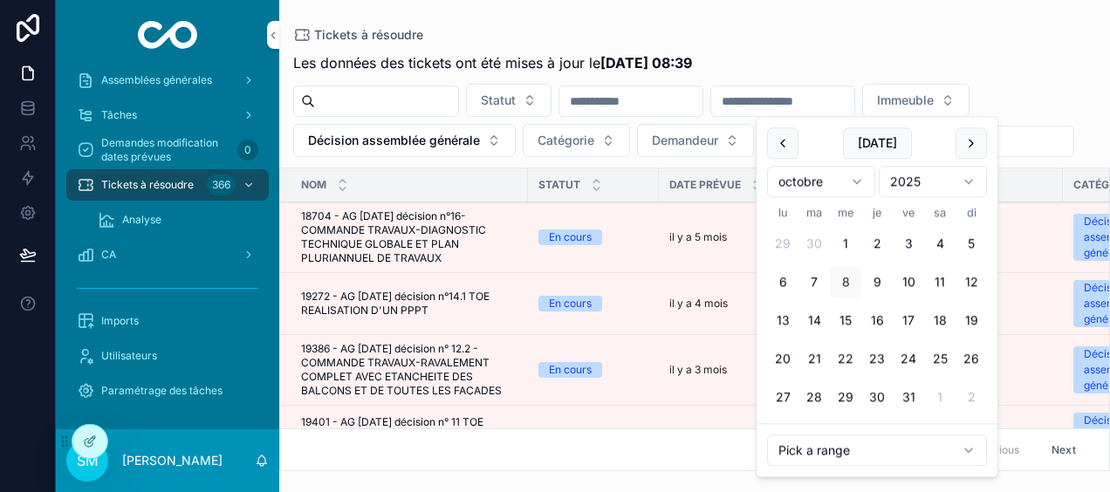
click at [845, 94] on input "scrollable content" at bounding box center [782, 101] width 143 height 24
type input "**********"
click at [850, 31] on div "Tickets à résoudre" at bounding box center [694, 35] width 803 height 14
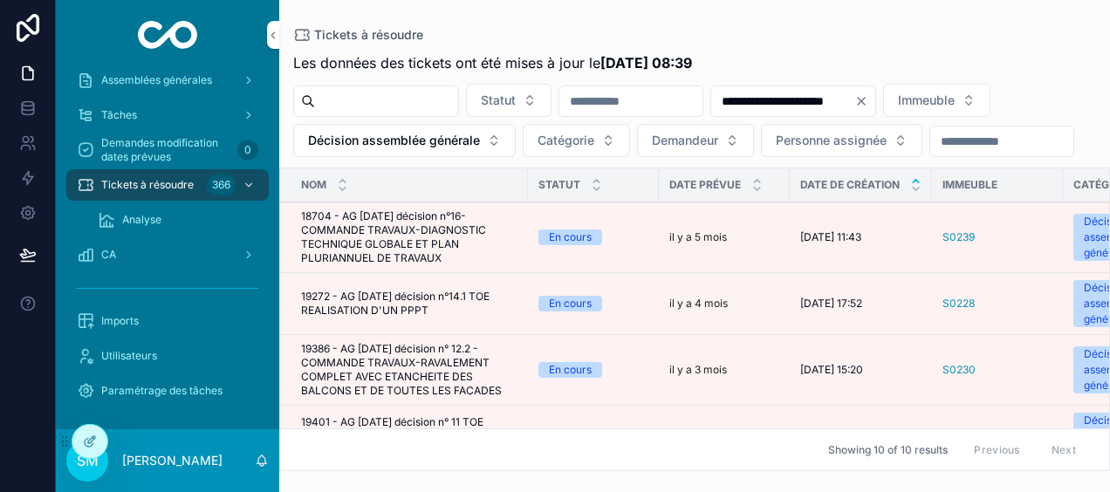
click at [887, 139] on span "Personne assignée" at bounding box center [831, 140] width 111 height 17
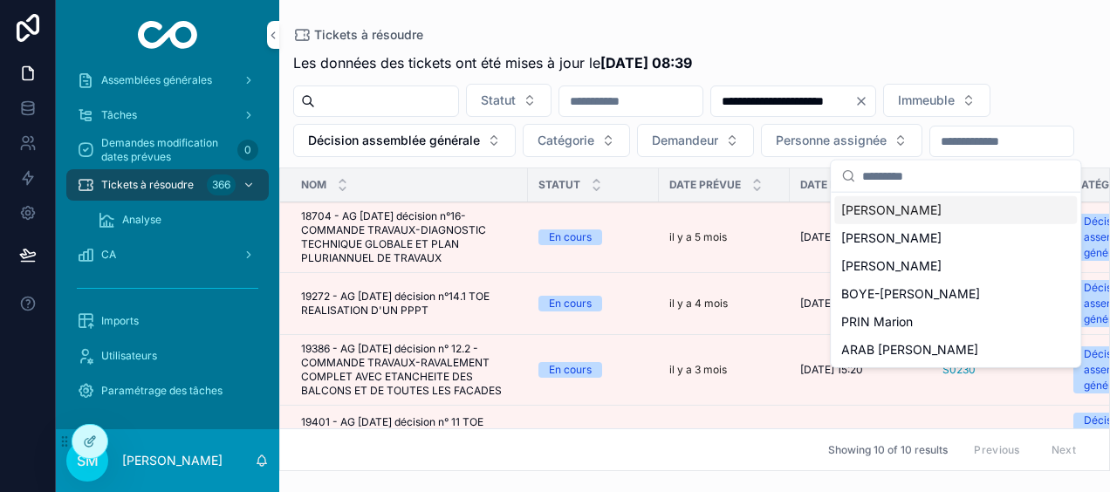
click at [921, 210] on span "[PERSON_NAME]" at bounding box center [891, 210] width 100 height 17
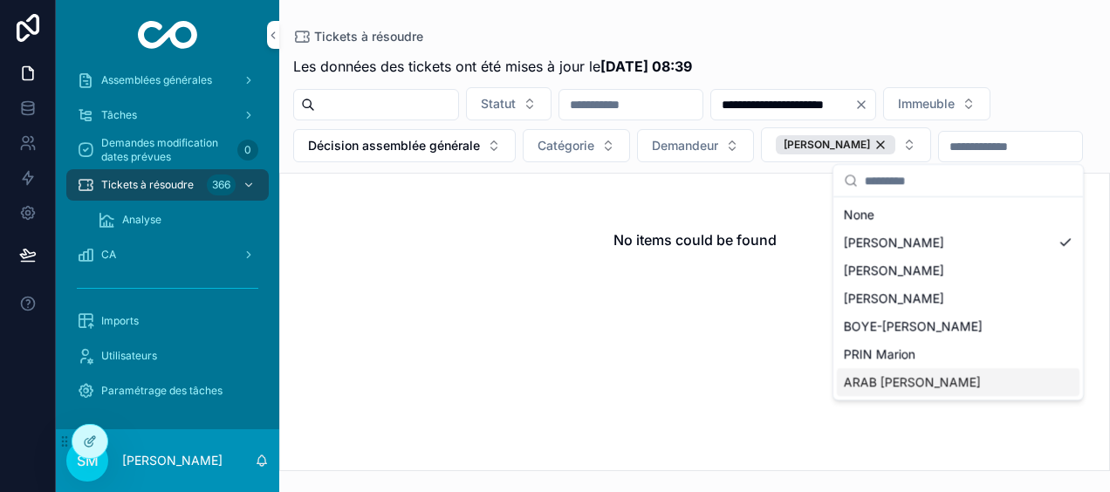
click at [941, 377] on div "ARAB [PERSON_NAME]" at bounding box center [958, 382] width 243 height 28
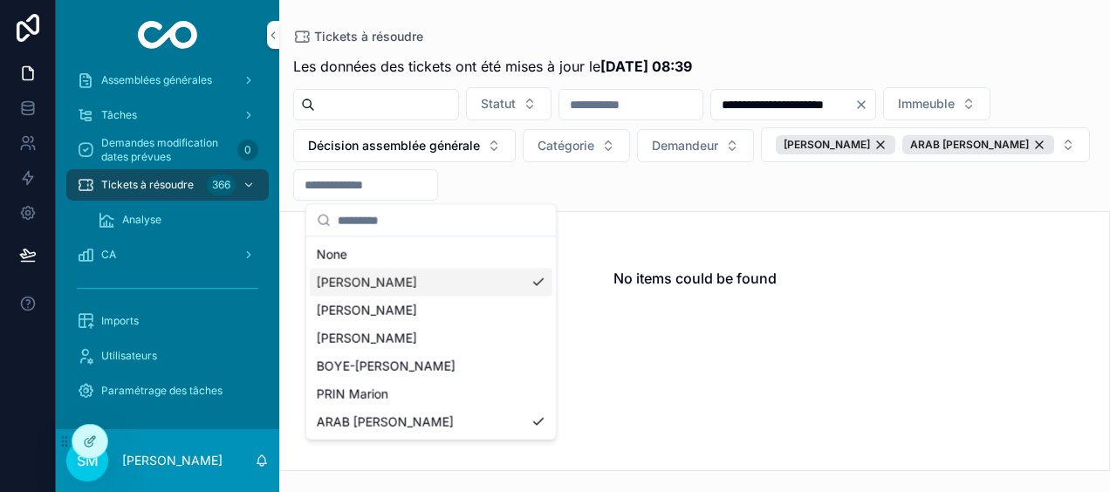
click at [534, 280] on div "[PERSON_NAME]" at bounding box center [431, 282] width 243 height 28
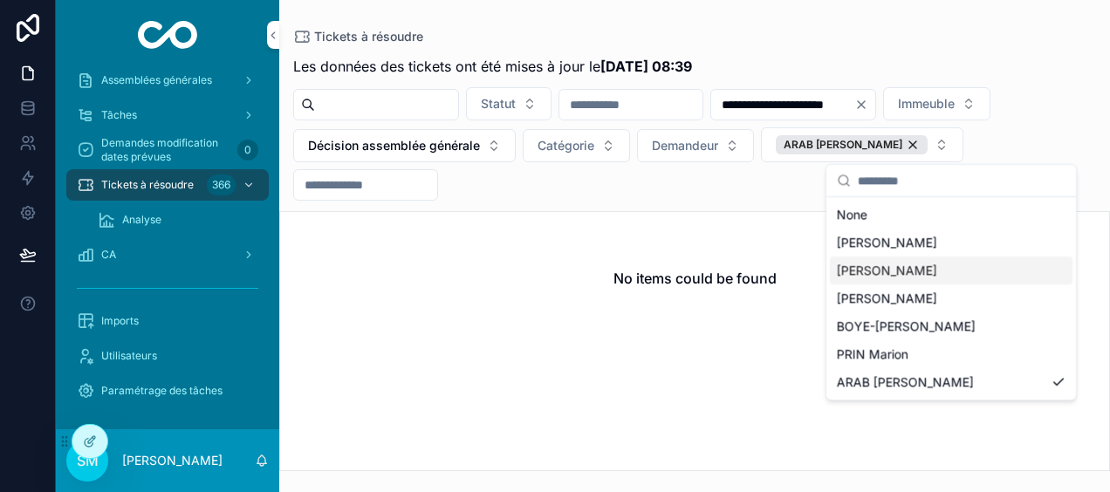
click at [929, 267] on div "[PERSON_NAME]" at bounding box center [951, 271] width 243 height 28
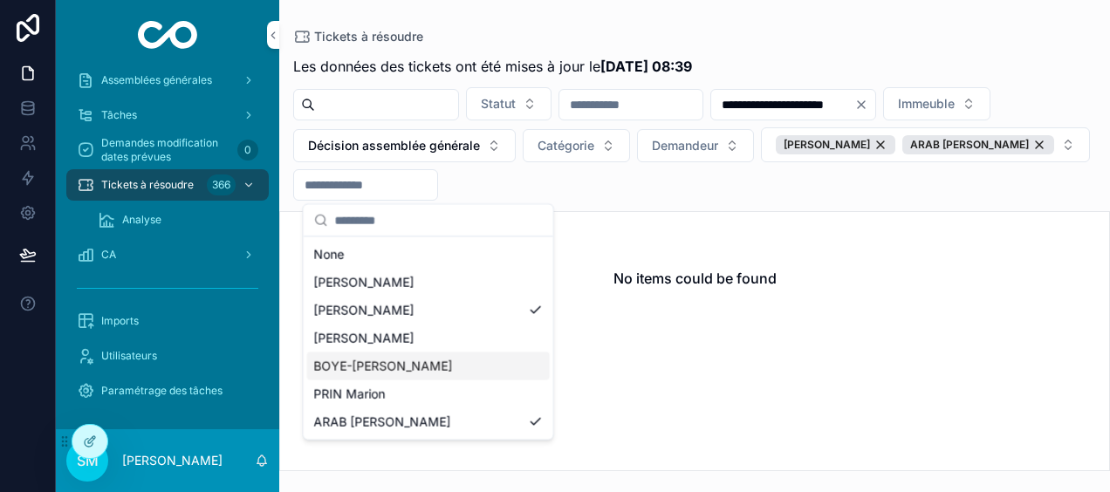
click at [530, 360] on div "BOYE-[PERSON_NAME]" at bounding box center [428, 366] width 243 height 28
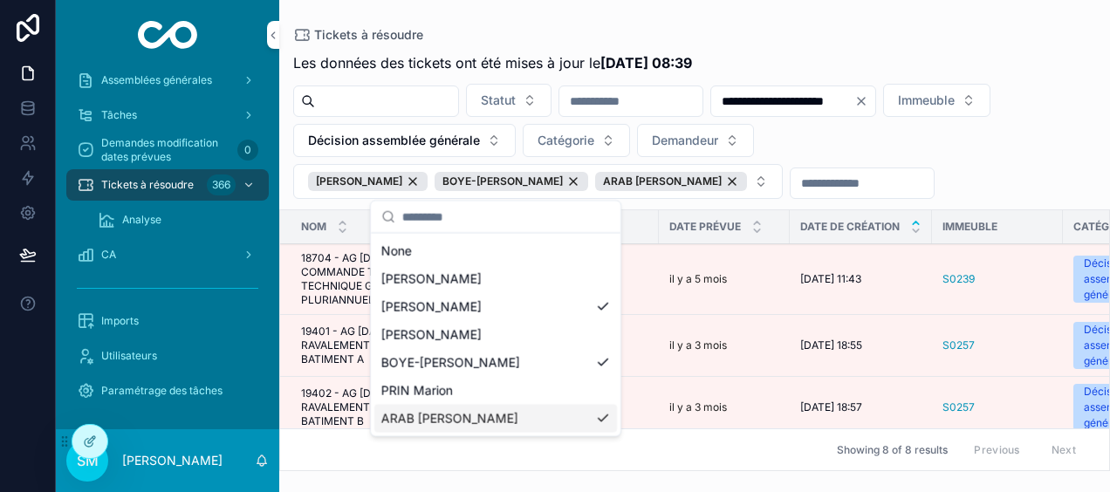
click at [606, 415] on div "ARAB [PERSON_NAME]" at bounding box center [495, 418] width 243 height 28
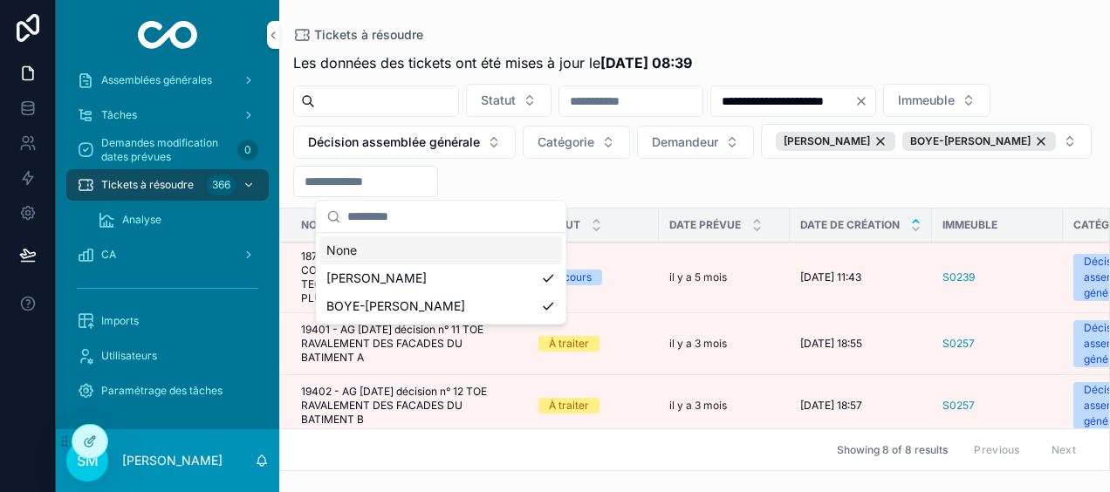
click at [929, 151] on div "**********" at bounding box center [694, 140] width 831 height 113
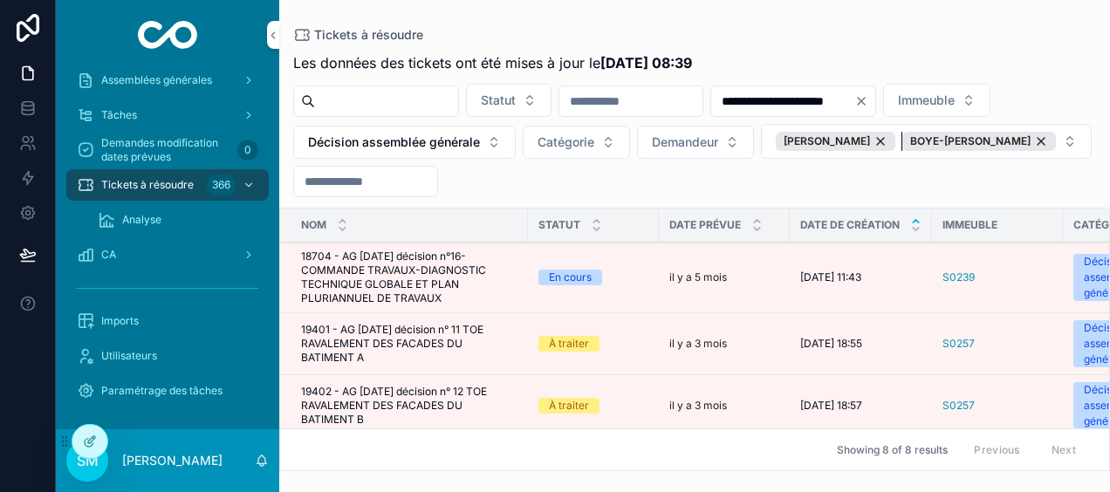
click at [902, 151] on div "BOYE-[PERSON_NAME]" at bounding box center [979, 141] width 154 height 19
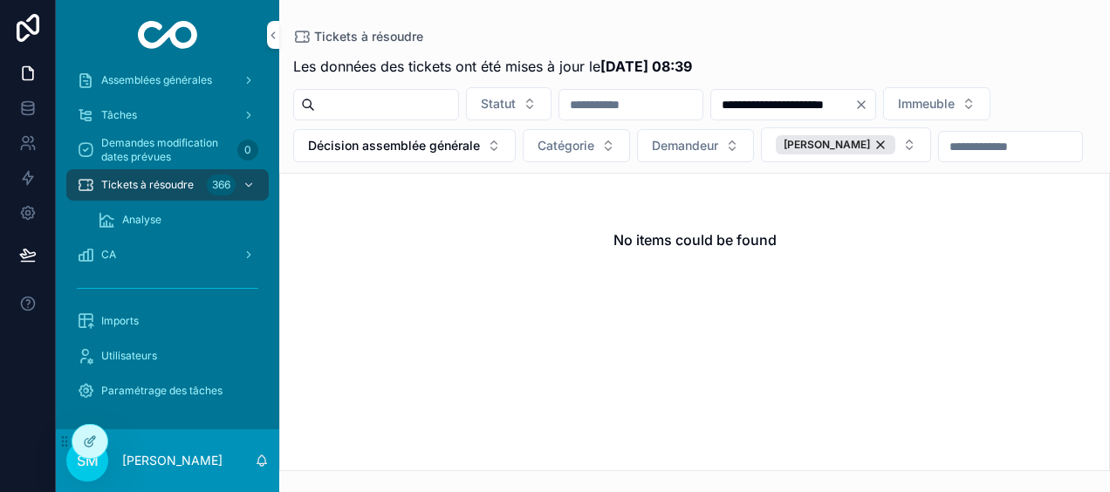
click at [931, 147] on button "[PERSON_NAME]" at bounding box center [846, 144] width 170 height 35
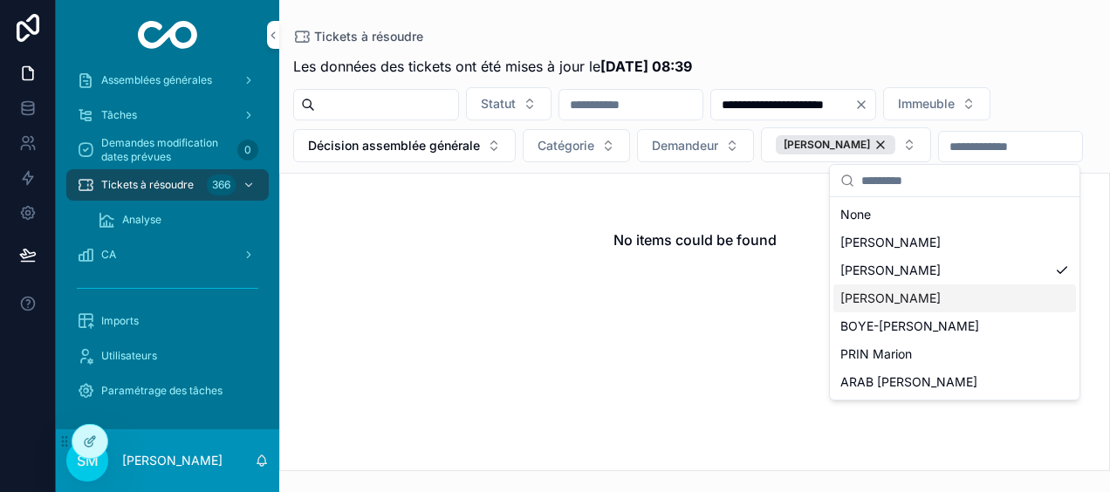
click at [957, 298] on div "[PERSON_NAME]" at bounding box center [954, 298] width 243 height 28
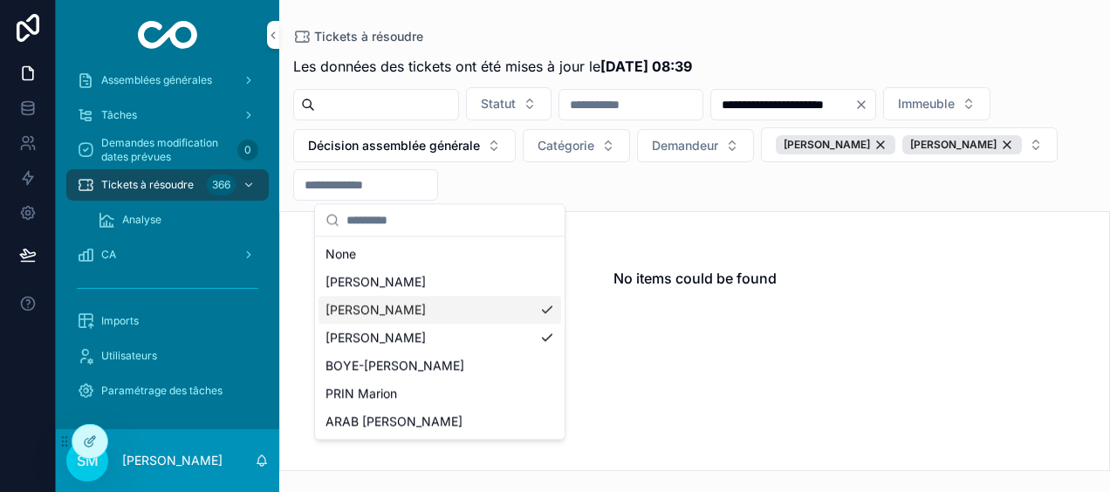
click at [546, 308] on div "[PERSON_NAME]" at bounding box center [440, 310] width 243 height 28
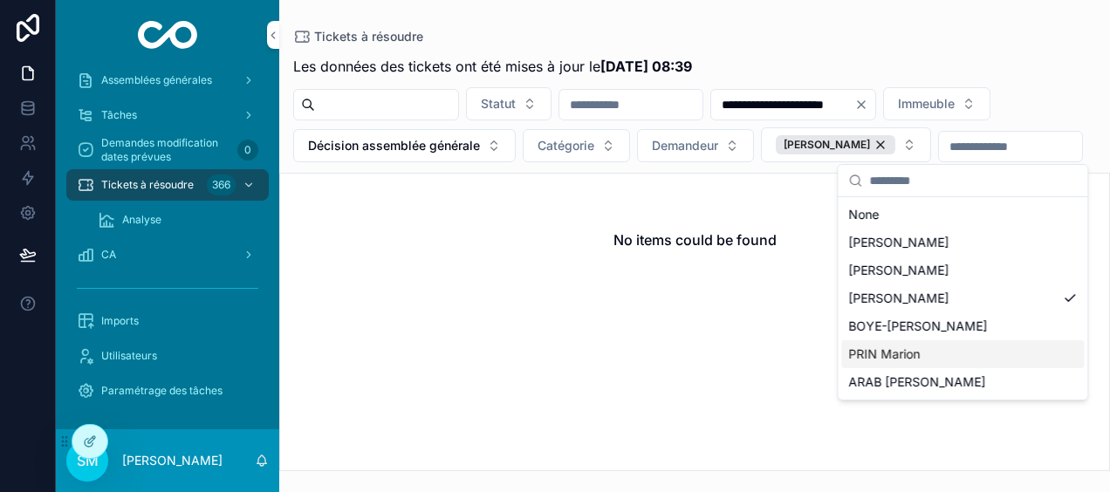
click at [998, 346] on div "PRIN Marion" at bounding box center [962, 354] width 243 height 28
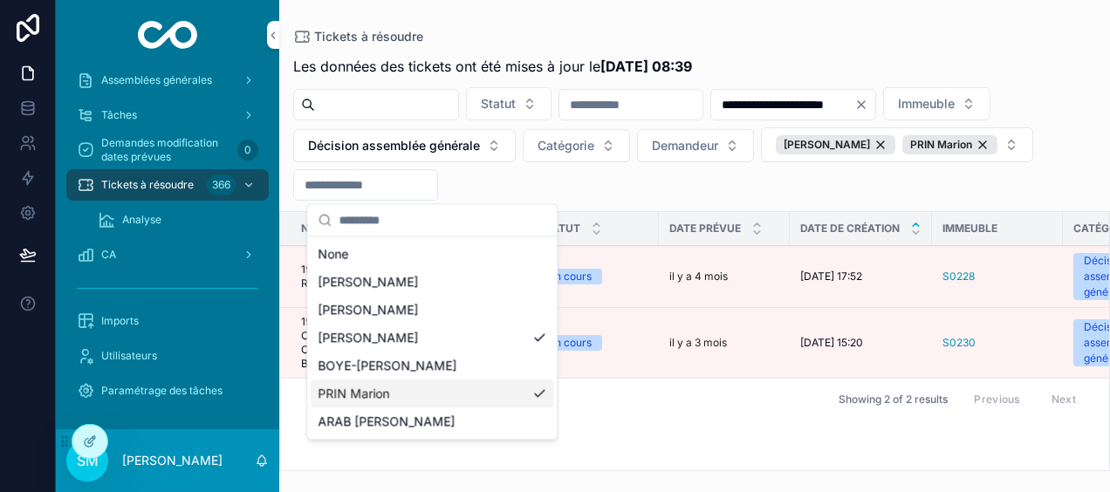
click at [906, 35] on div "Tickets à résoudre" at bounding box center [694, 36] width 803 height 17
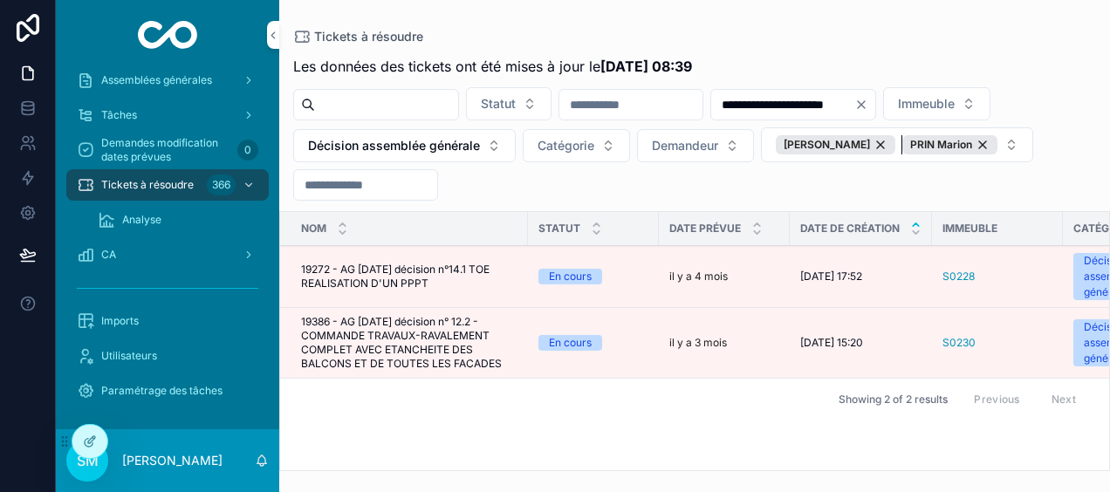
click at [902, 154] on div "PRIN Marion" at bounding box center [949, 144] width 95 height 19
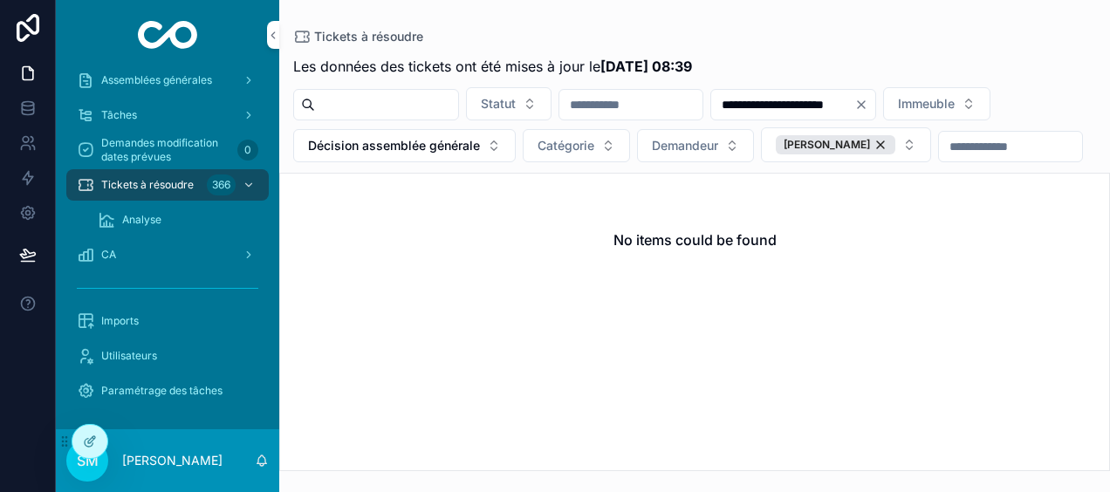
click at [895, 142] on div "[PERSON_NAME]" at bounding box center [836, 144] width 120 height 19
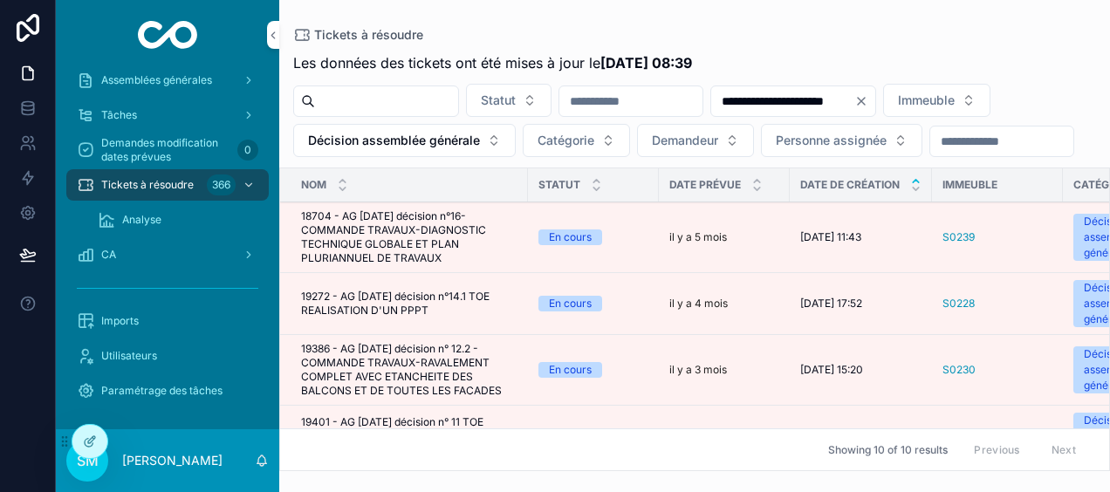
click at [865, 101] on icon "Clear" at bounding box center [861, 101] width 7 height 7
click at [482, 143] on button "Décision assemblée générale" at bounding box center [404, 140] width 223 height 33
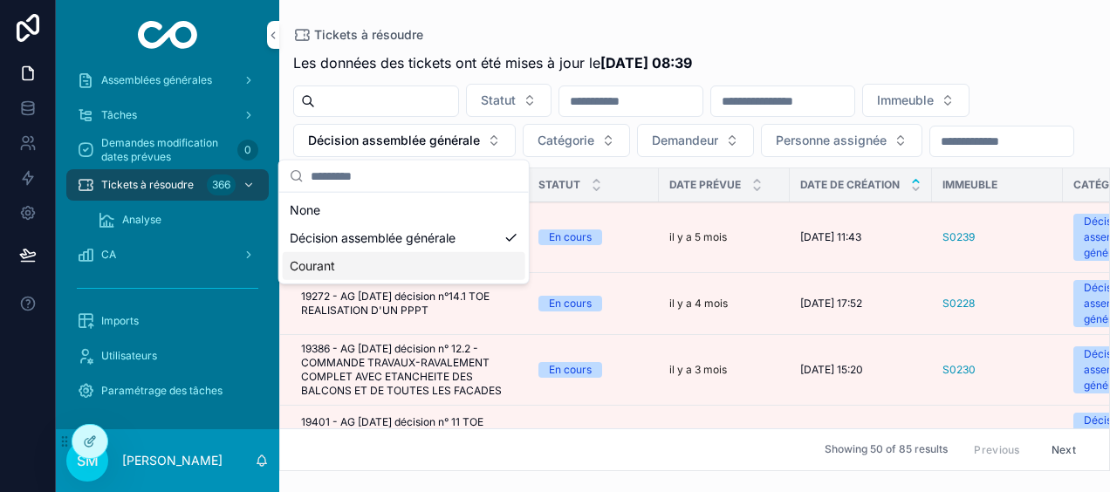
click at [339, 264] on div "Courant" at bounding box center [404, 266] width 243 height 28
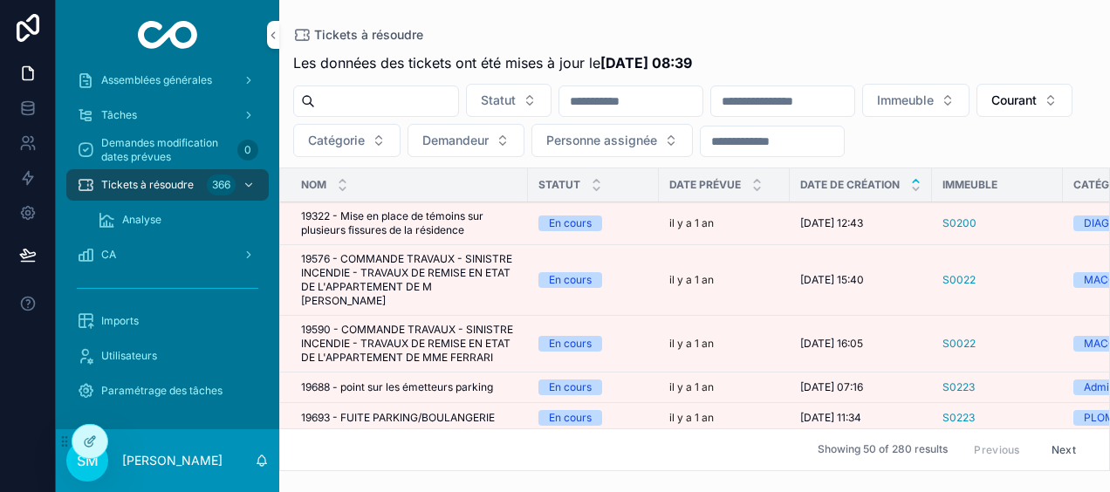
click at [657, 141] on span "Personne assignée" at bounding box center [601, 140] width 111 height 17
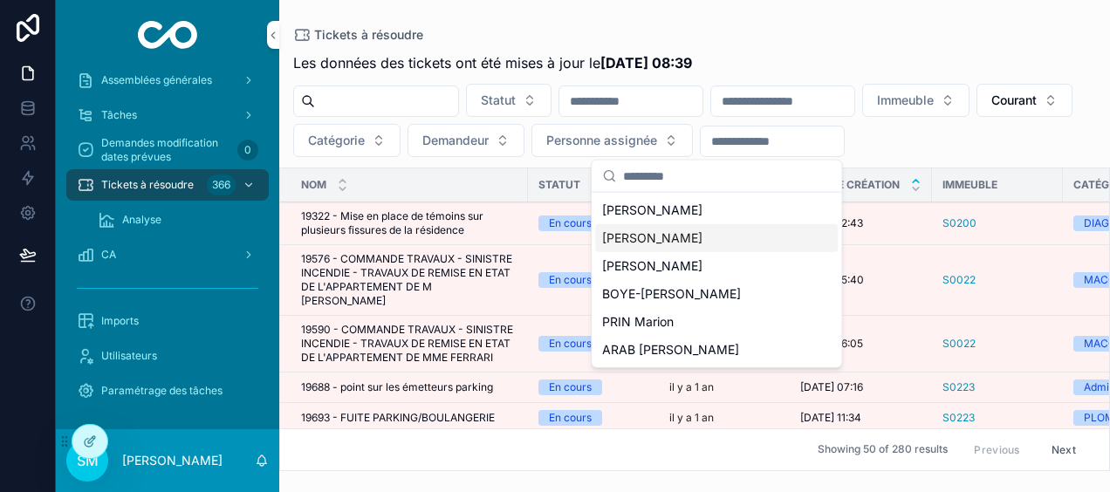
click at [730, 244] on div "[PERSON_NAME]" at bounding box center [716, 238] width 243 height 28
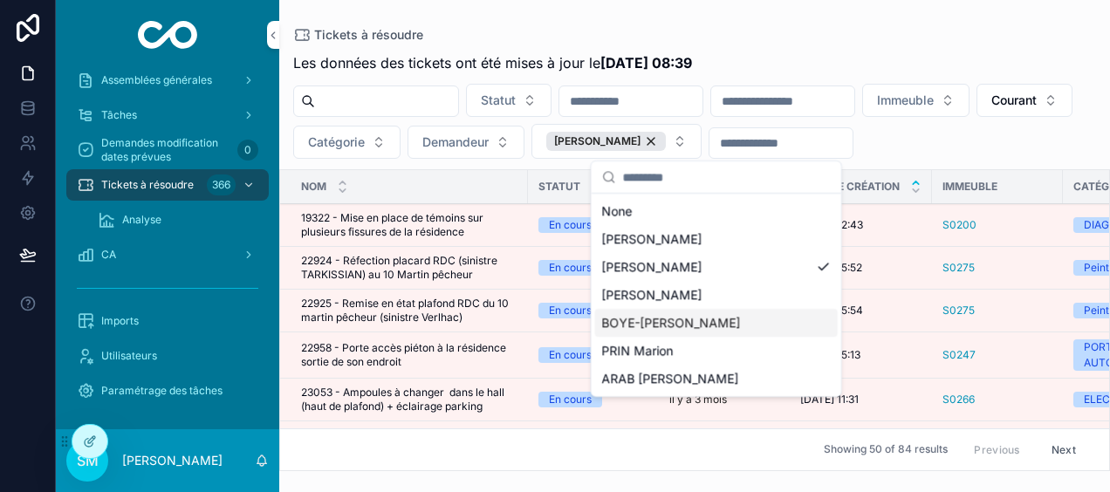
click at [751, 325] on div "BOYE-[PERSON_NAME]" at bounding box center [716, 323] width 243 height 28
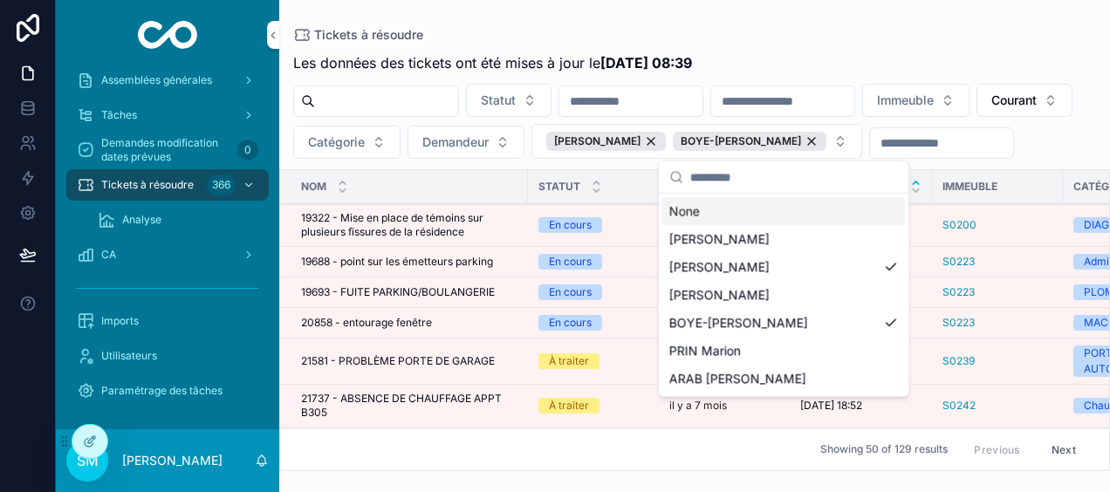
click at [972, 31] on div "Tickets à résoudre" at bounding box center [694, 35] width 803 height 14
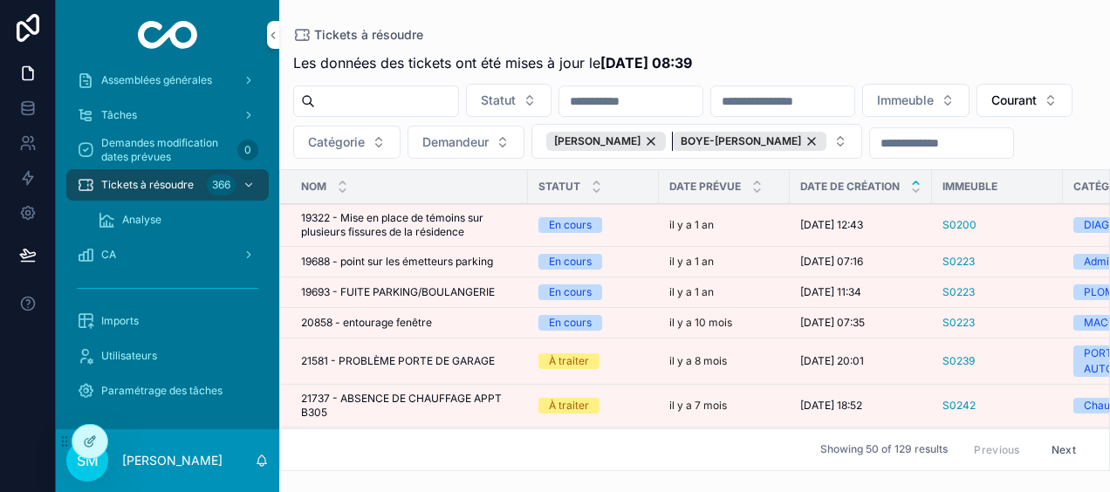
click at [826, 138] on div "BOYE-[PERSON_NAME]" at bounding box center [750, 141] width 154 height 19
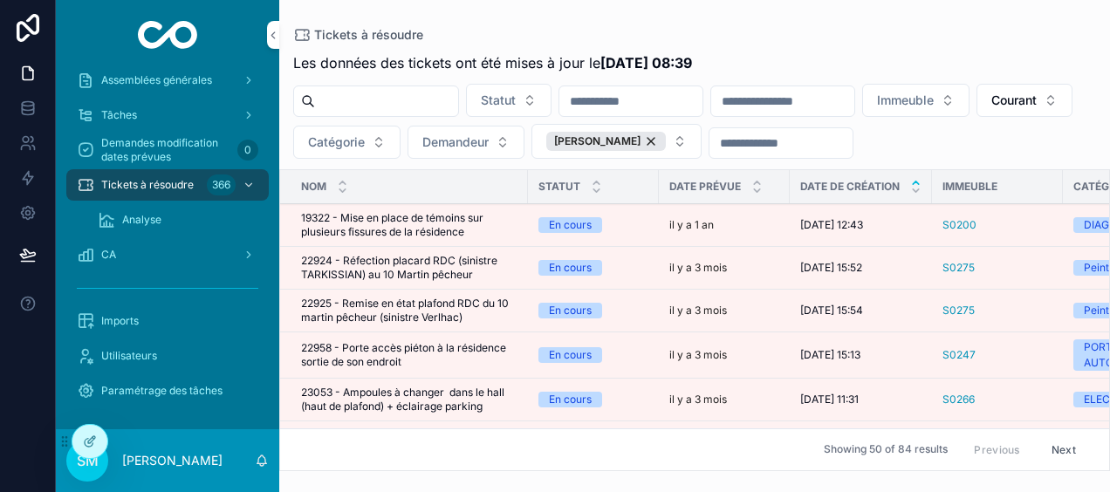
click at [666, 138] on div "[PERSON_NAME]" at bounding box center [606, 141] width 120 height 19
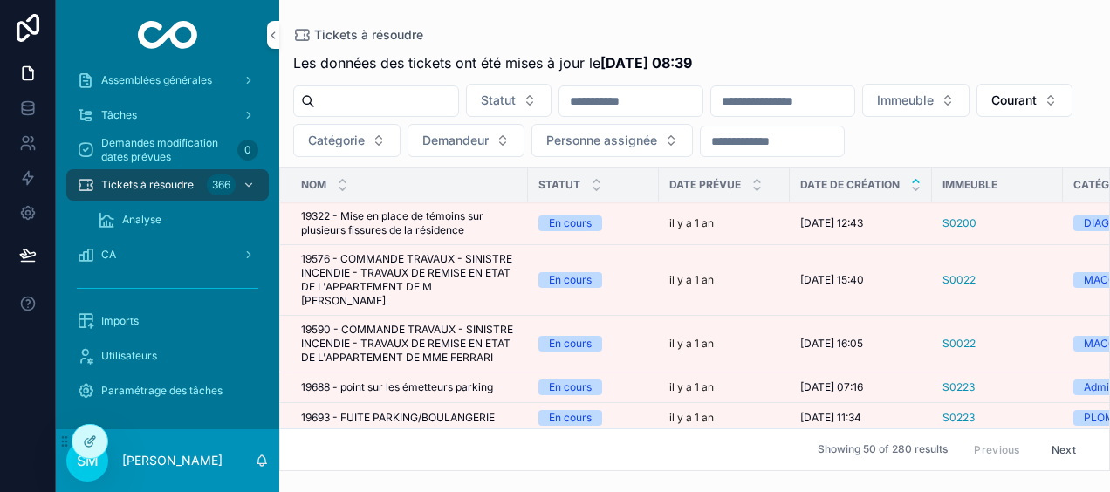
click at [657, 141] on span "Personne assignée" at bounding box center [601, 140] width 111 height 17
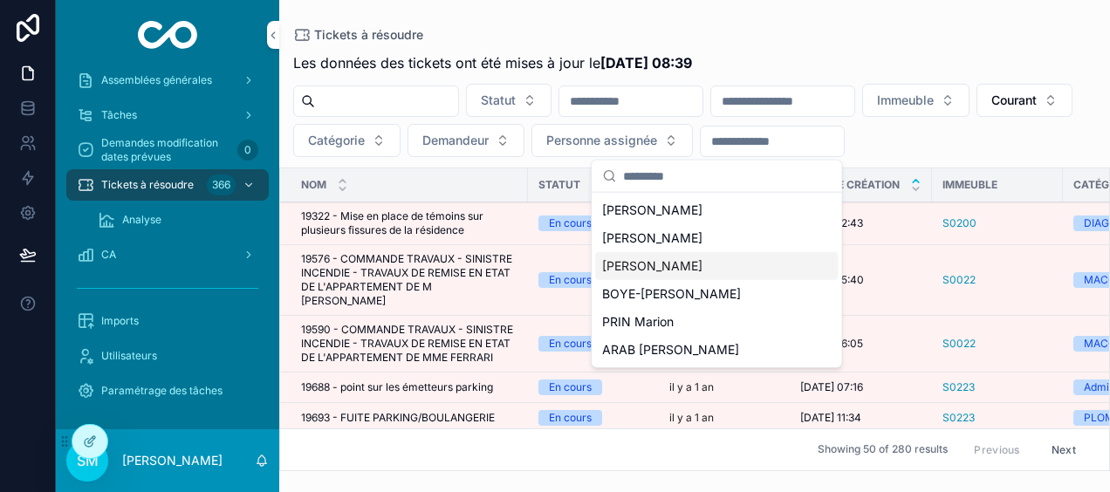
click at [710, 264] on div "[PERSON_NAME]" at bounding box center [716, 266] width 243 height 28
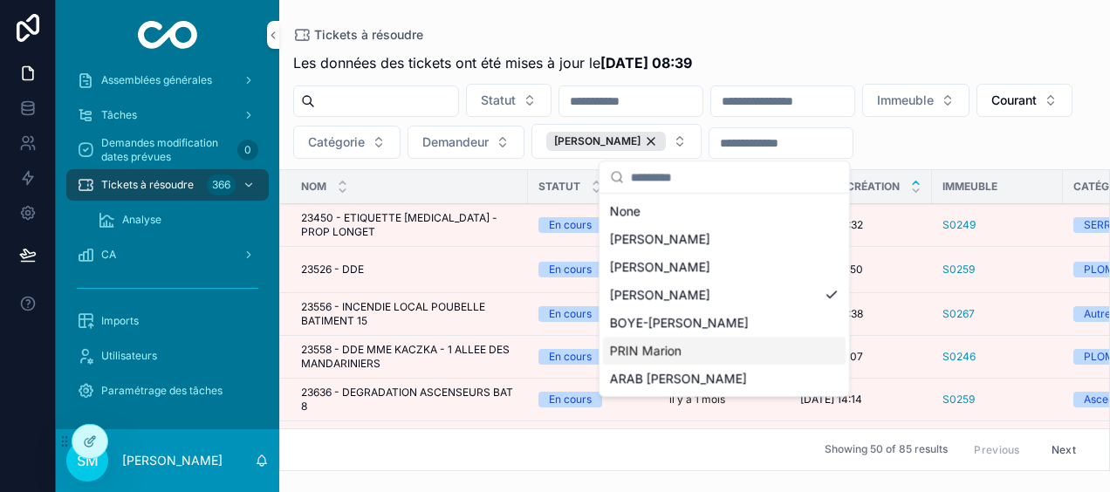
click at [703, 346] on div "PRIN Marion" at bounding box center [724, 351] width 243 height 28
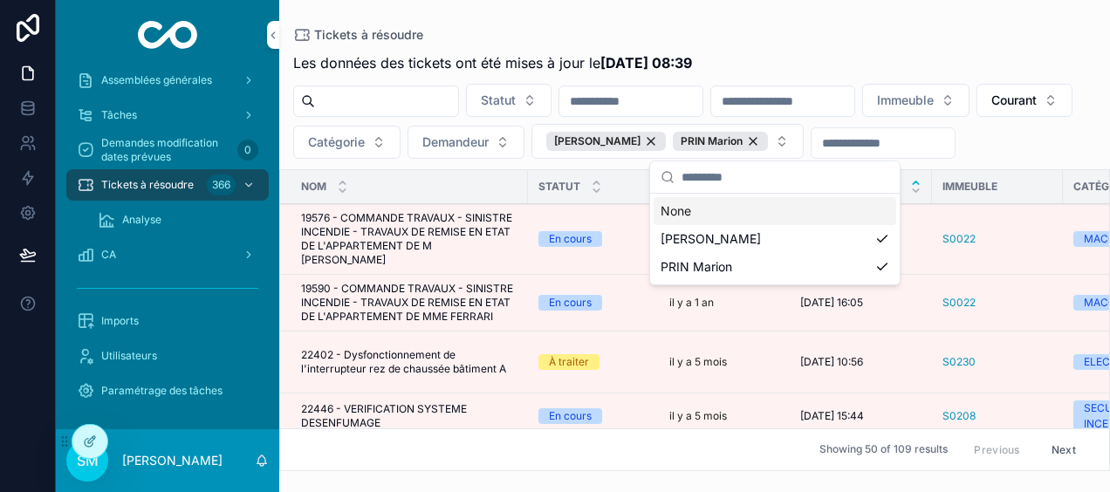
click at [943, 31] on div "Tickets à résoudre" at bounding box center [694, 35] width 803 height 14
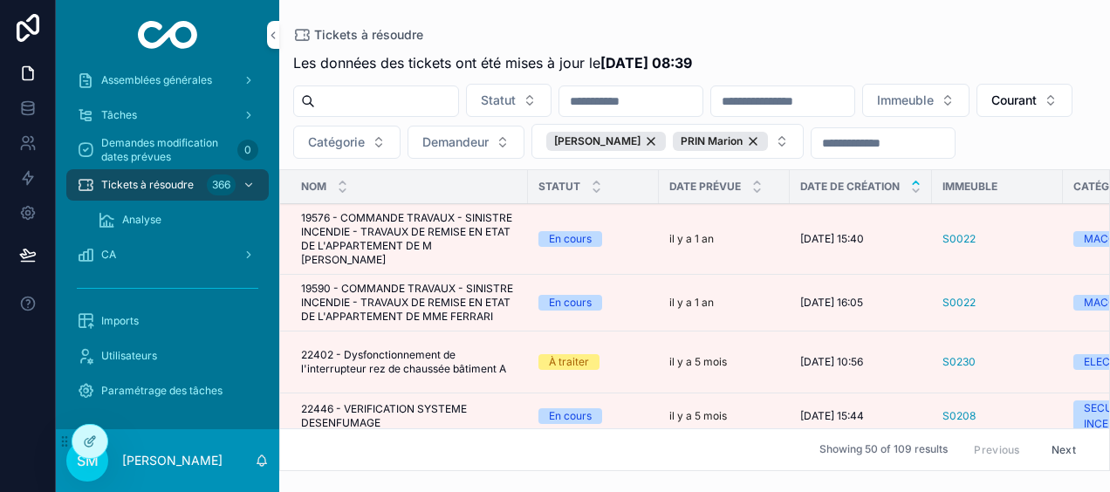
click at [911, 45] on div "Les données des tickets ont été mises à jour le [DATE] 08:39 Statut Immeuble Co…" at bounding box center [694, 256] width 831 height 429
